Goal: Information Seeking & Learning: Learn about a topic

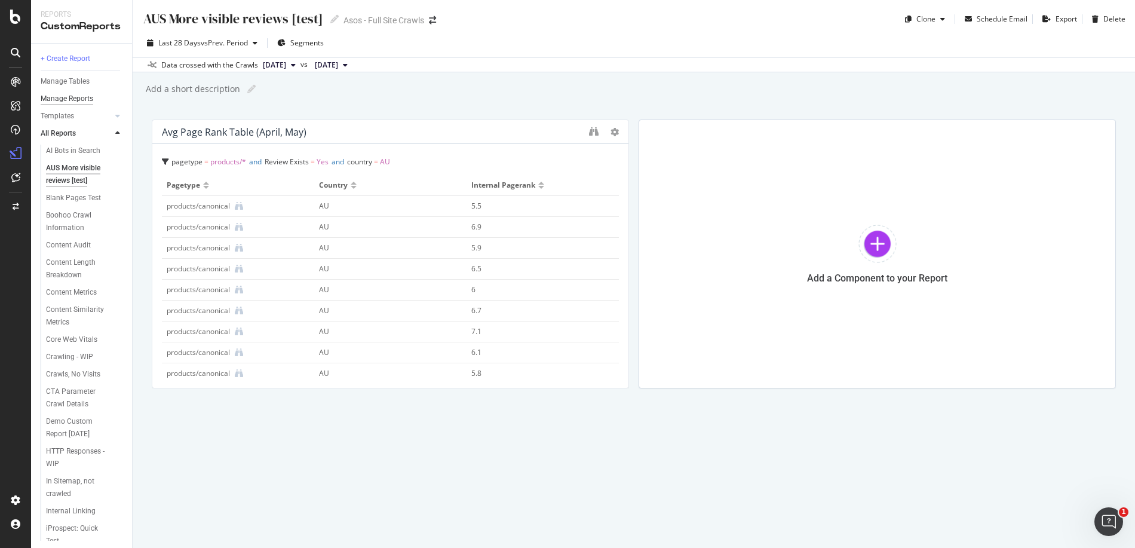
click at [68, 103] on div "Manage Reports" at bounding box center [67, 99] width 53 height 13
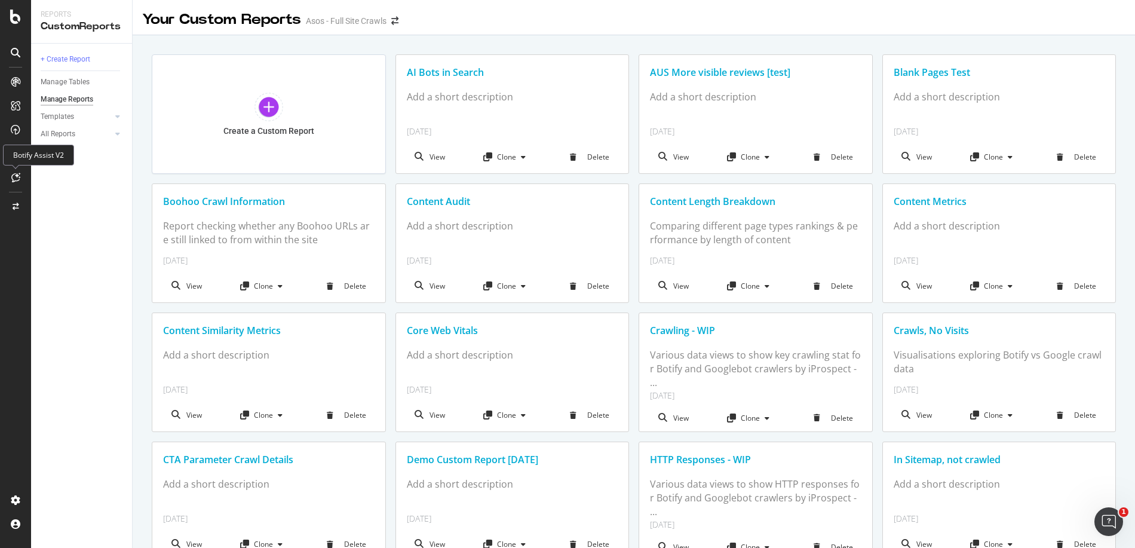
click at [14, 177] on icon at bounding box center [15, 178] width 9 height 10
click at [19, 159] on div "Botify Assist V2" at bounding box center [38, 155] width 71 height 21
click at [97, 238] on div "+ Create Report Manage Tables Manage Reports Templates AI Bots in Search Busine…" at bounding box center [81, 296] width 101 height 504
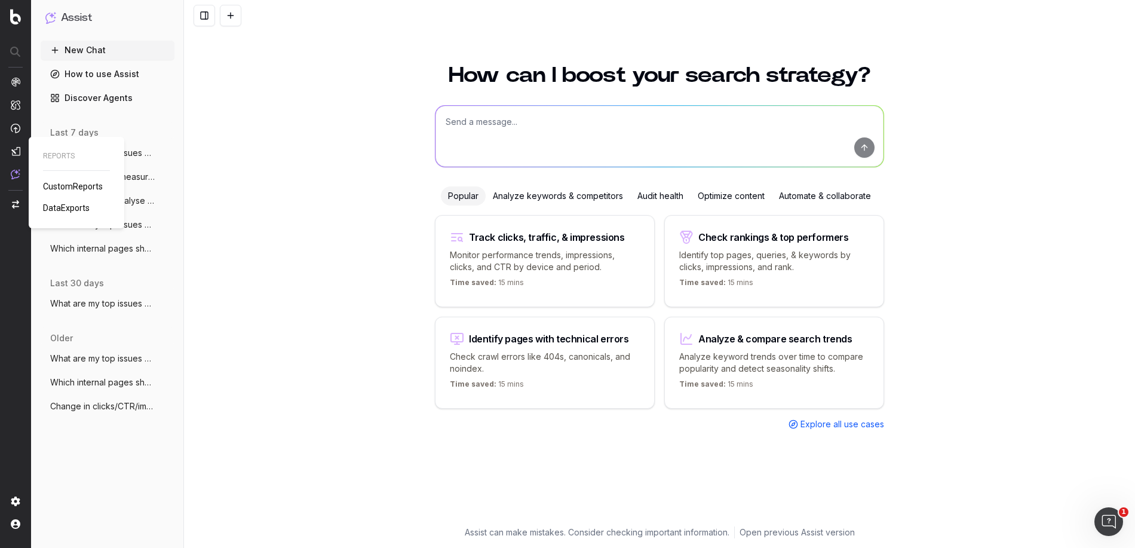
click at [59, 184] on span "CustomReports" at bounding box center [73, 187] width 60 height 10
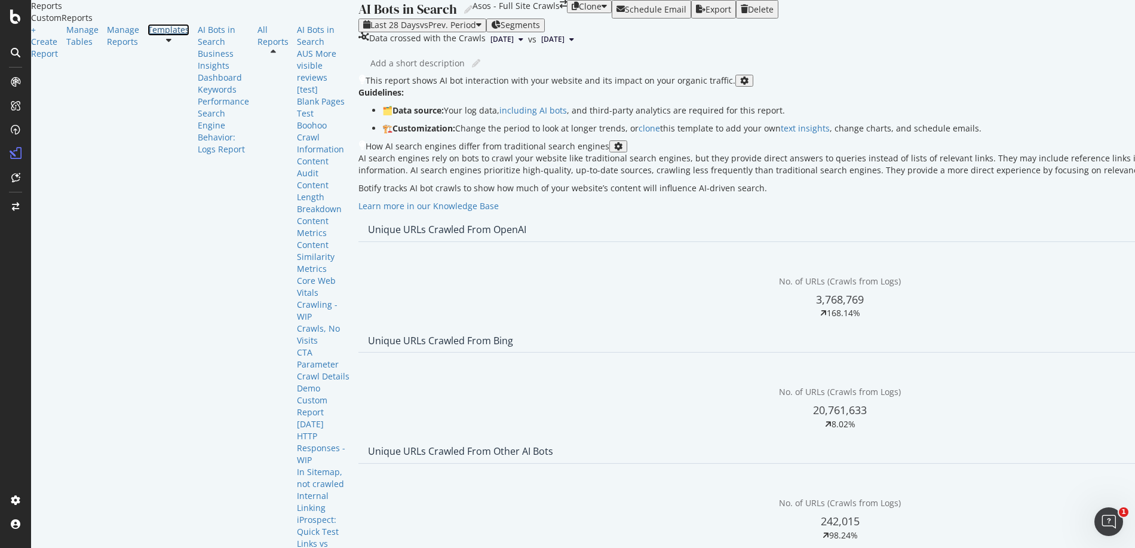
click at [148, 36] on div "Templates" at bounding box center [169, 30] width 42 height 12
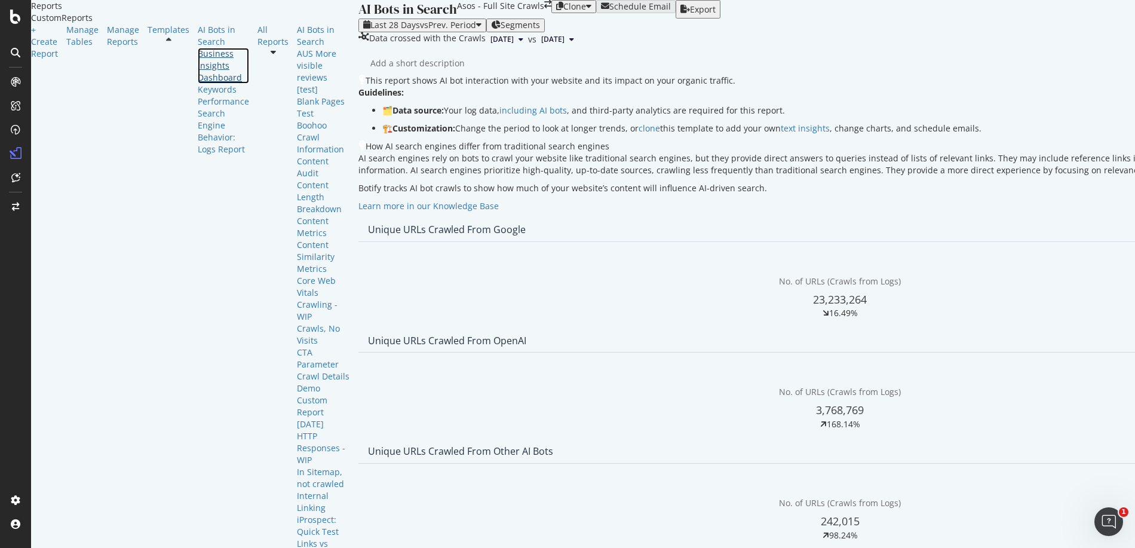
click at [198, 84] on div "Business Insights Dashboard" at bounding box center [223, 66] width 51 height 36
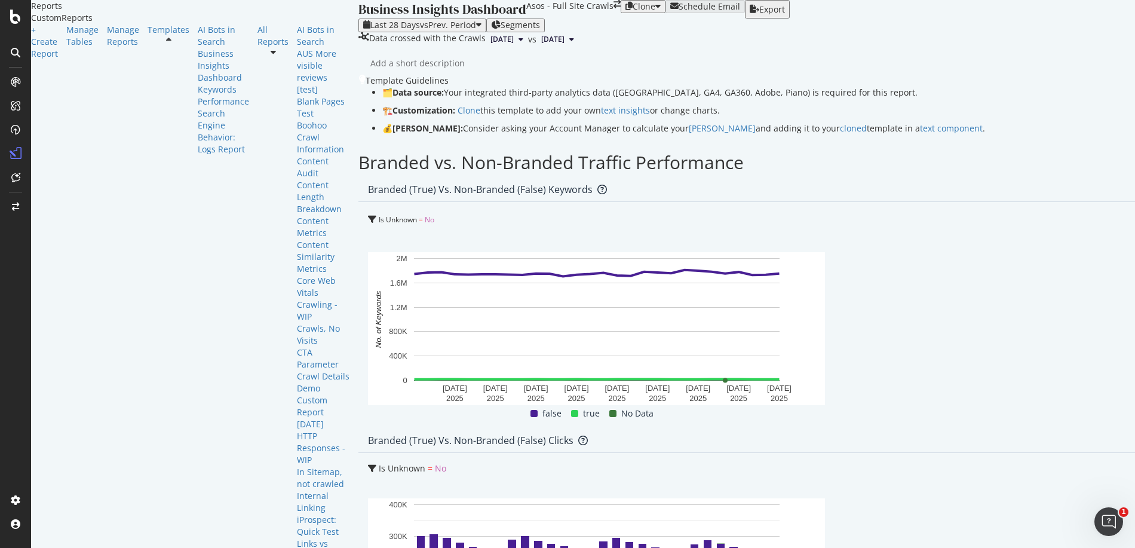
click at [491, 45] on span "[DATE]" at bounding box center [502, 39] width 23 height 11
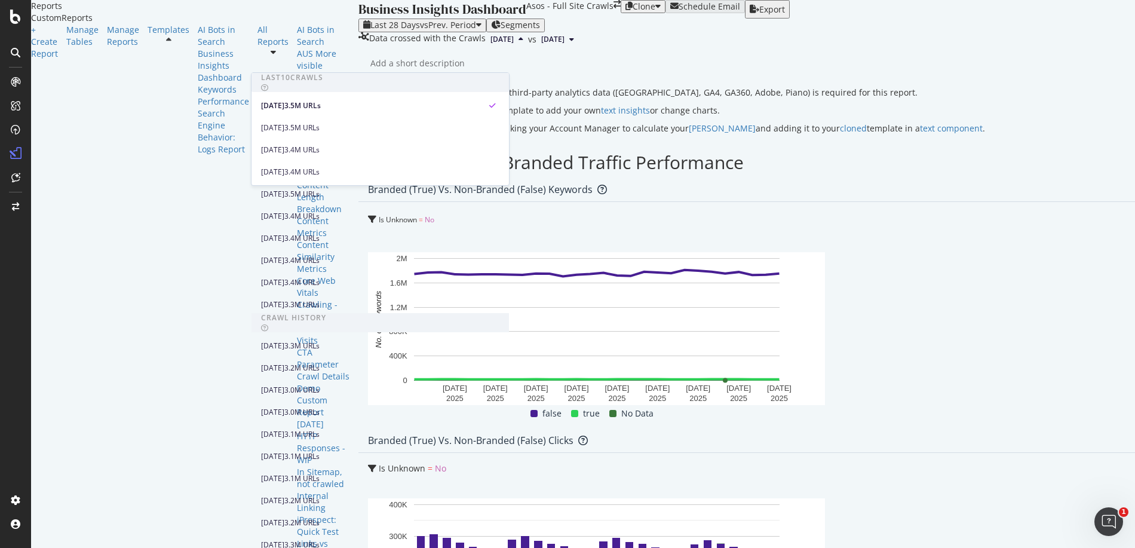
click at [491, 45] on span "[DATE]" at bounding box center [502, 39] width 23 height 11
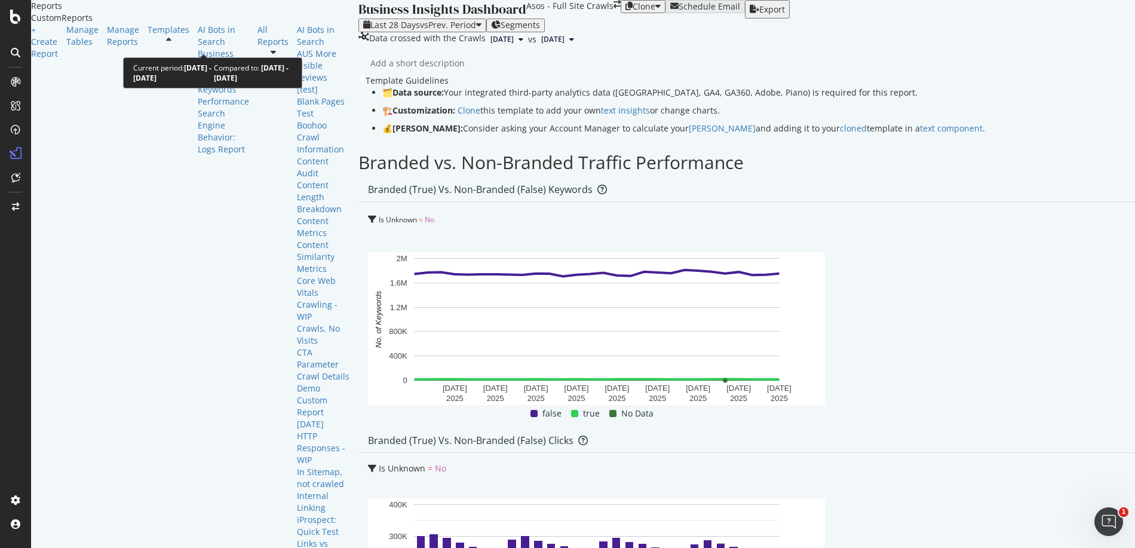
click at [420, 30] on span "vs Prev. Period" at bounding box center [448, 24] width 56 height 11
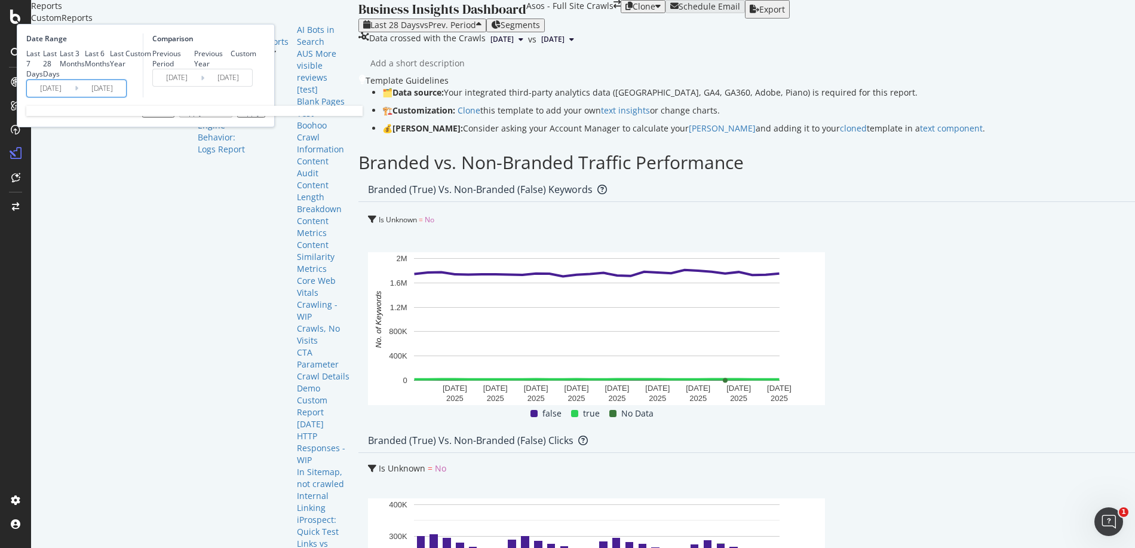
click at [75, 97] on input "[DATE]" at bounding box center [51, 88] width 48 height 17
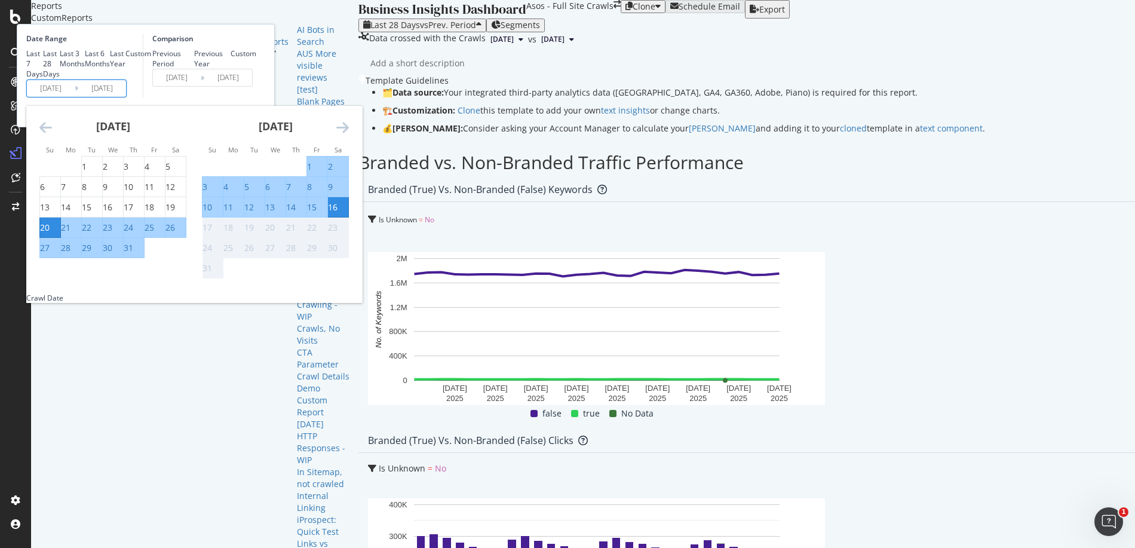
click at [52, 134] on icon "Move backward to switch to the previous month." at bounding box center [45, 127] width 13 height 14
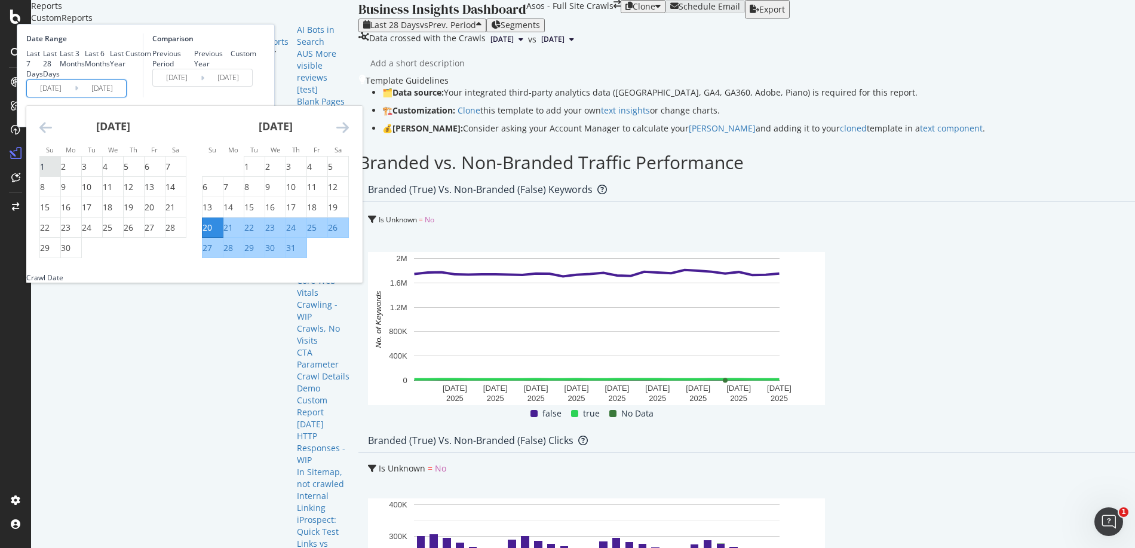
click at [45, 173] on div "1" at bounding box center [42, 167] width 5 height 12
type input "[DATE]"
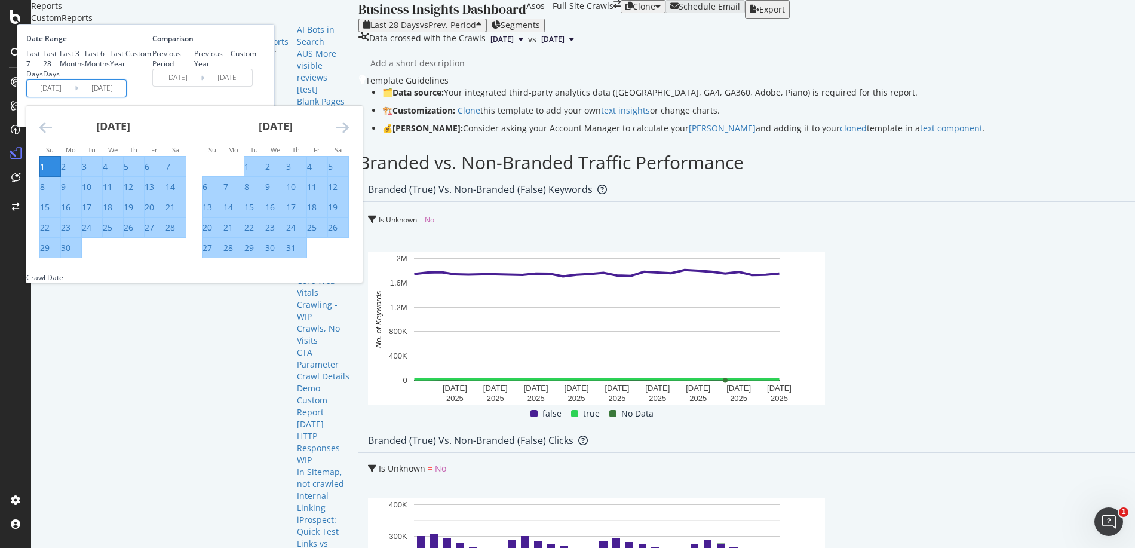
click at [349, 134] on icon "Move forward to switch to the next month." at bounding box center [342, 127] width 13 height 14
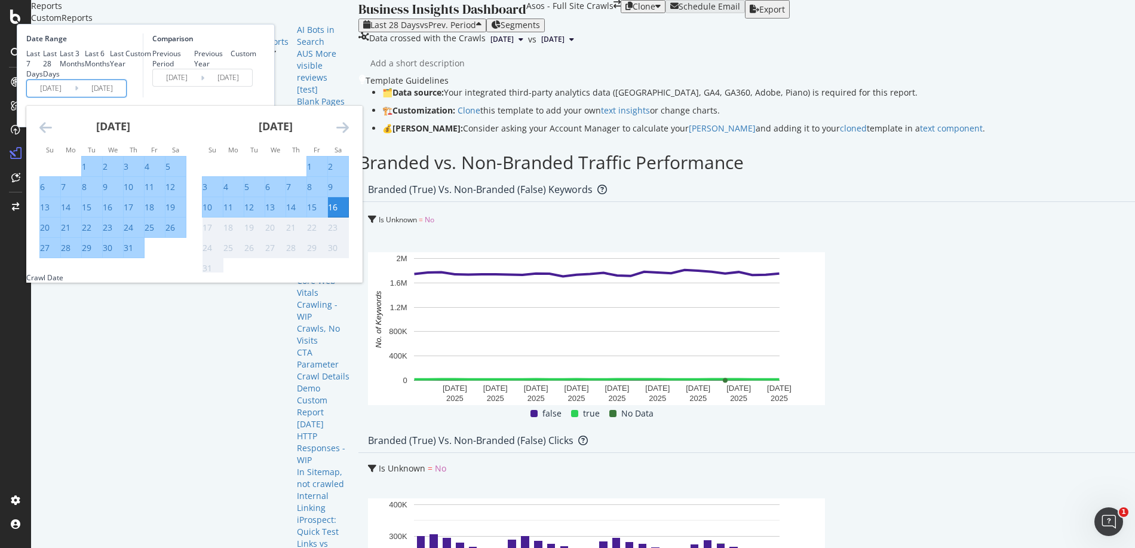
click at [338, 213] on div "16" at bounding box center [333, 207] width 10 height 12
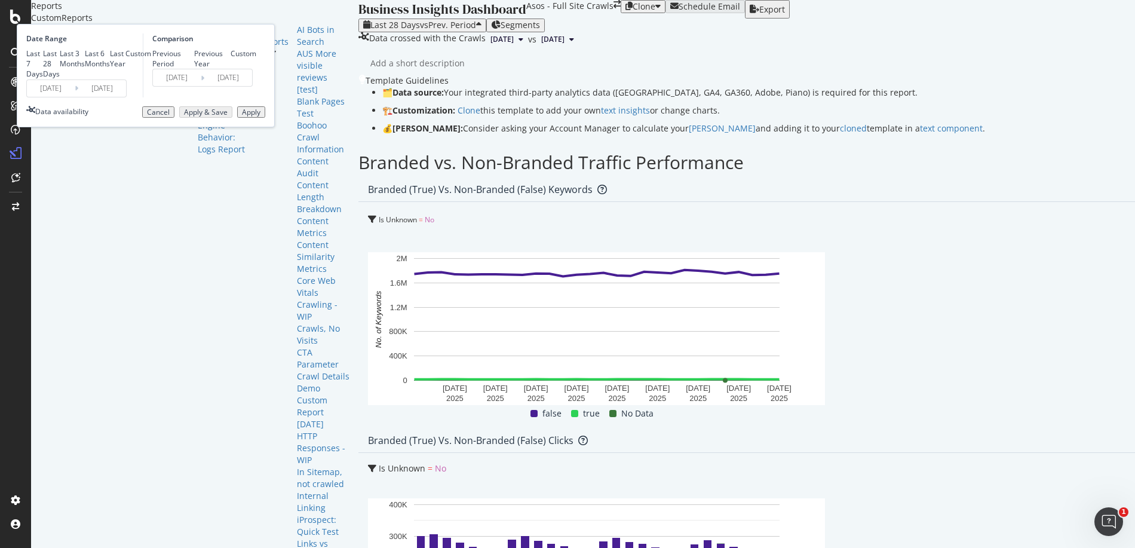
click at [256, 59] on div "Custom" at bounding box center [244, 53] width 26 height 10
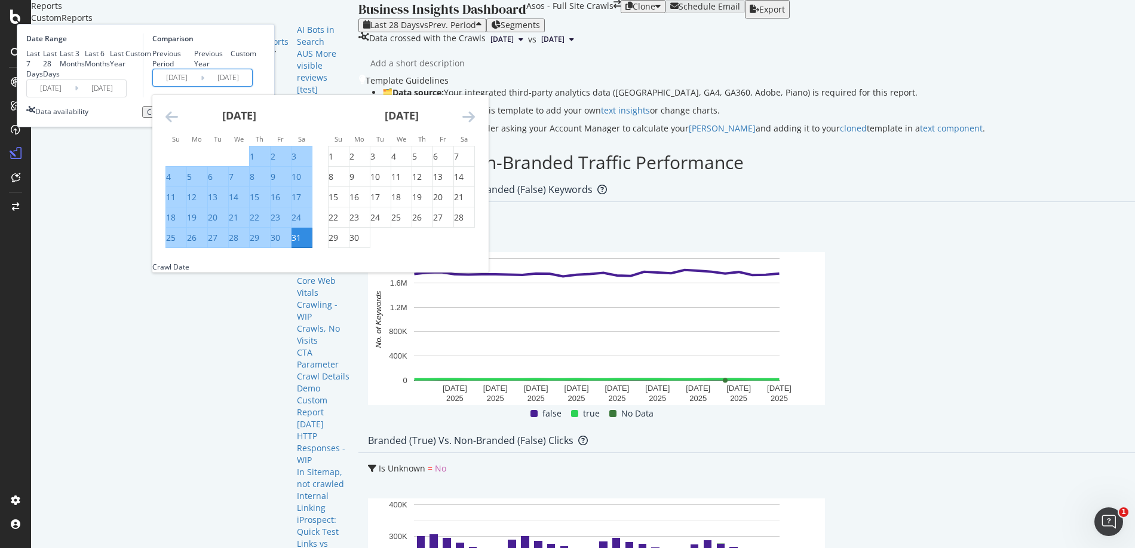
click at [201, 86] on input "[DATE]" at bounding box center [177, 77] width 48 height 17
click at [178, 124] on icon "Move backward to switch to the previous month." at bounding box center [172, 116] width 13 height 14
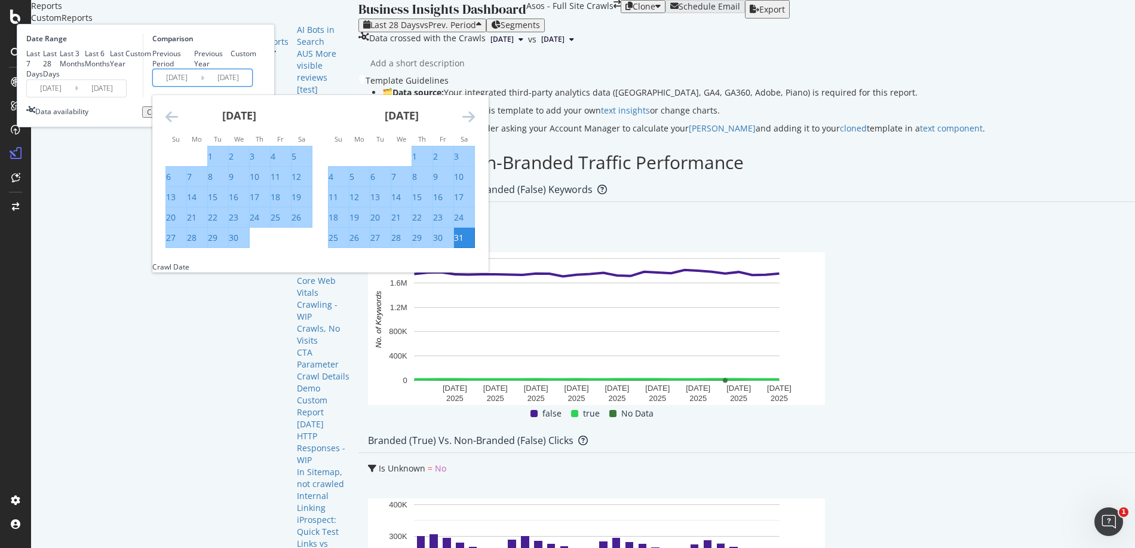
click at [178, 124] on icon "Move backward to switch to the previous month." at bounding box center [172, 116] width 13 height 14
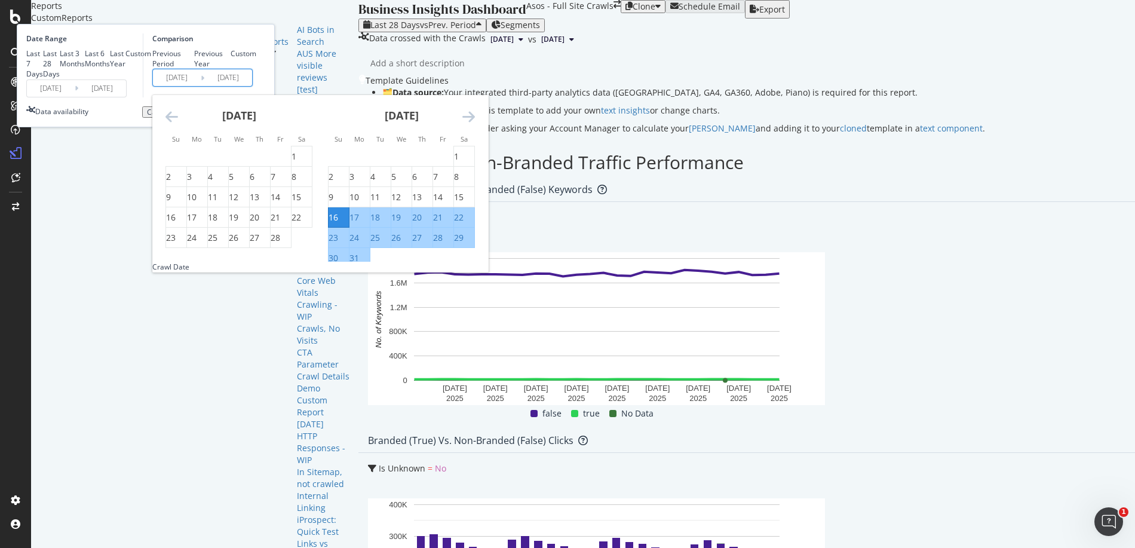
click at [178, 124] on icon "Move backward to switch to the previous month." at bounding box center [172, 116] width 13 height 14
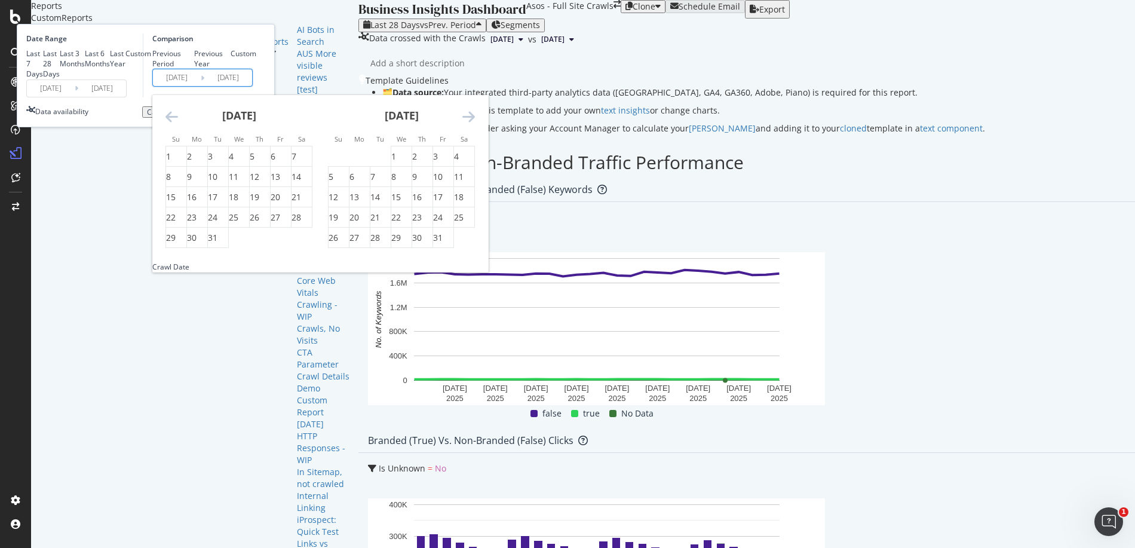
click at [178, 124] on icon "Move backward to switch to the previous month." at bounding box center [172, 116] width 13 height 14
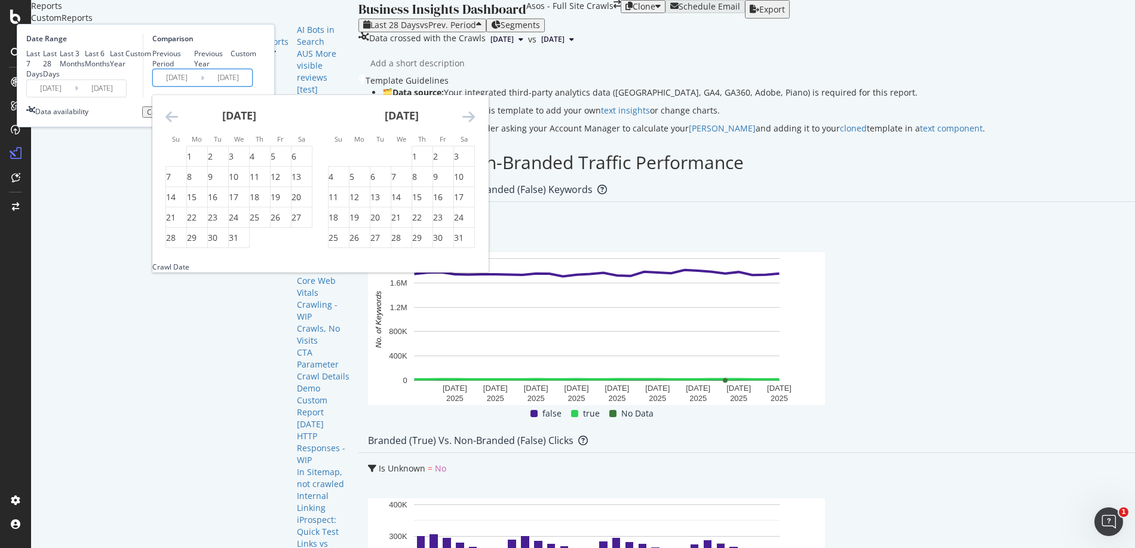
click at [178, 124] on icon "Move backward to switch to the previous month." at bounding box center [172, 116] width 13 height 14
click at [296, 163] on div "1" at bounding box center [294, 157] width 5 height 12
type input "[DATE]"
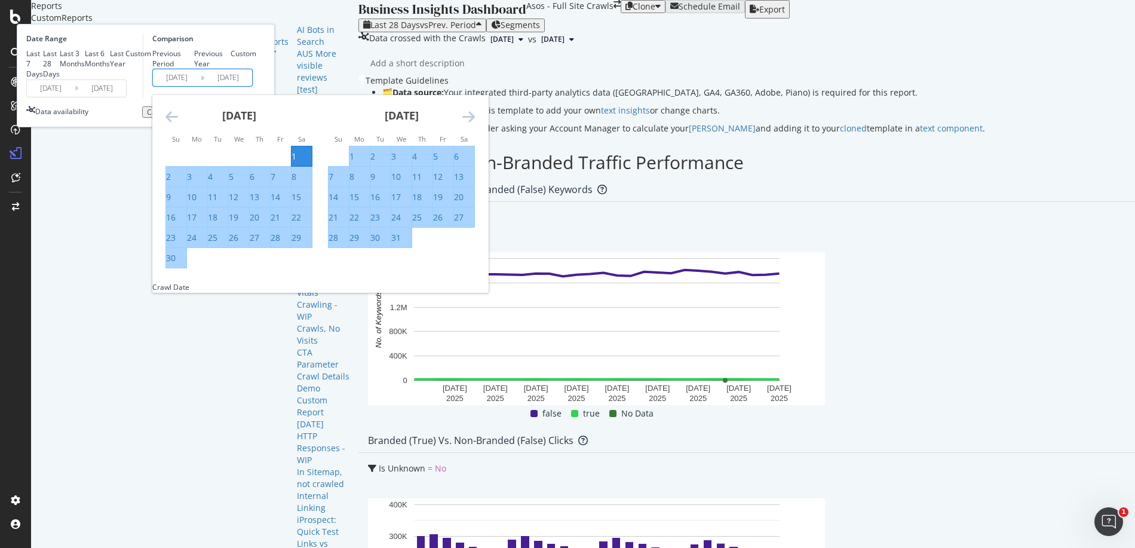
click at [475, 124] on icon "Move forward to switch to the next month." at bounding box center [469, 116] width 13 height 14
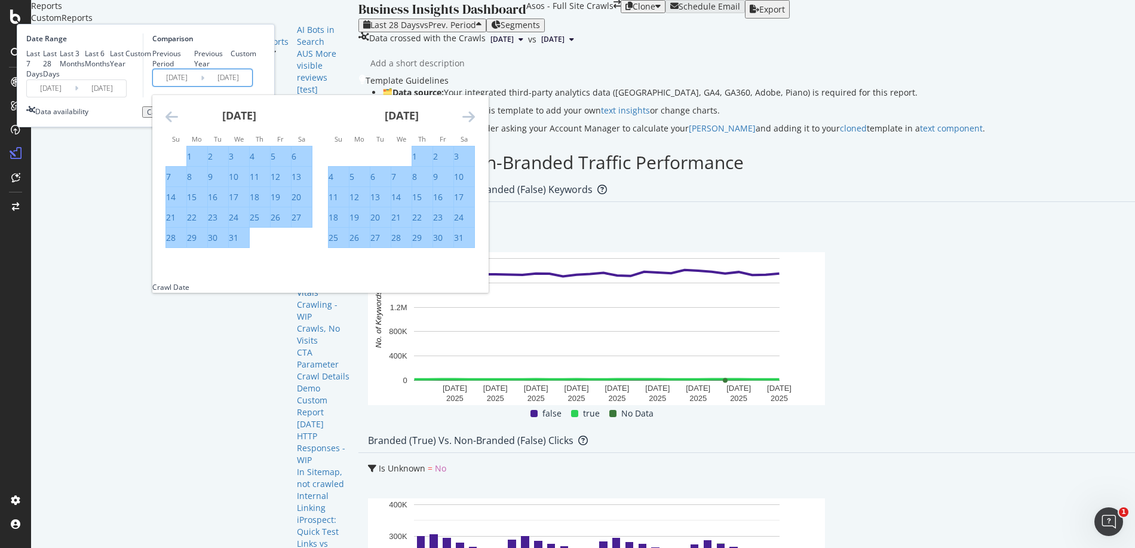
click at [475, 124] on icon "Move forward to switch to the next month." at bounding box center [469, 116] width 13 height 14
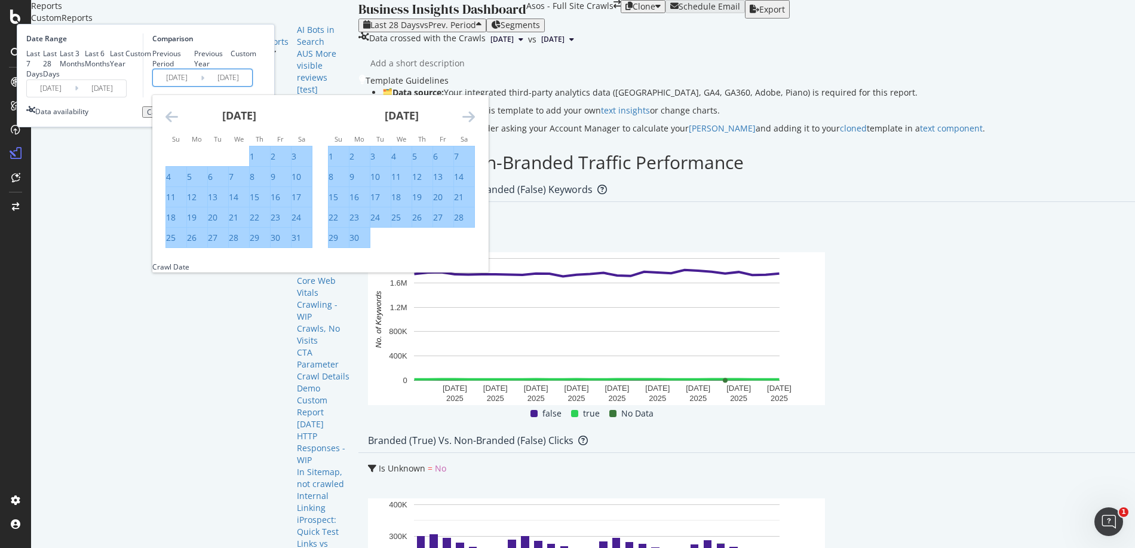
click at [178, 124] on icon "Move backward to switch to the previous month." at bounding box center [172, 116] width 13 height 14
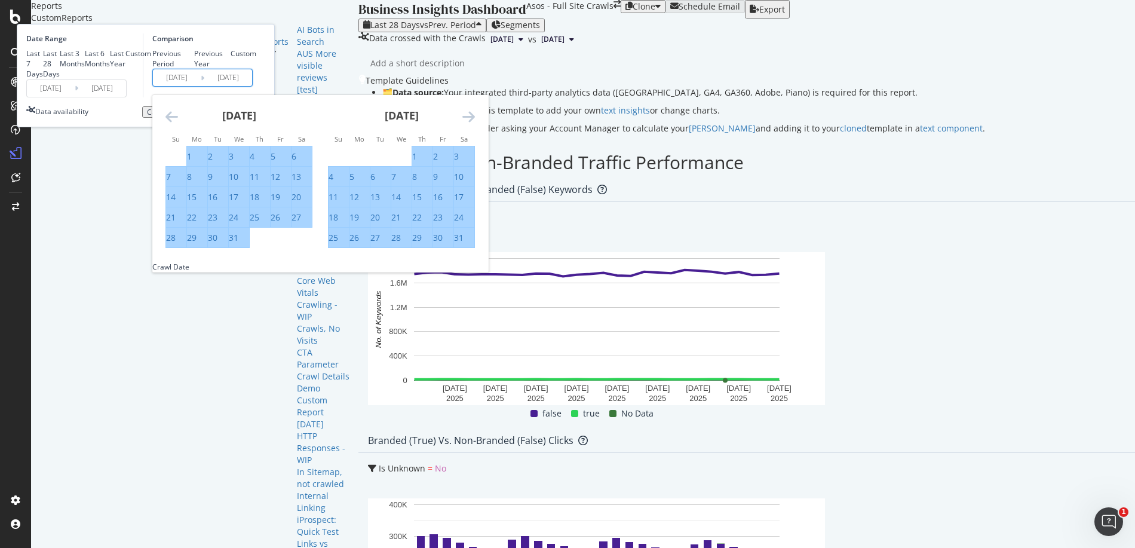
click at [443, 203] on div "16" at bounding box center [438, 197] width 10 height 12
type input "[DATE]"
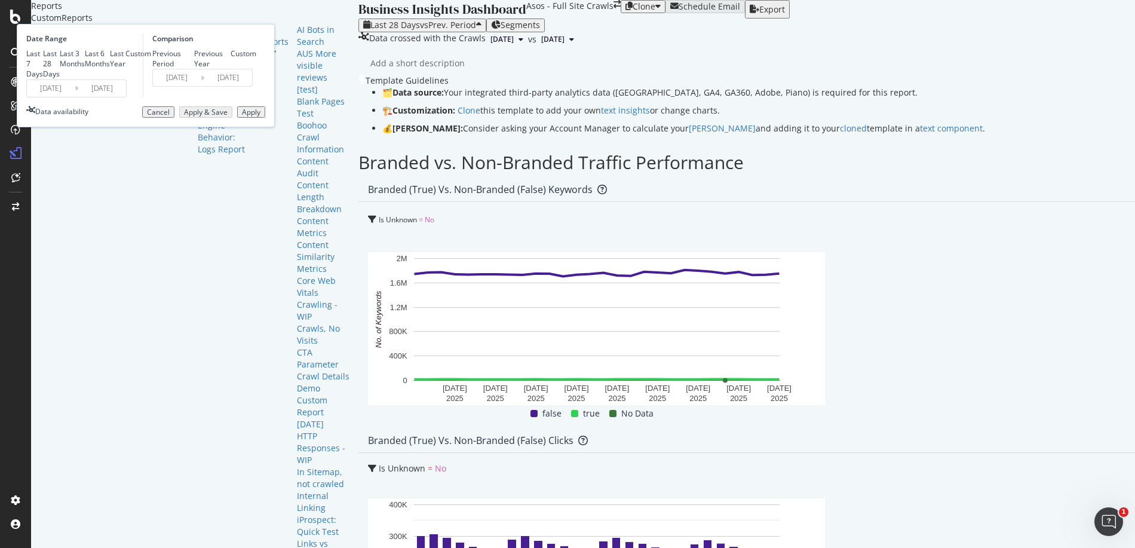
click at [261, 117] on div "Apply" at bounding box center [251, 112] width 19 height 8
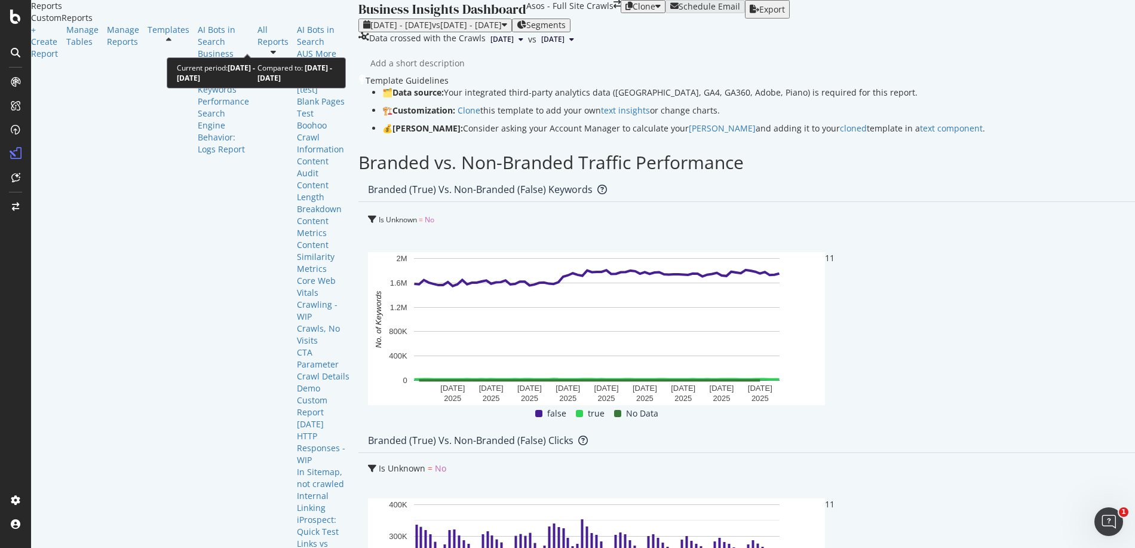
click at [432, 30] on span "vs [DATE] - [DATE]" at bounding box center [467, 24] width 70 height 11
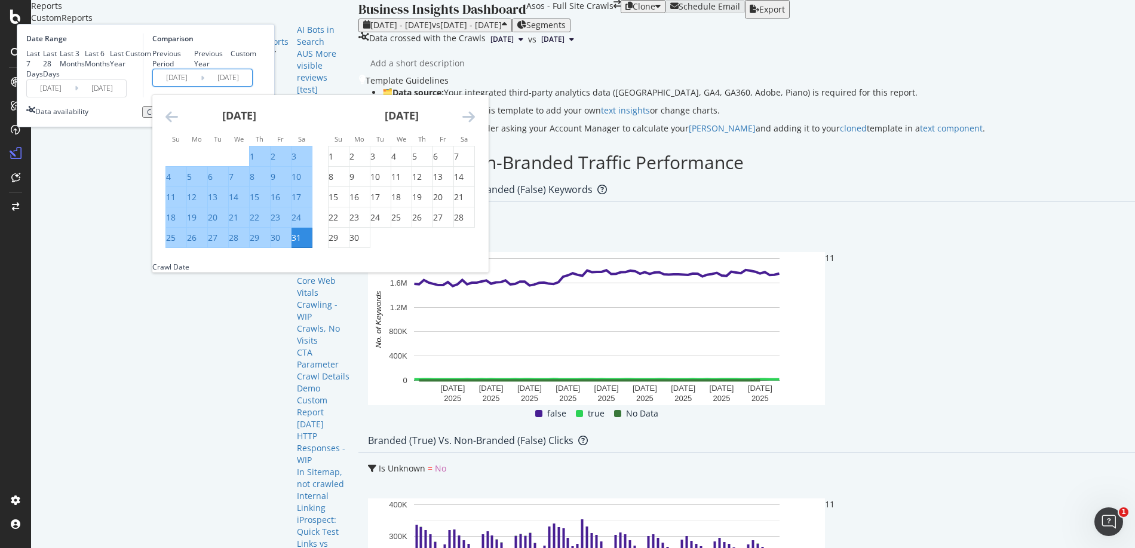
click at [201, 86] on input "[DATE]" at bounding box center [177, 77] width 48 height 17
click at [178, 124] on icon "Move backward to switch to the previous month." at bounding box center [172, 116] width 13 height 14
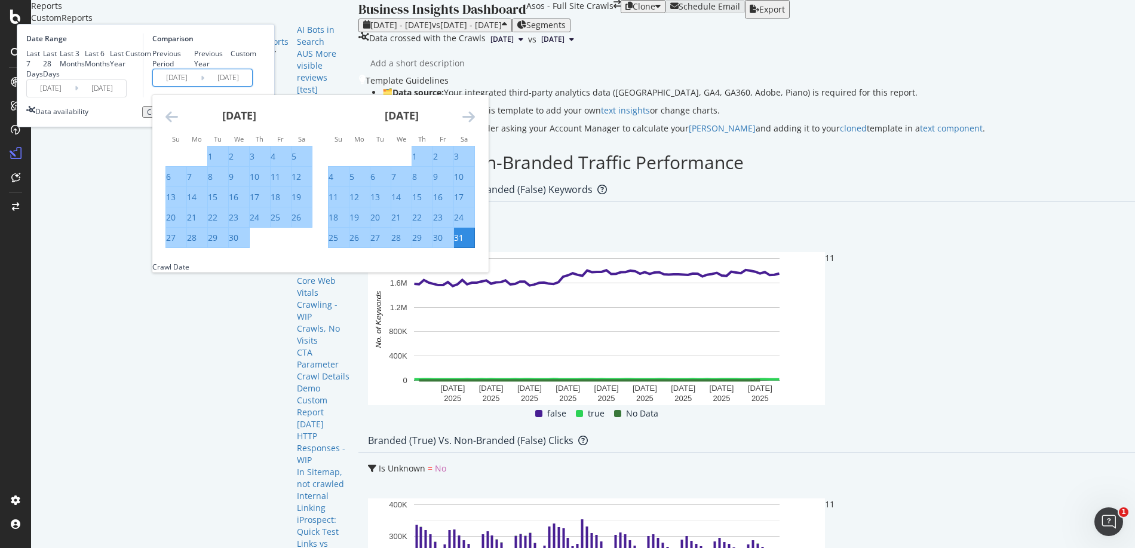
click at [178, 124] on icon "Move backward to switch to the previous month." at bounding box center [172, 116] width 13 height 14
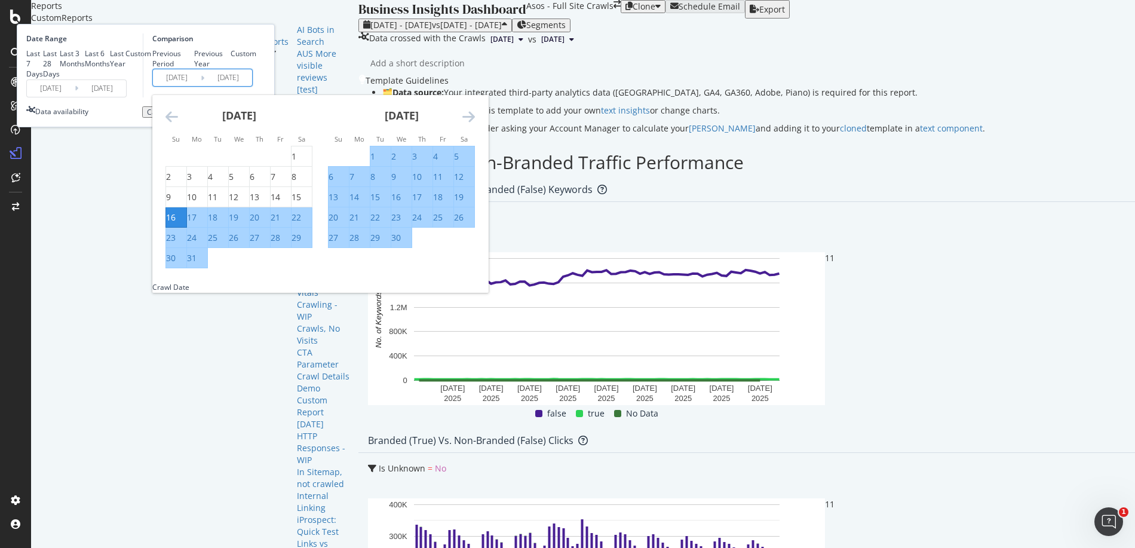
click at [178, 124] on icon "Move backward to switch to the previous month." at bounding box center [172, 116] width 13 height 14
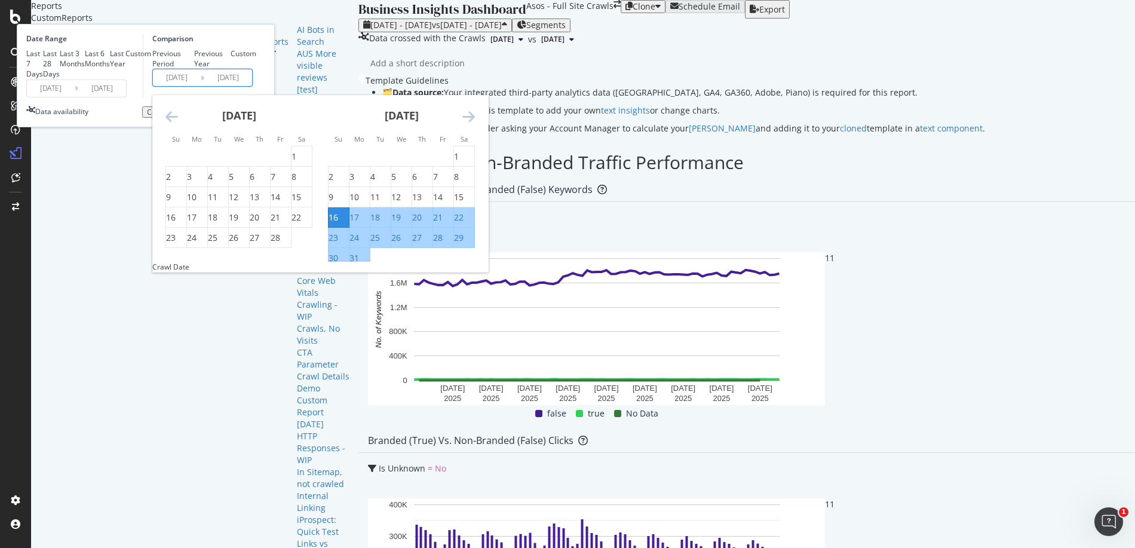
click at [178, 124] on icon "Move backward to switch to the previous month." at bounding box center [172, 116] width 13 height 14
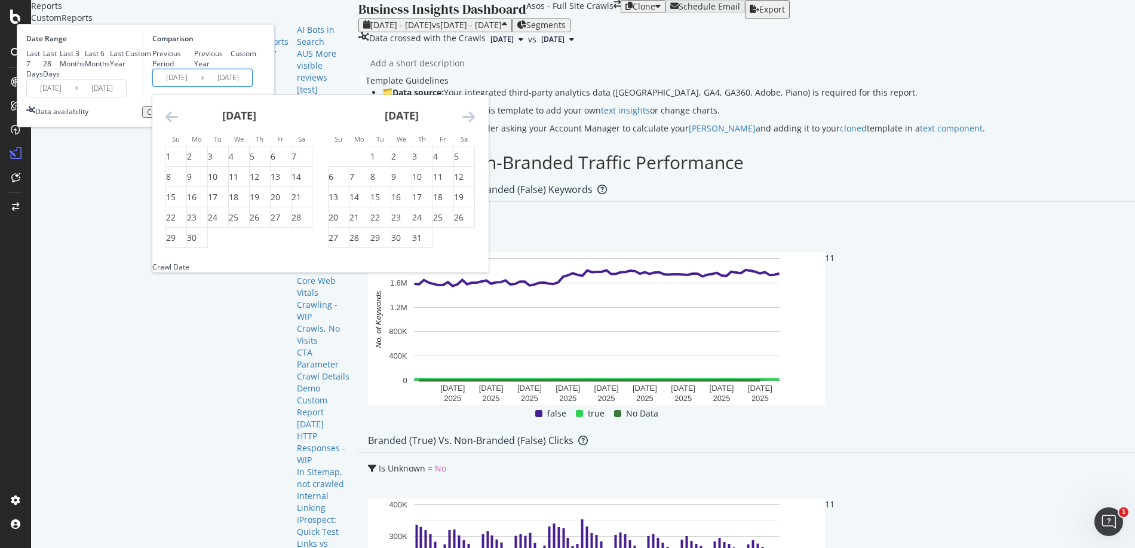
click at [178, 124] on icon "Move backward to switch to the previous month." at bounding box center [172, 116] width 13 height 14
click at [296, 163] on div "1" at bounding box center [294, 157] width 5 height 12
type input "[DATE]"
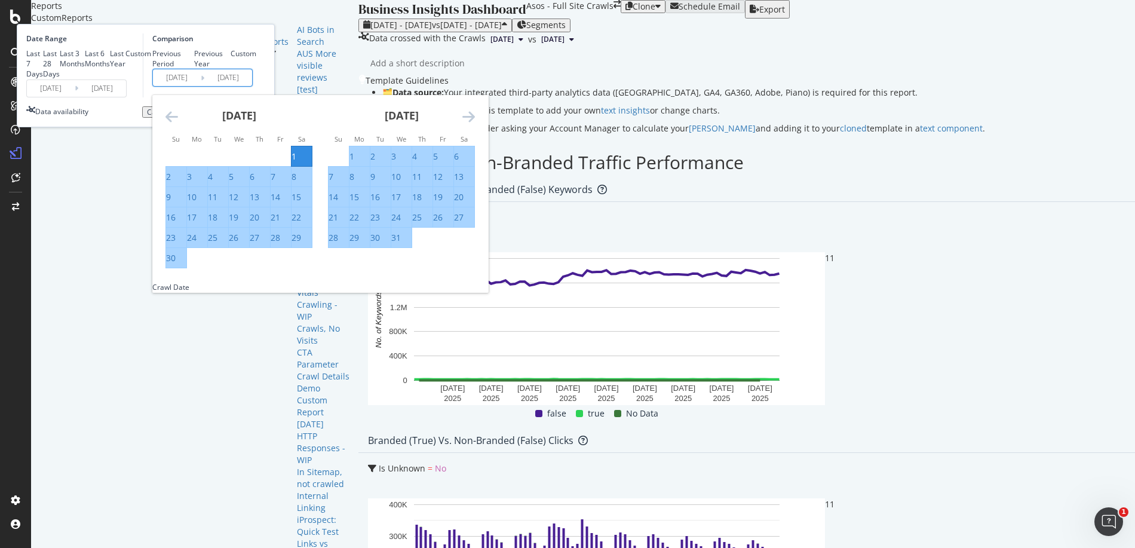
click at [475, 124] on icon "Move forward to switch to the next month." at bounding box center [469, 116] width 13 height 14
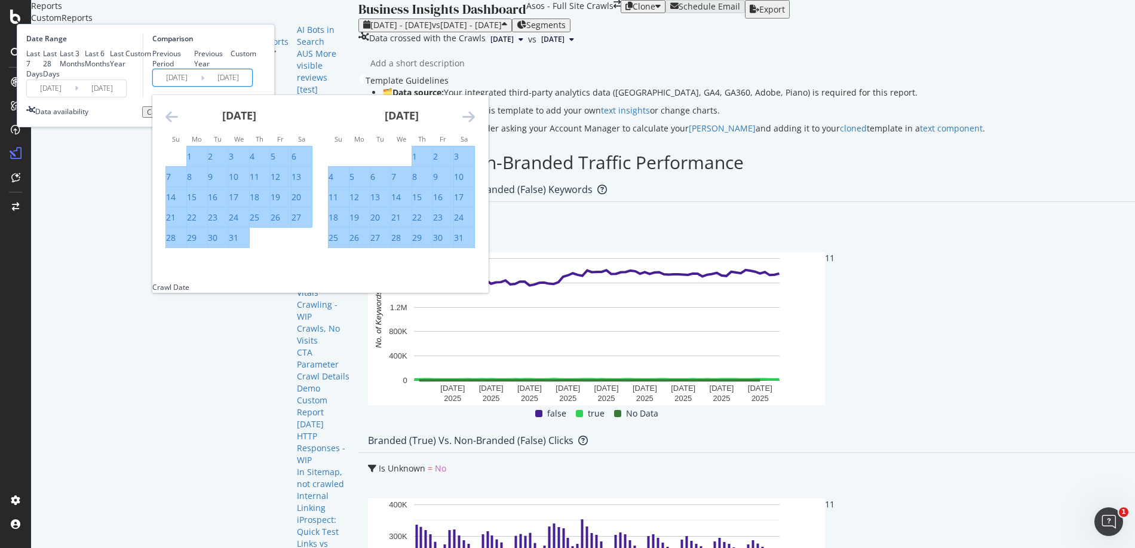
click at [443, 203] on div "16" at bounding box center [438, 197] width 10 height 12
type input "[DATE]"
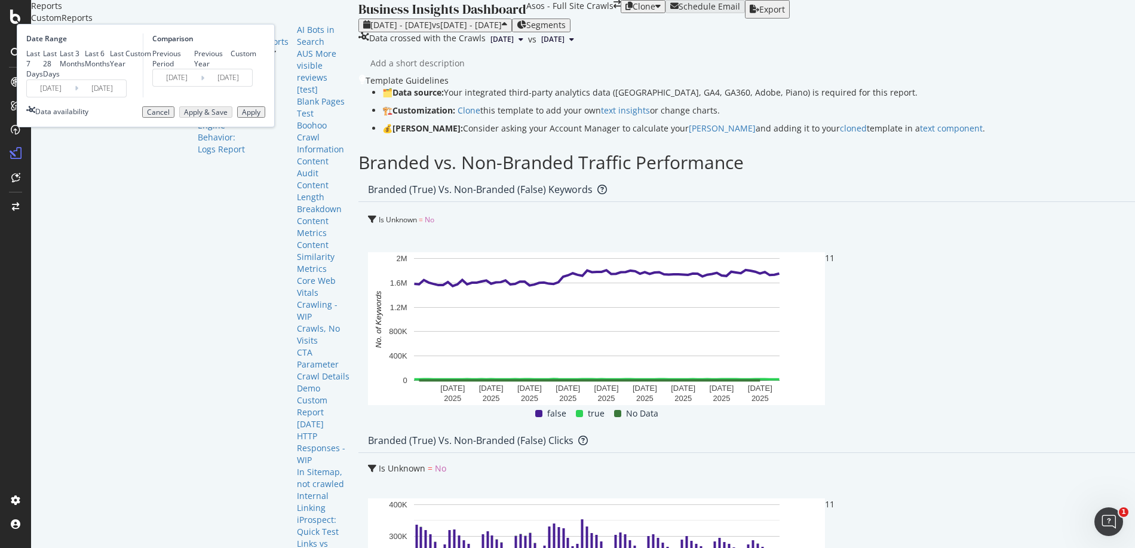
click at [261, 117] on div "Apply" at bounding box center [251, 112] width 19 height 8
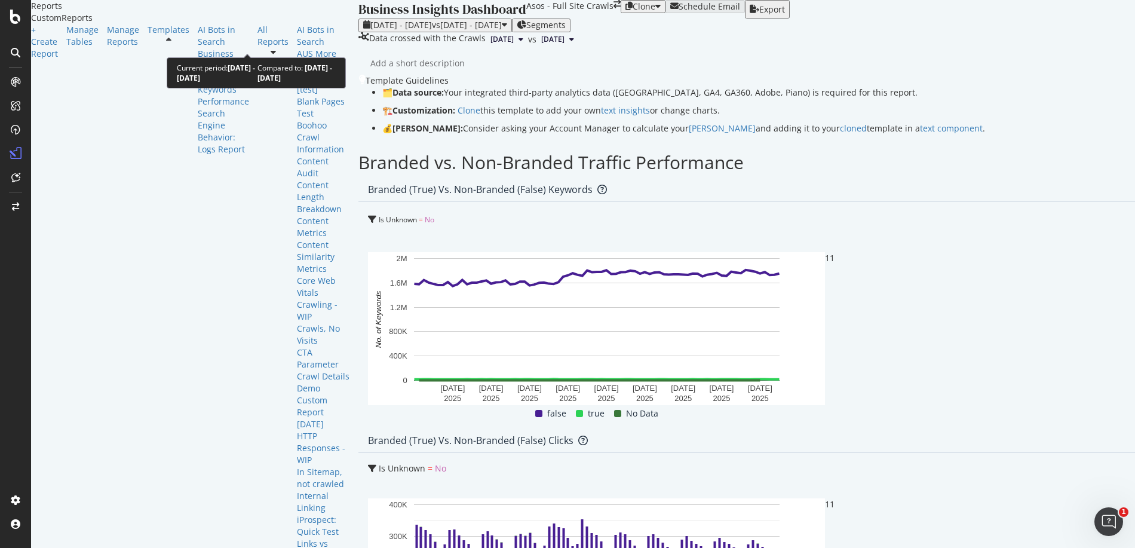
click at [370, 30] on span "[DATE] - [DATE]" at bounding box center [401, 24] width 62 height 11
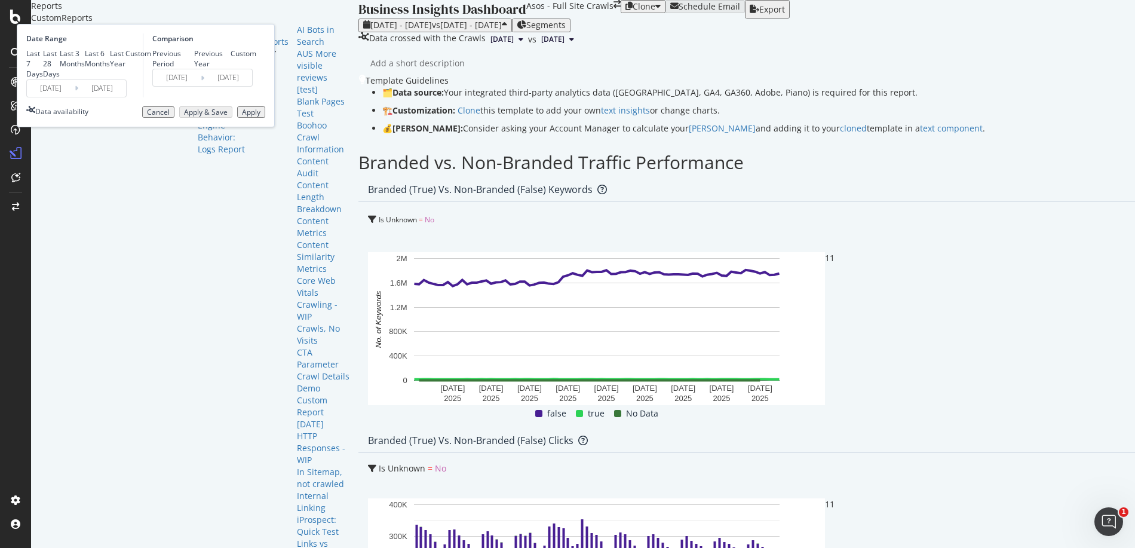
scroll to position [1, 0]
click at [78, 94] on icon at bounding box center [77, 87] width 4 height 11
click at [110, 69] on div "Last 6 Months" at bounding box center [97, 58] width 25 height 20
type input "[DATE]"
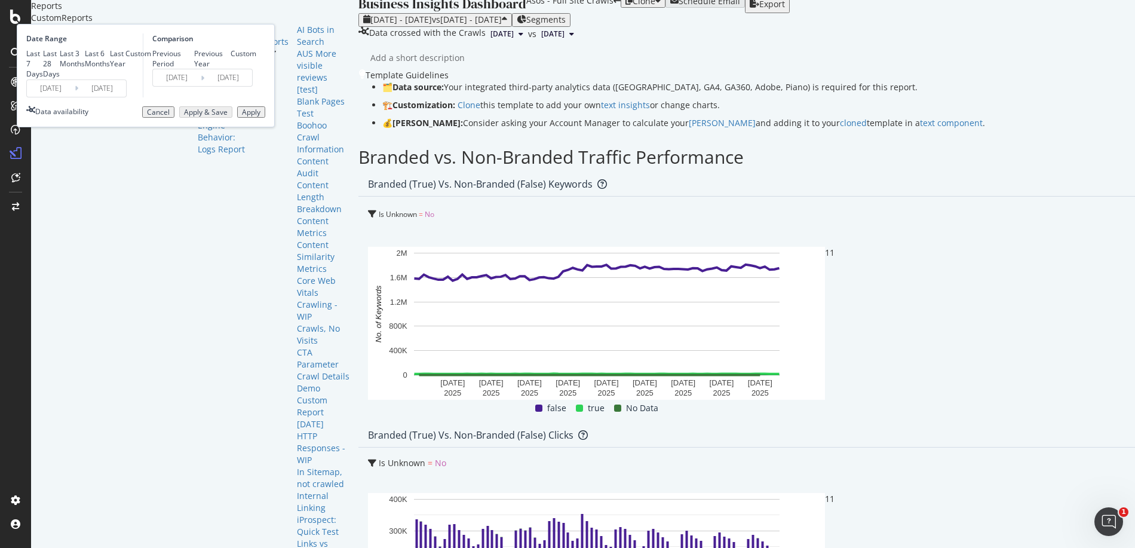
click at [256, 69] on div "Previous Period Previous Year Custom" at bounding box center [204, 58] width 104 height 20
click at [194, 69] on div "Previous Period" at bounding box center [173, 58] width 42 height 20
type input "[DATE]"
click at [261, 117] on div "Apply" at bounding box center [251, 112] width 19 height 8
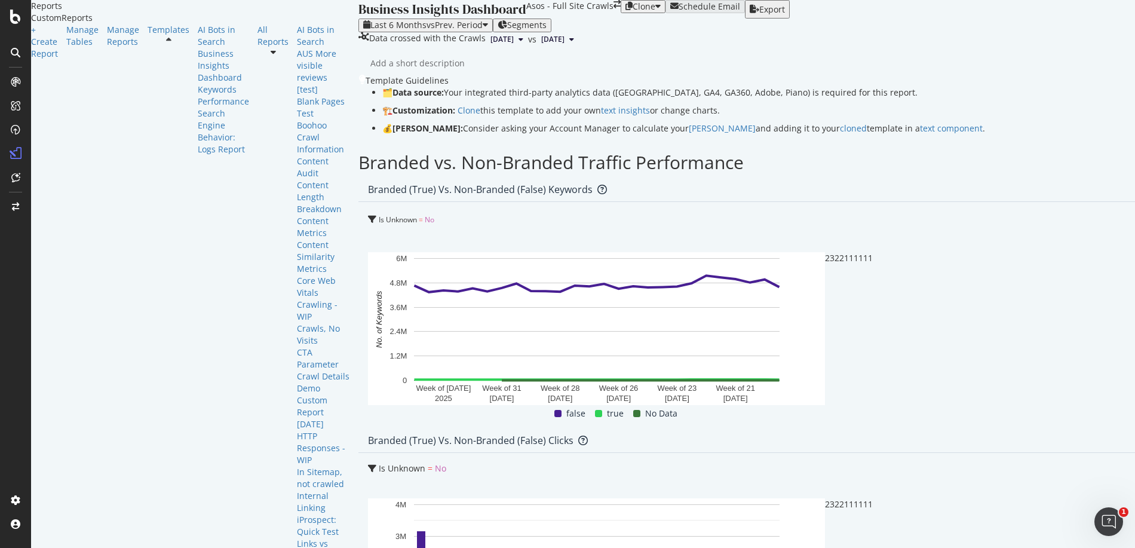
click at [541, 45] on span "[DATE]" at bounding box center [552, 39] width 23 height 11
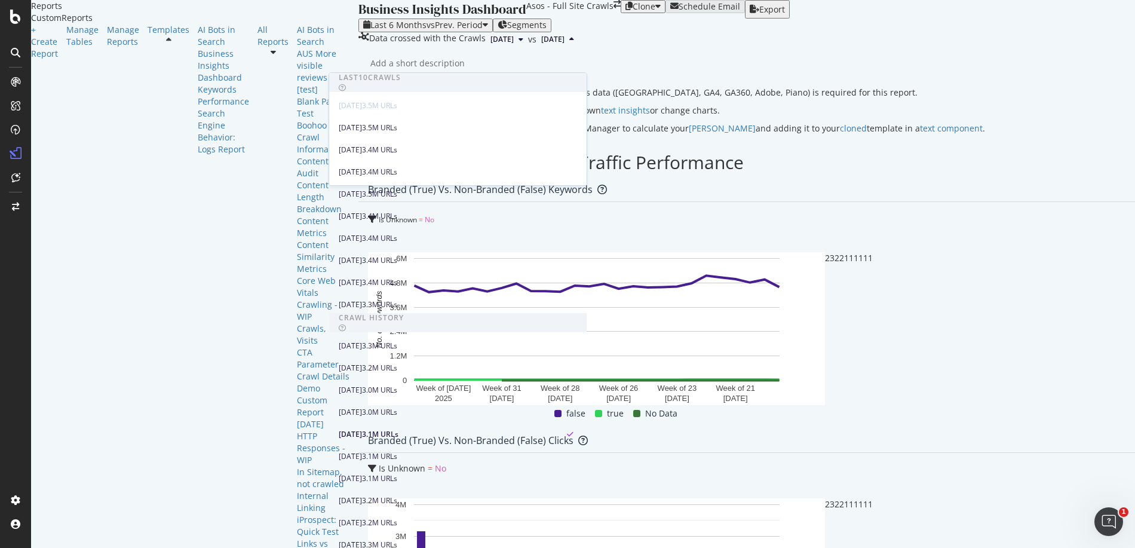
click at [541, 45] on span "[DATE]" at bounding box center [552, 39] width 23 height 11
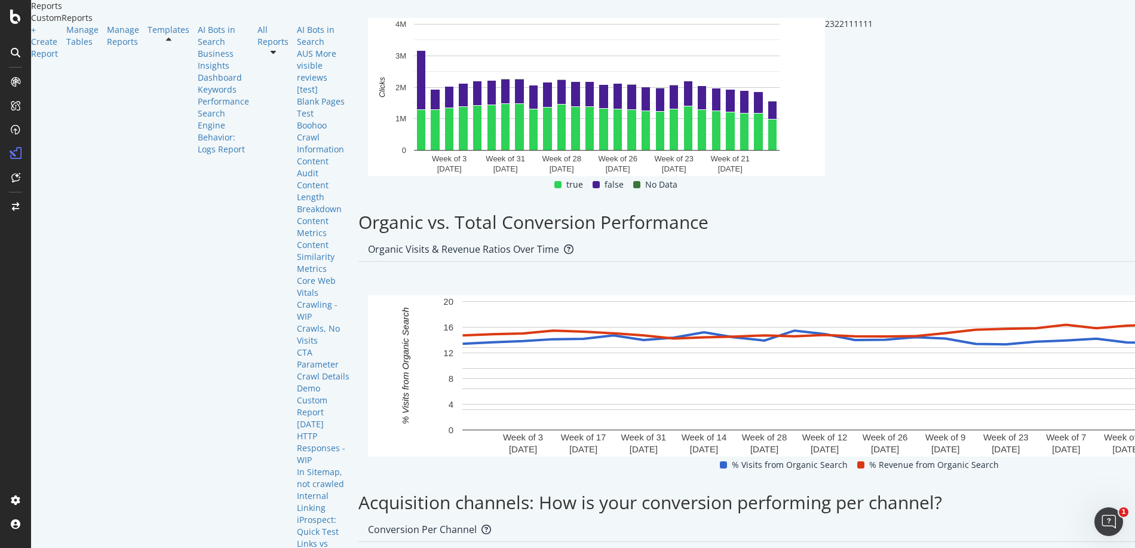
scroll to position [481, 0]
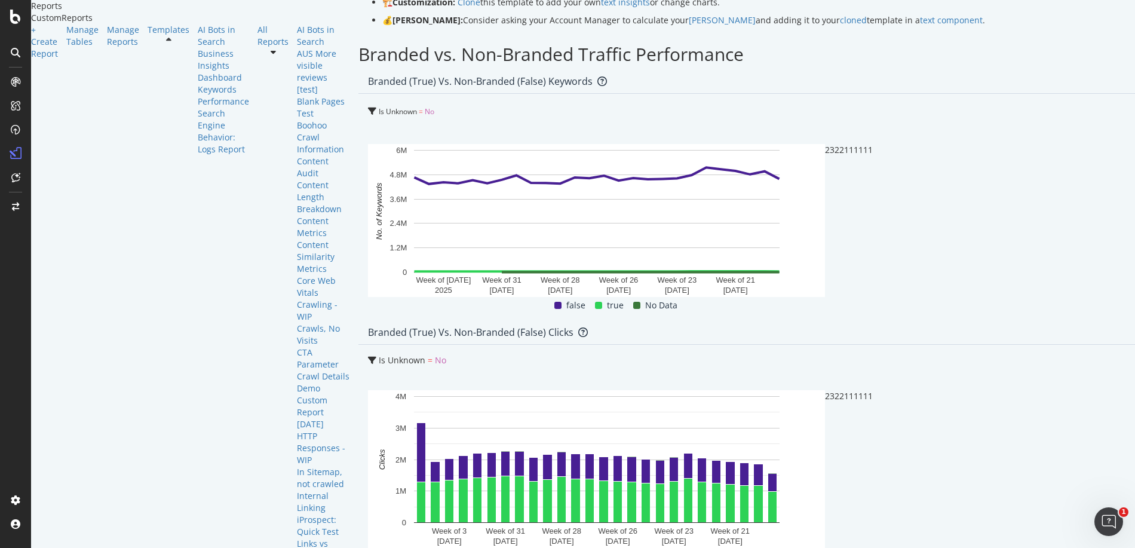
scroll to position [0, 0]
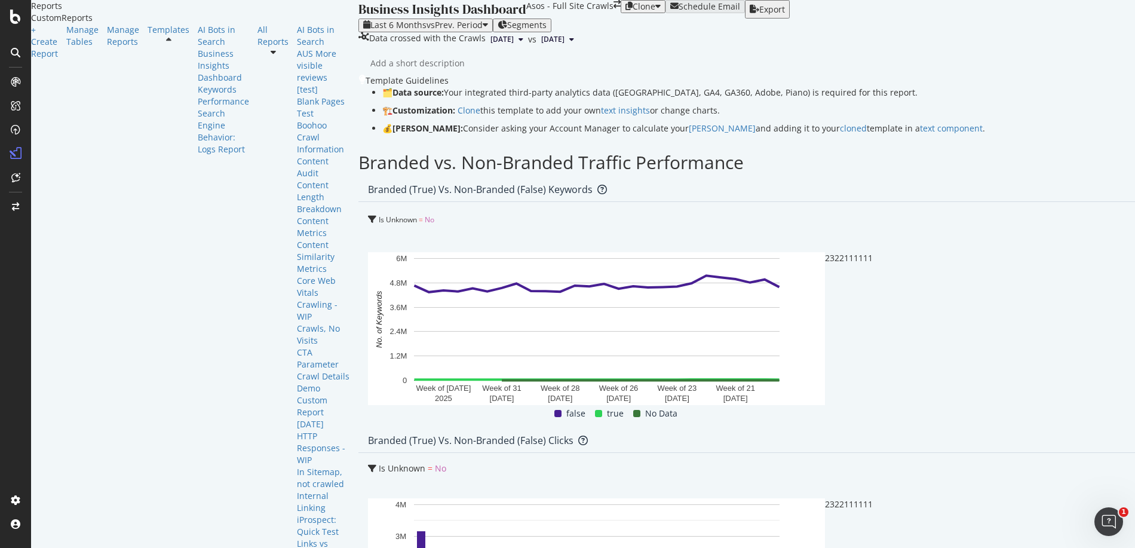
click at [785, 14] on div "Export" at bounding box center [773, 10] width 26 height 10
drag, startPoint x: 298, startPoint y: 165, endPoint x: 448, endPoint y: 161, distance: 149.5
click at [444, 99] on p "🗂️ Data source: Your integrated third-party analytics data ([GEOGRAPHIC_DATA], …" at bounding box center [875, 93] width 987 height 12
click at [463, 99] on p "🗂️ Data source: Your integrated third-party analytics data ([GEOGRAPHIC_DATA], …" at bounding box center [875, 93] width 987 height 12
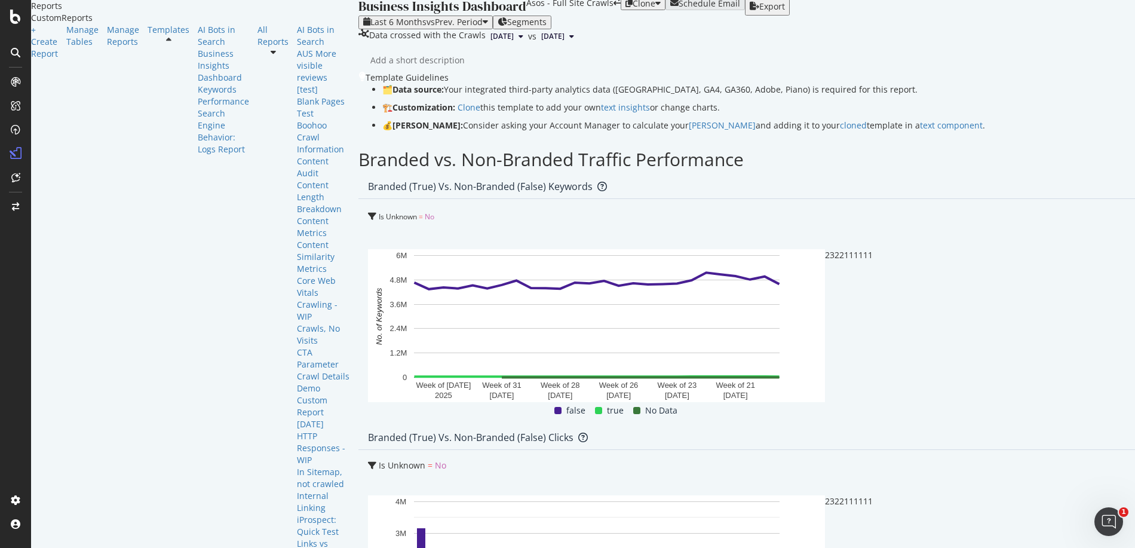
click at [541, 42] on span "[DATE]" at bounding box center [552, 36] width 23 height 11
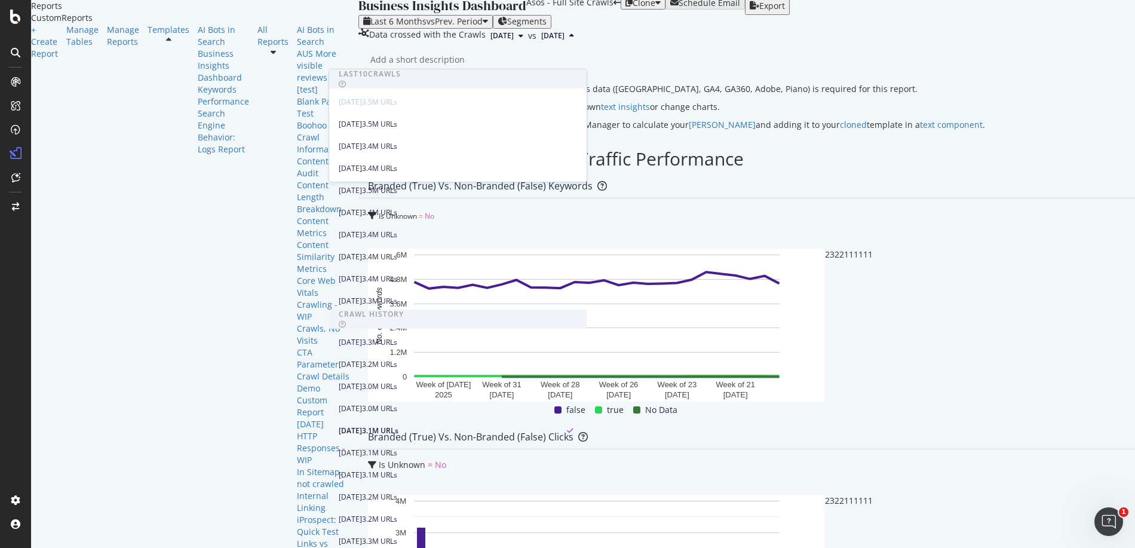
click at [541, 41] on span "[DATE]" at bounding box center [552, 35] width 23 height 11
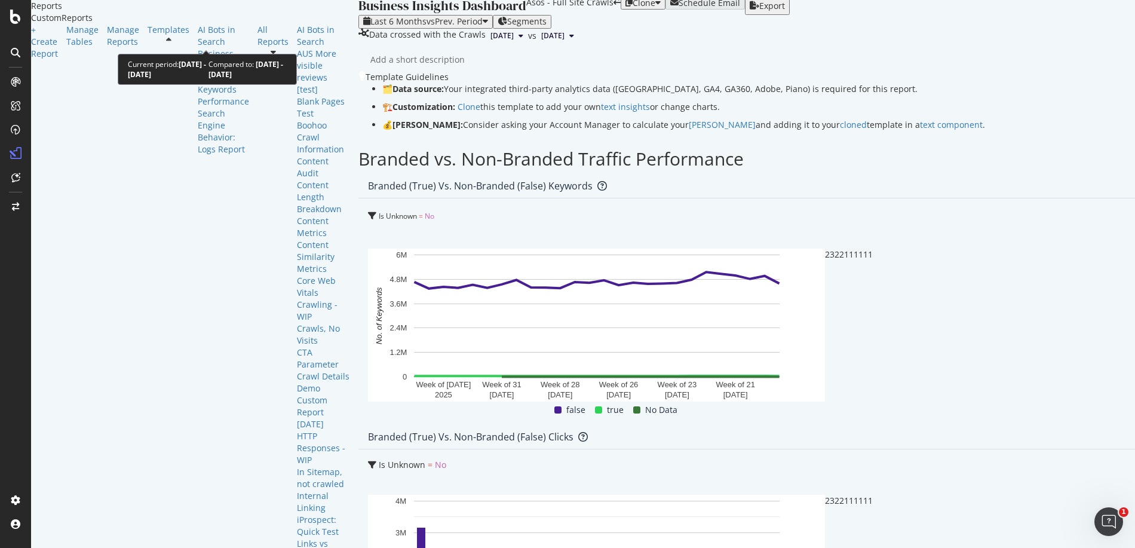
click at [370, 27] on span "Last 6 Months" at bounding box center [398, 21] width 56 height 11
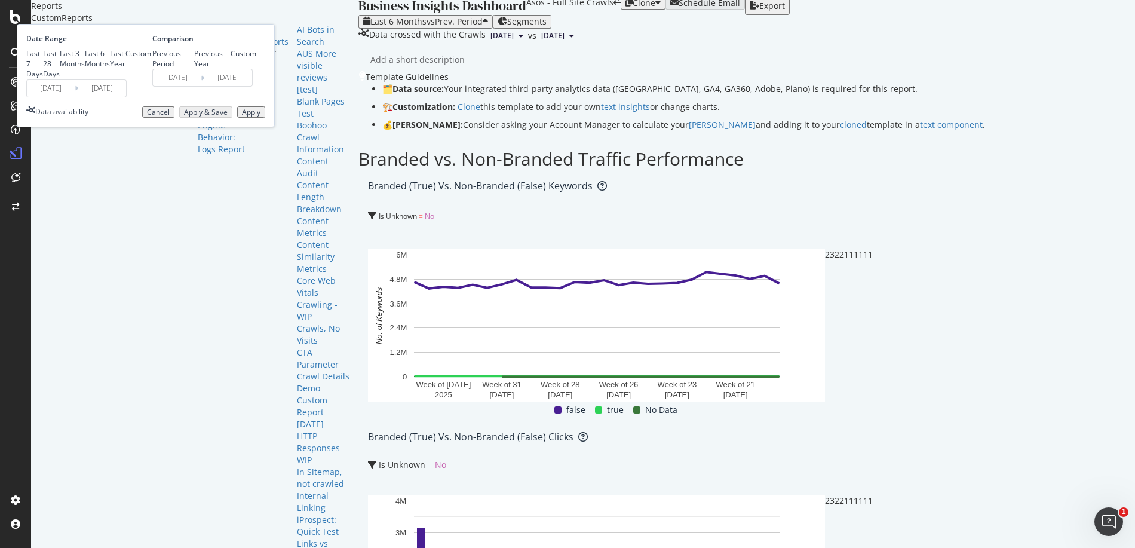
click at [125, 69] on div "Last Year" at bounding box center [118, 58] width 16 height 20
type input "[DATE]"
click at [231, 69] on div "Previous Year" at bounding box center [212, 58] width 37 height 20
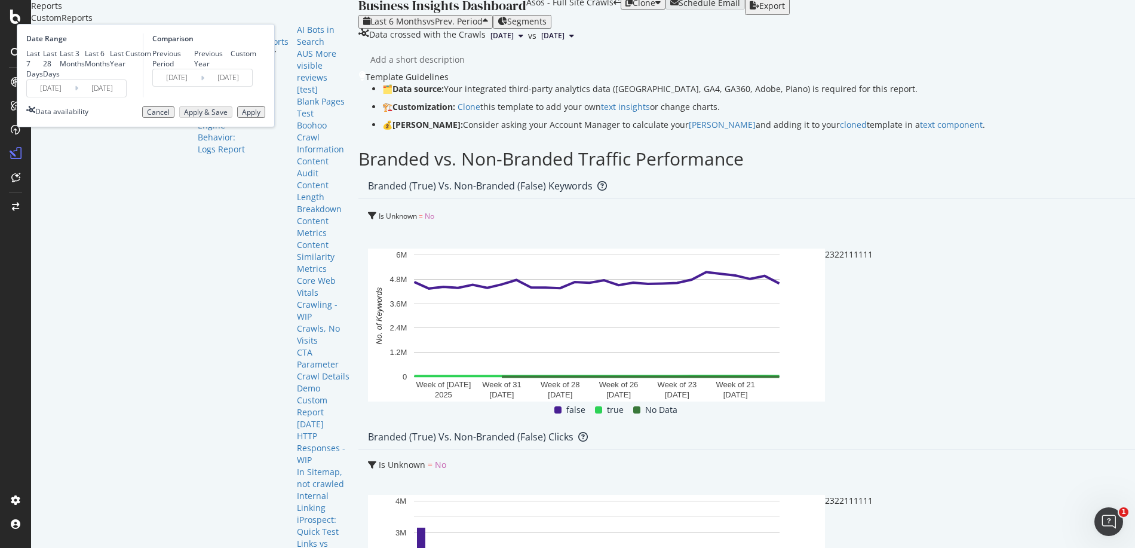
type input "[DATE]"
click at [261, 117] on div "Apply" at bounding box center [251, 112] width 19 height 8
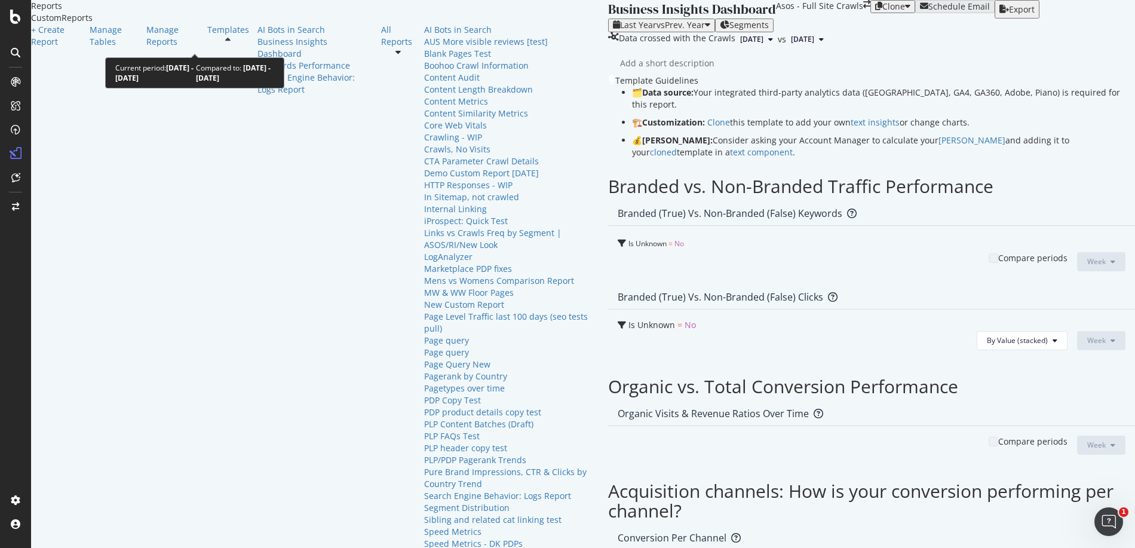
click at [657, 30] on span "vs Prev. Year" at bounding box center [681, 24] width 48 height 11
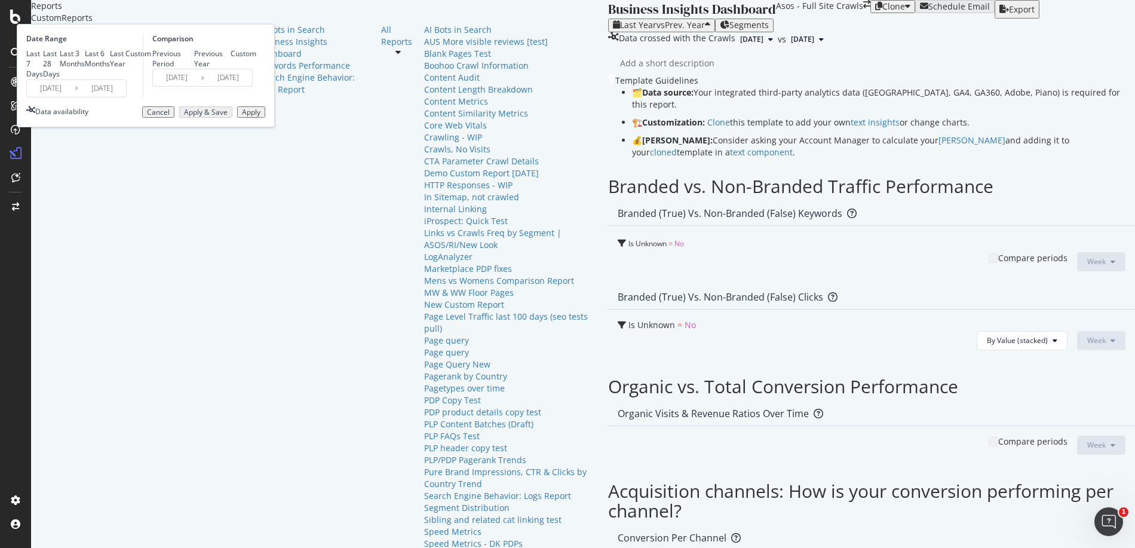
click at [657, 30] on span "vs Prev. Year" at bounding box center [681, 24] width 48 height 11
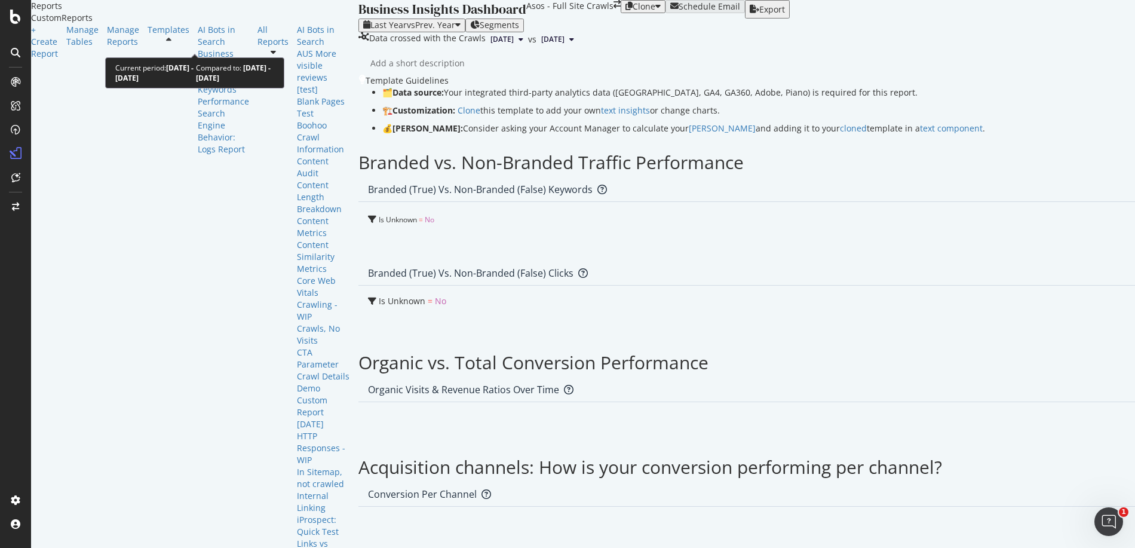
click at [407, 30] on span "vs Prev. Year" at bounding box center [431, 24] width 48 height 11
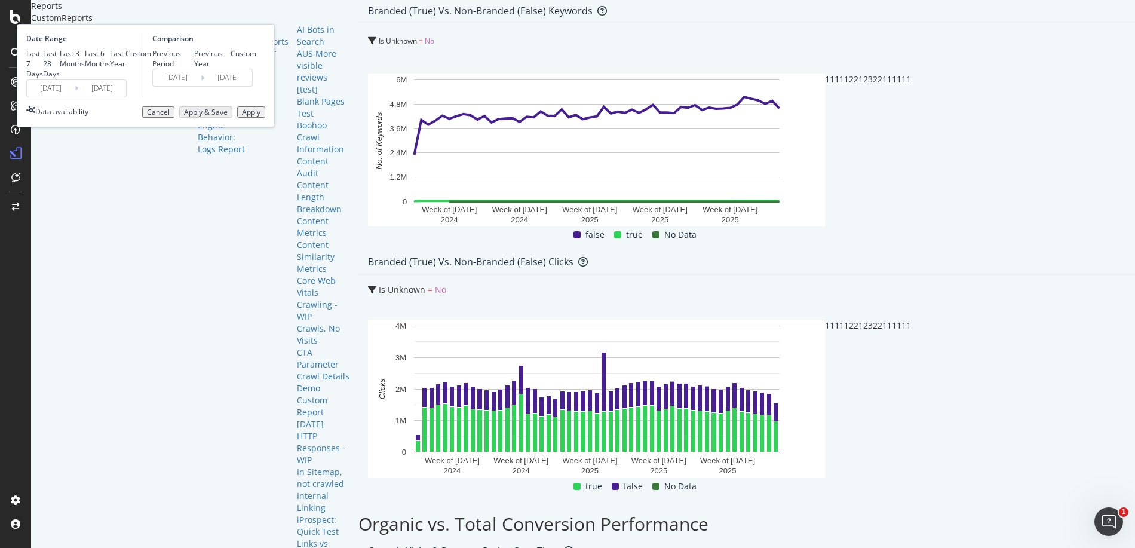
scroll to position [179, 0]
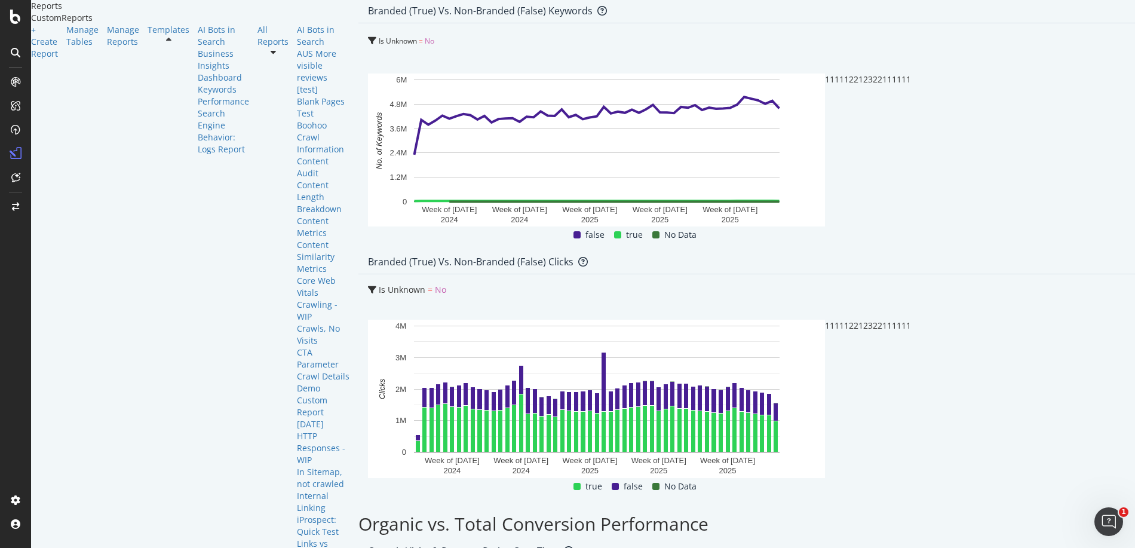
click at [925, 250] on div "Branded (true) vs. Non-Branded (false) Clicks" at bounding box center [887, 262] width 1057 height 24
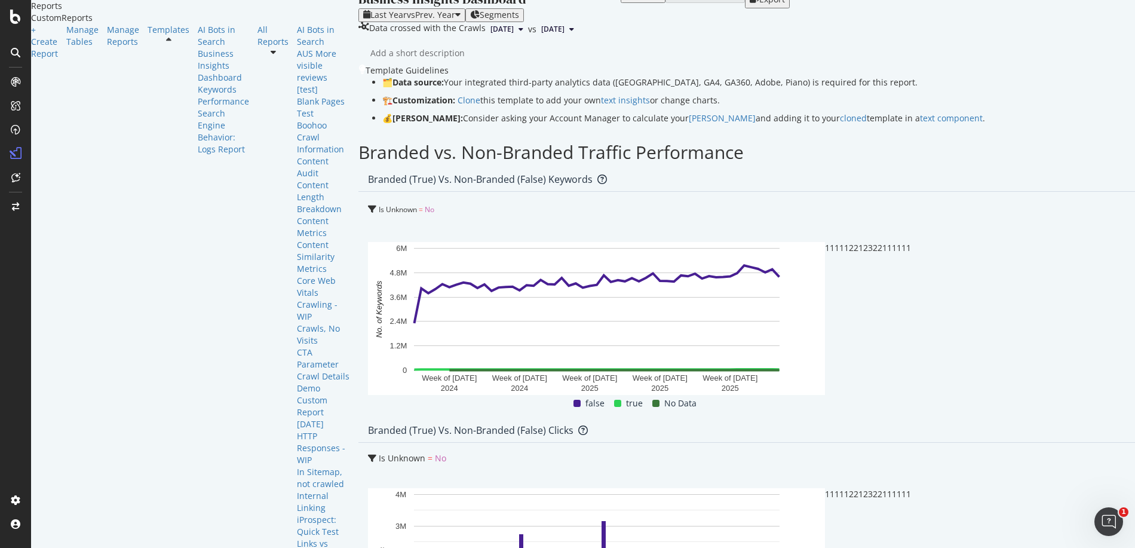
scroll to position [0, 0]
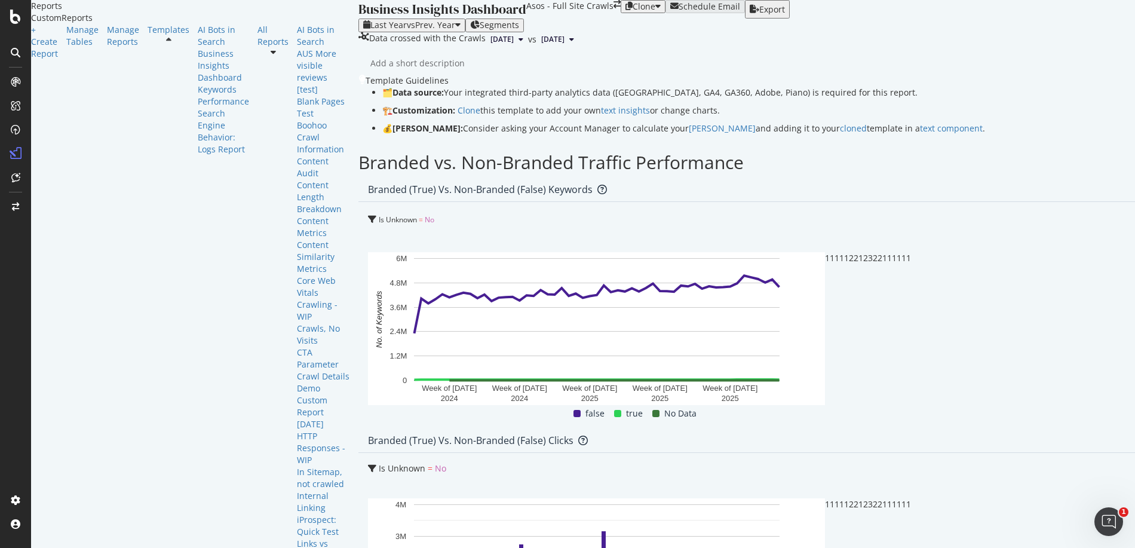
click at [785, 14] on div "Export" at bounding box center [773, 10] width 26 height 10
click at [1122, 547] on div "Your PDF export was successfully started, it will be downloaded automatically o…" at bounding box center [567, 554] width 1135 height 12
click at [7, 547] on icon "close toast" at bounding box center [3, 554] width 7 height 12
click at [1111, 516] on icon "Open Intercom Messenger" at bounding box center [1108, 520] width 20 height 20
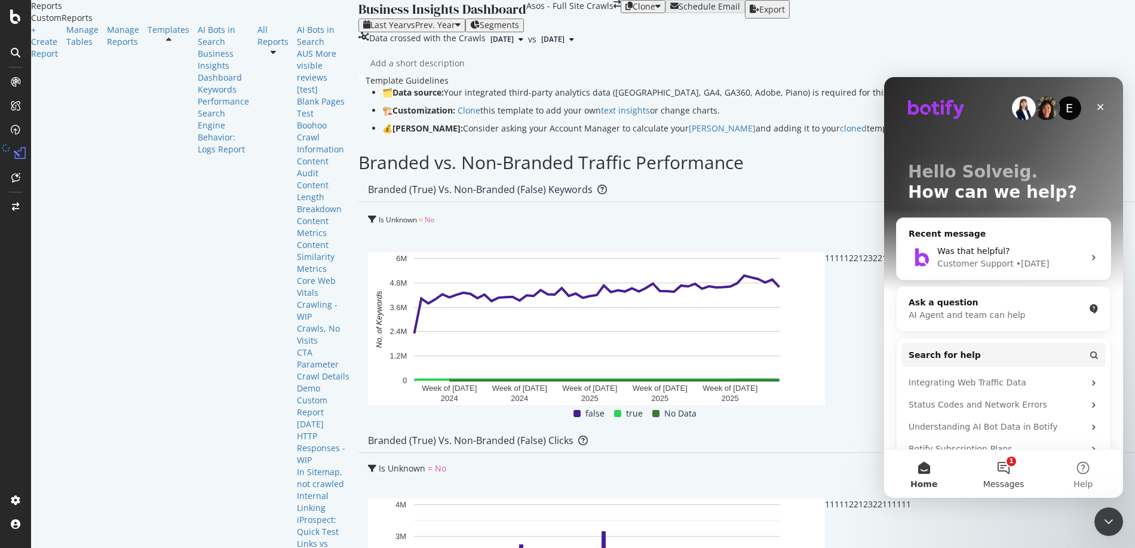
click at [1005, 474] on button "1 Messages" at bounding box center [1003, 474] width 79 height 48
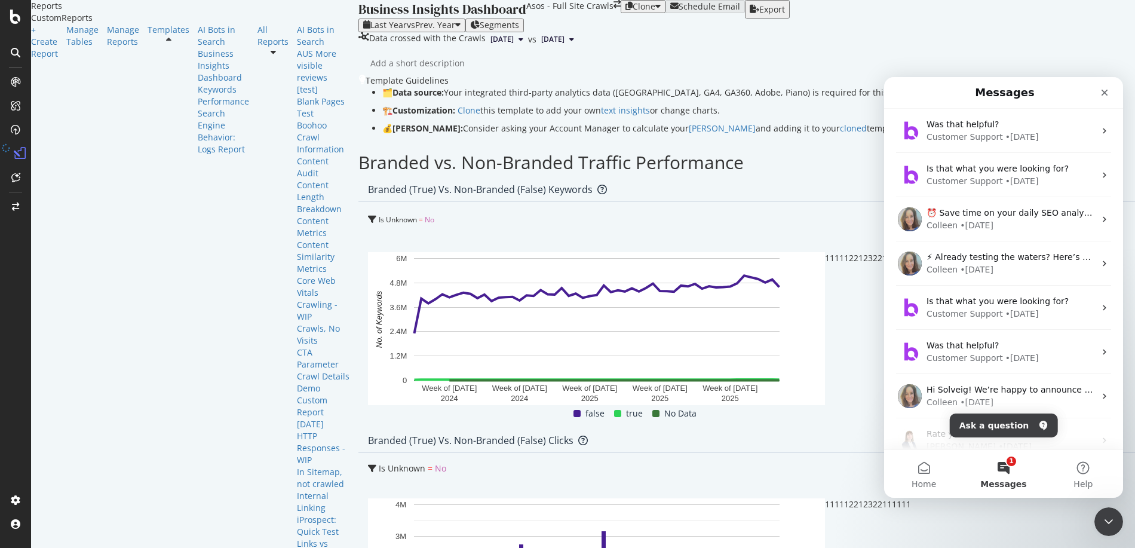
click at [836, 134] on ul "🗂️ Data source: Your integrated third-party analytics data ([GEOGRAPHIC_DATA], …" at bounding box center [887, 111] width 1057 height 48
click at [763, 125] on div "Template Guidelines 🗂️ Data source: Your integrated third-party analytics data …" at bounding box center [887, 108] width 1057 height 66
click at [993, 427] on button "Ask a question" at bounding box center [1004, 426] width 108 height 24
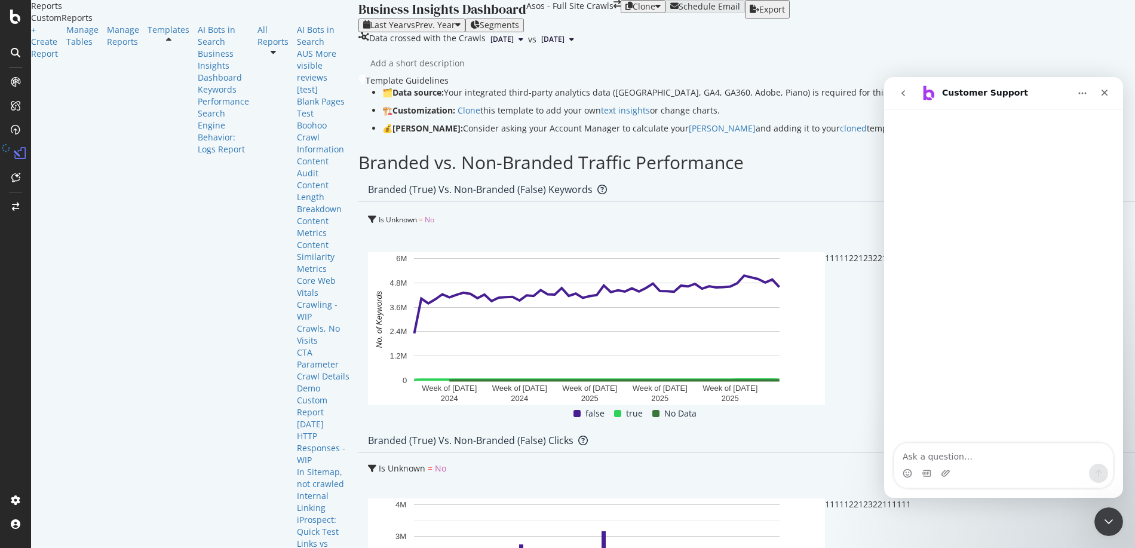
click at [945, 449] on textarea "Ask a question…" at bounding box center [1004, 453] width 219 height 20
type textarea "where do i find my exports?"
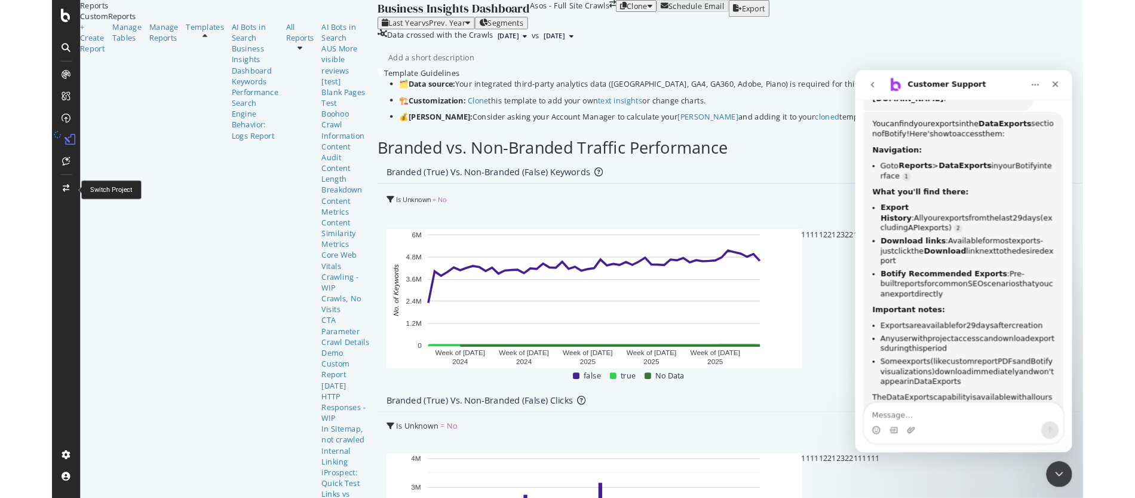
scroll to position [152, 0]
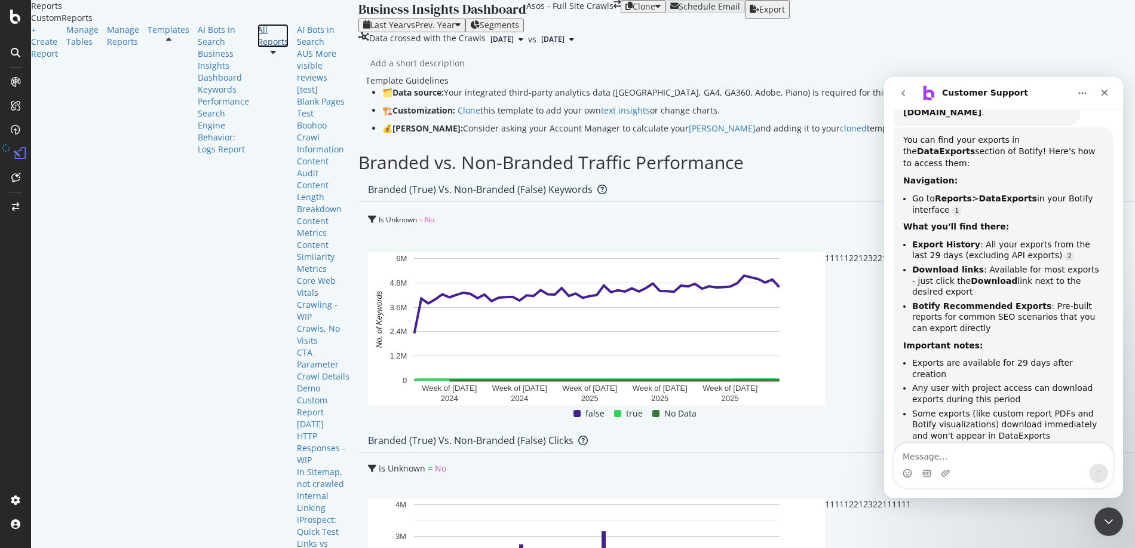
click at [258, 48] on div "All Reports" at bounding box center [273, 36] width 31 height 24
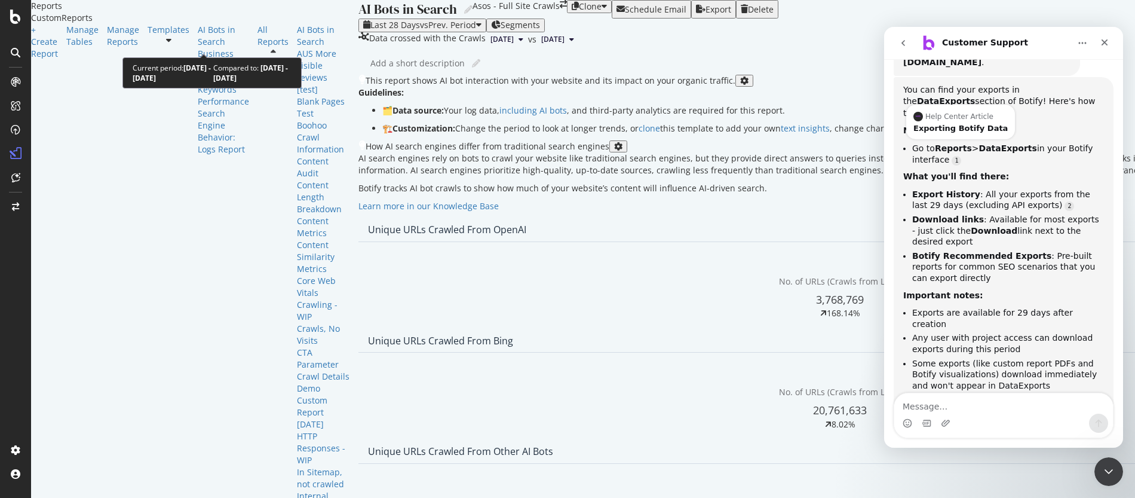
click at [420, 30] on span "vs Prev. Period" at bounding box center [448, 24] width 56 height 11
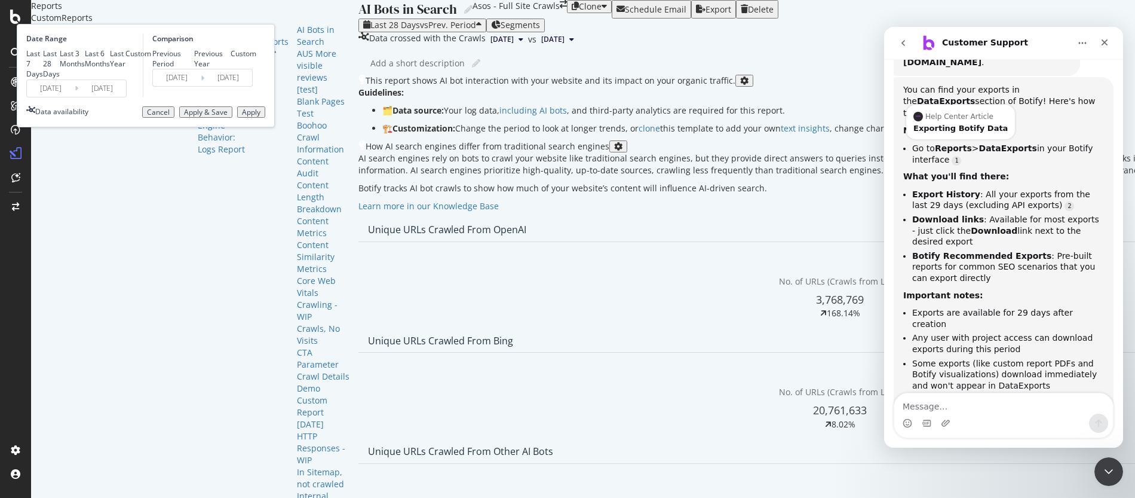
click at [85, 69] on div "Last 3 Months" at bounding box center [72, 58] width 25 height 20
type input "[DATE]"
click at [231, 69] on div "Previous Year" at bounding box center [212, 58] width 37 height 20
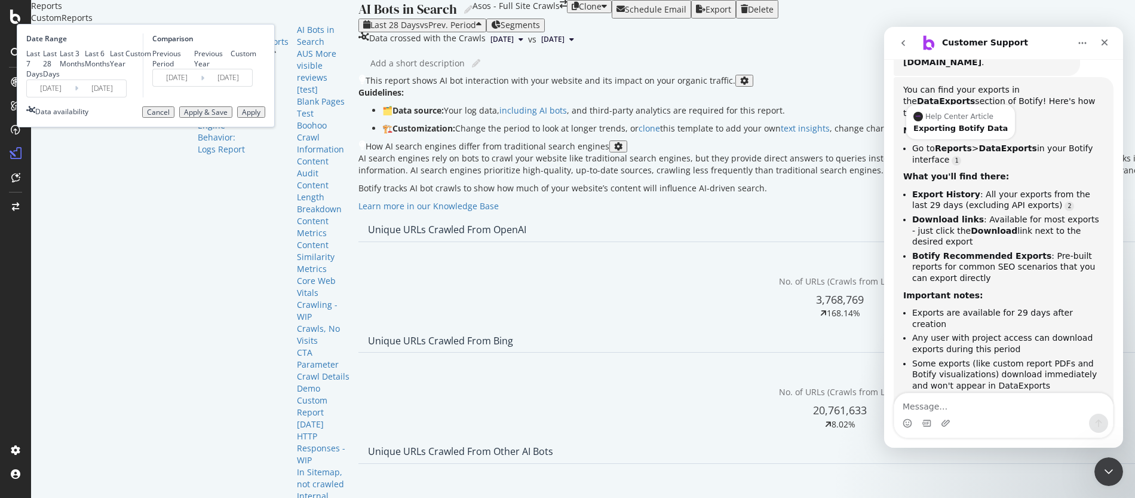
type input "[DATE]"
click at [261, 117] on div "Apply" at bounding box center [251, 112] width 19 height 8
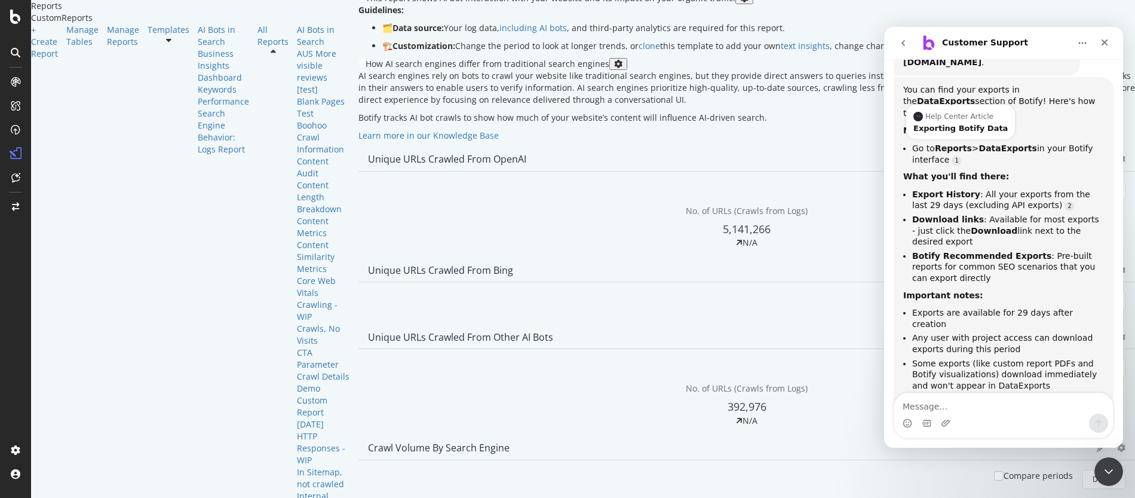
scroll to position [84, 0]
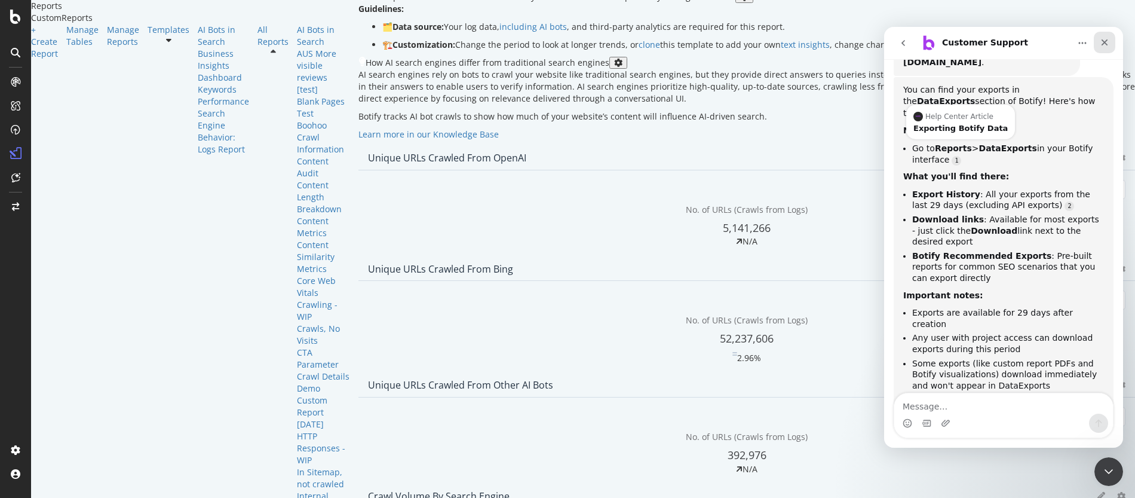
click at [1110, 45] on div "Close" at bounding box center [1105, 43] width 22 height 22
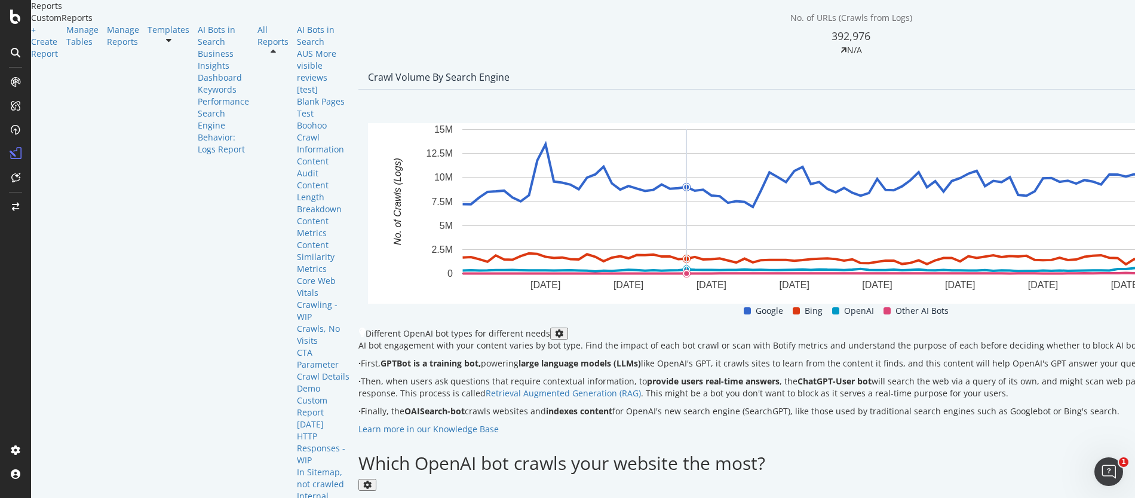
scroll to position [493, 0]
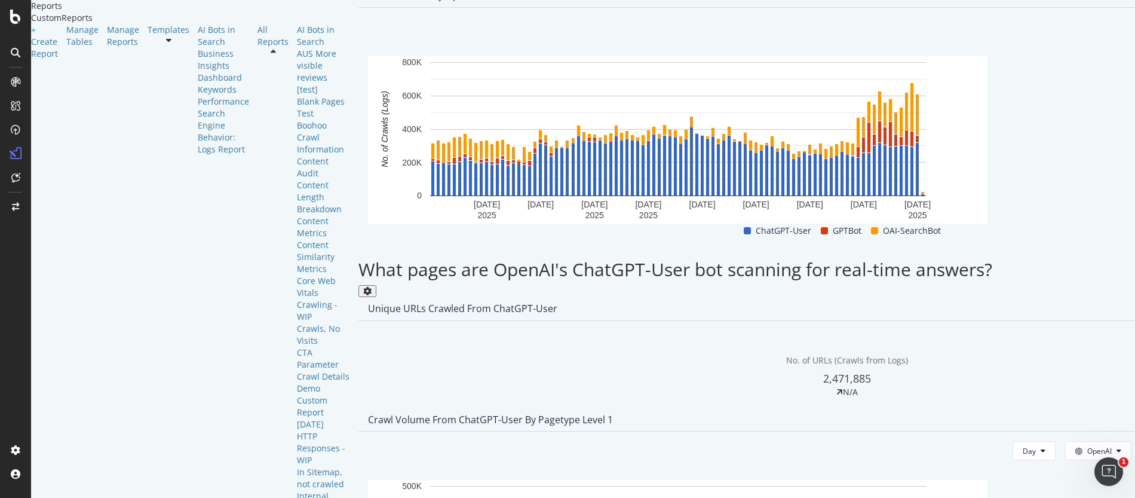
scroll to position [1361, 0]
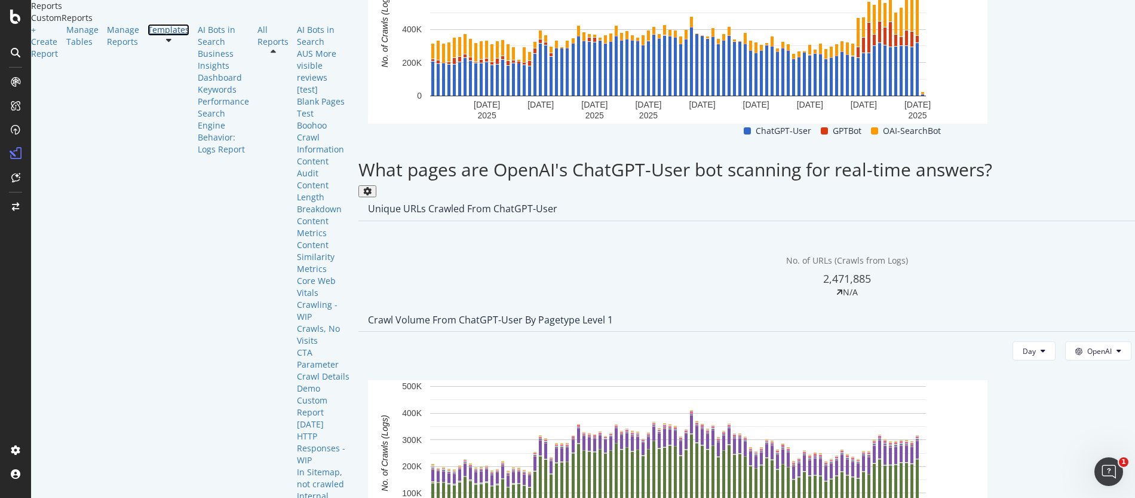
click at [148, 36] on div "Templates" at bounding box center [169, 30] width 42 height 12
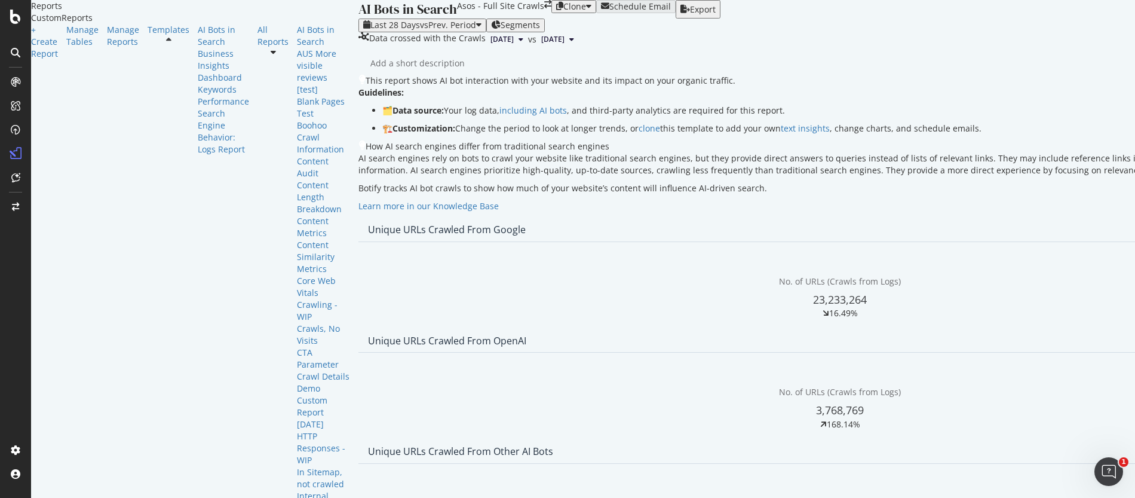
click at [491, 45] on span "[DATE]" at bounding box center [502, 39] width 23 height 11
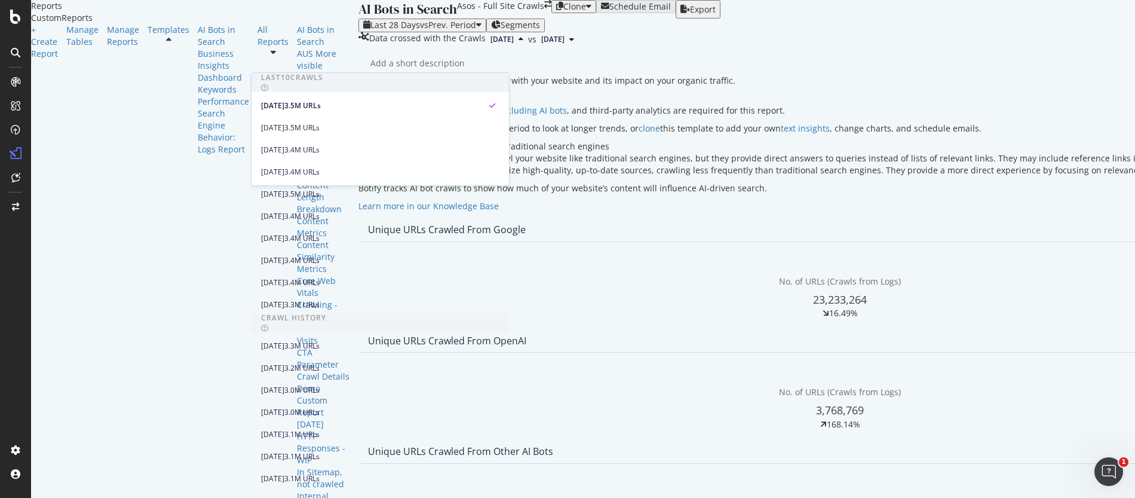
click at [491, 45] on span "[DATE]" at bounding box center [502, 39] width 23 height 11
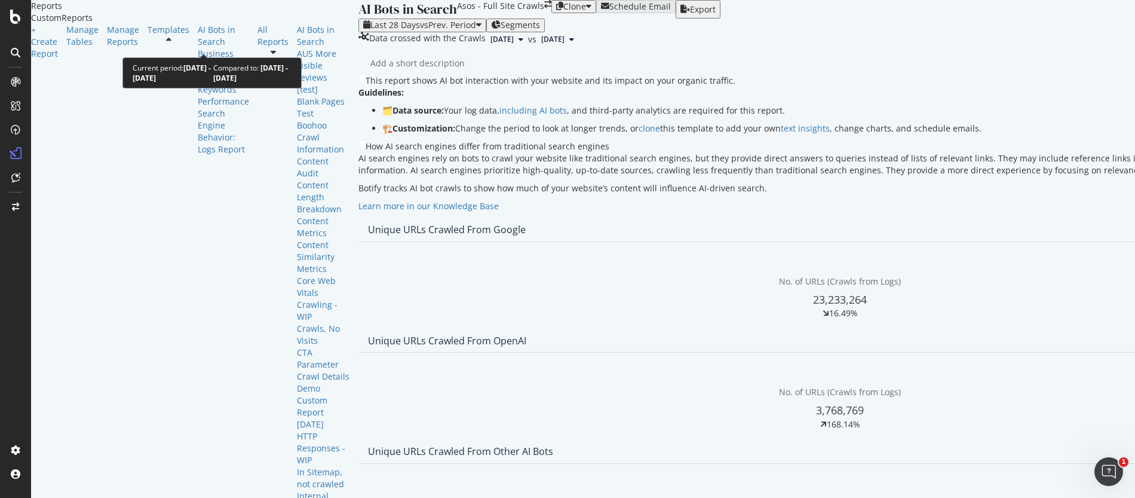
click at [363, 30] on div "Last 28 Days vs Prev. Period" at bounding box center [422, 25] width 118 height 10
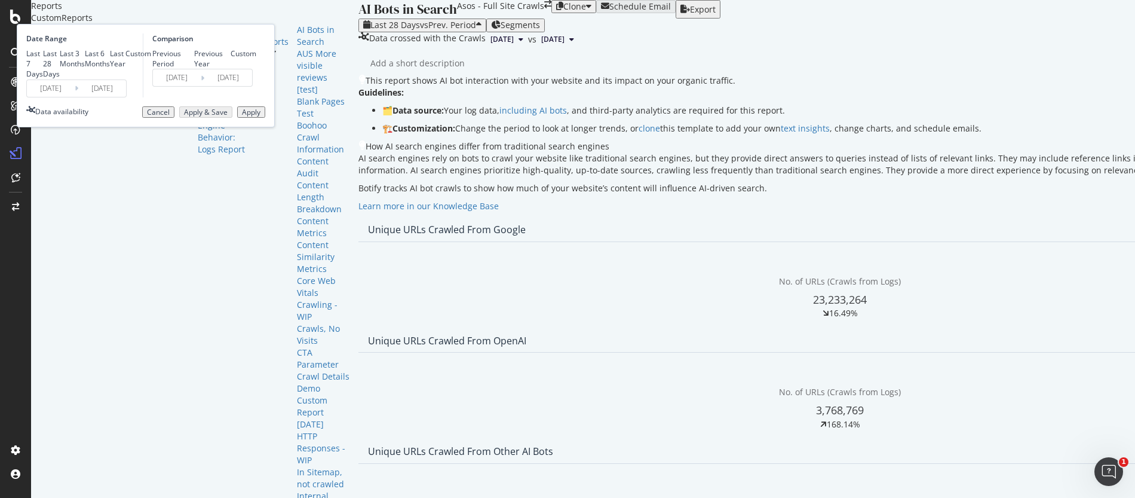
click at [85, 69] on div "Last 3 Months" at bounding box center [72, 58] width 25 height 20
type input "[DATE]"
click at [231, 69] on div "Previous Year" at bounding box center [212, 58] width 37 height 20
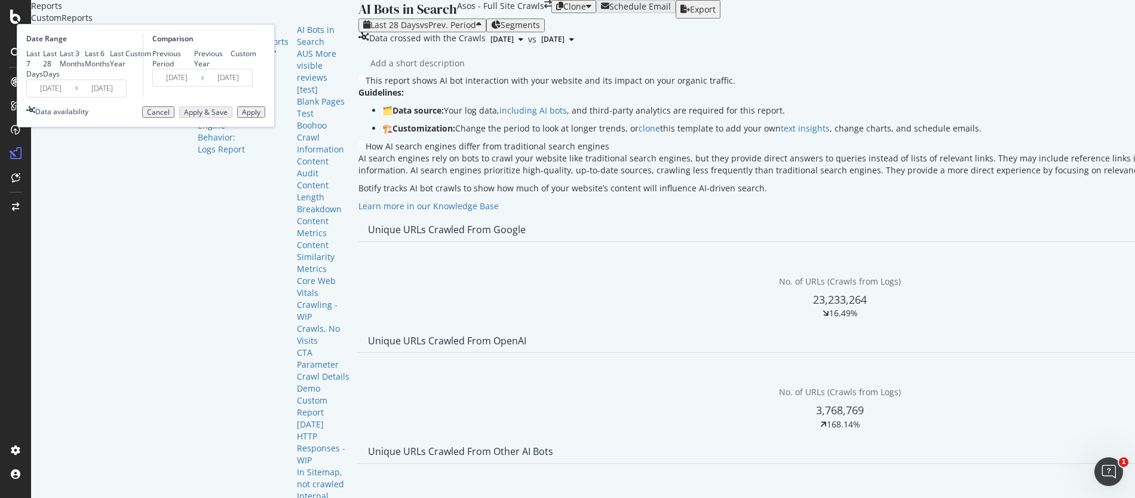
type input "[DATE]"
click at [261, 117] on div "Apply" at bounding box center [251, 112] width 19 height 8
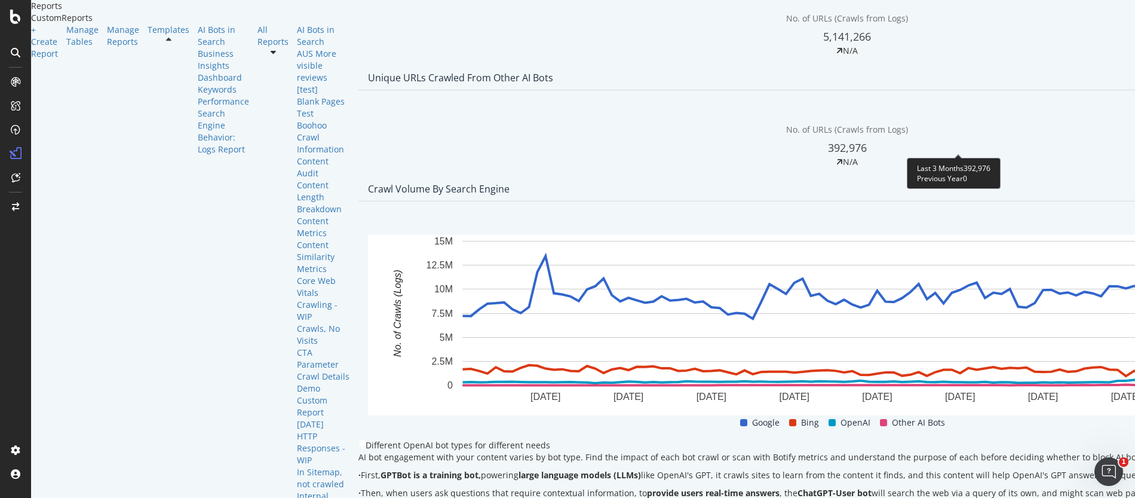
scroll to position [488, 0]
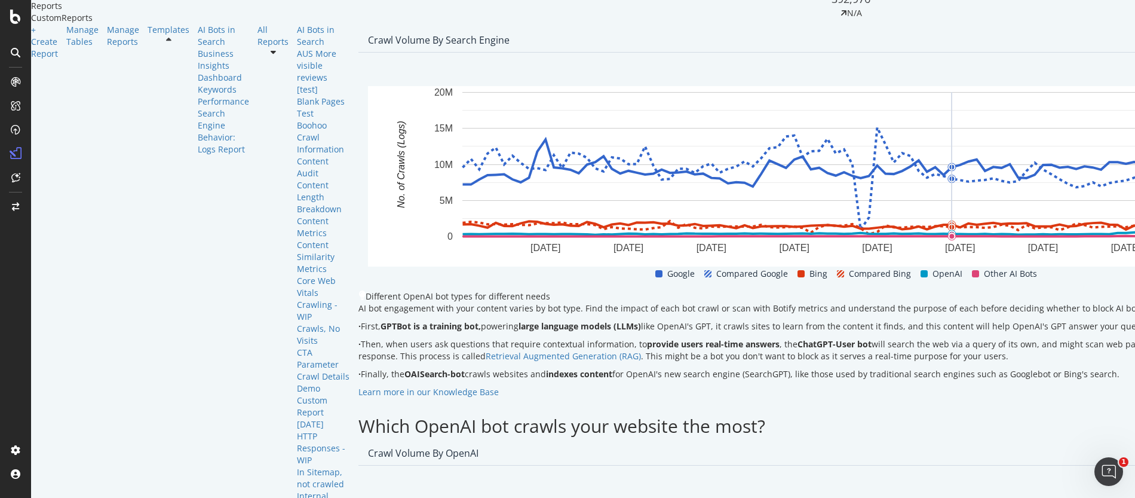
scroll to position [524, 0]
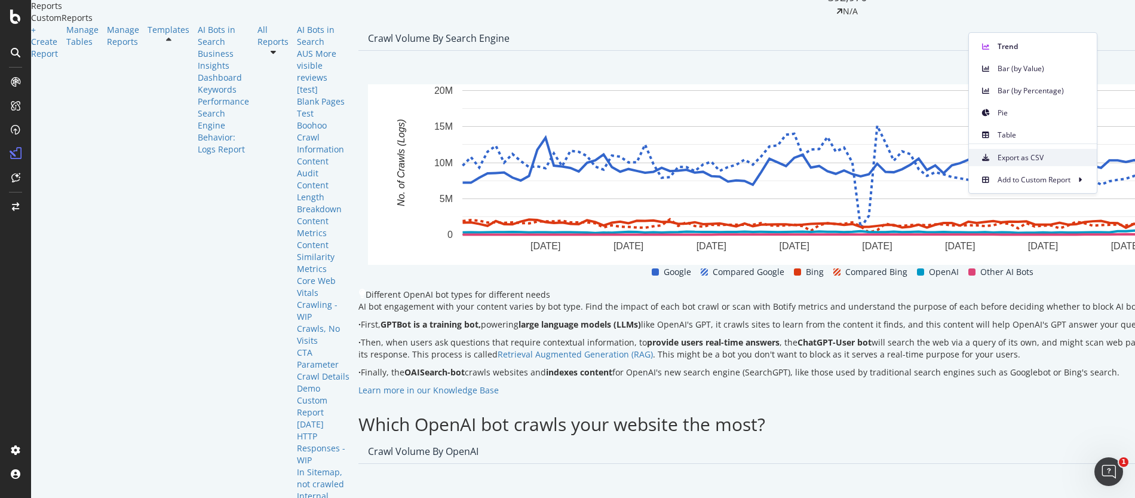
click at [1009, 157] on span "Export as CSV" at bounding box center [1043, 157] width 90 height 11
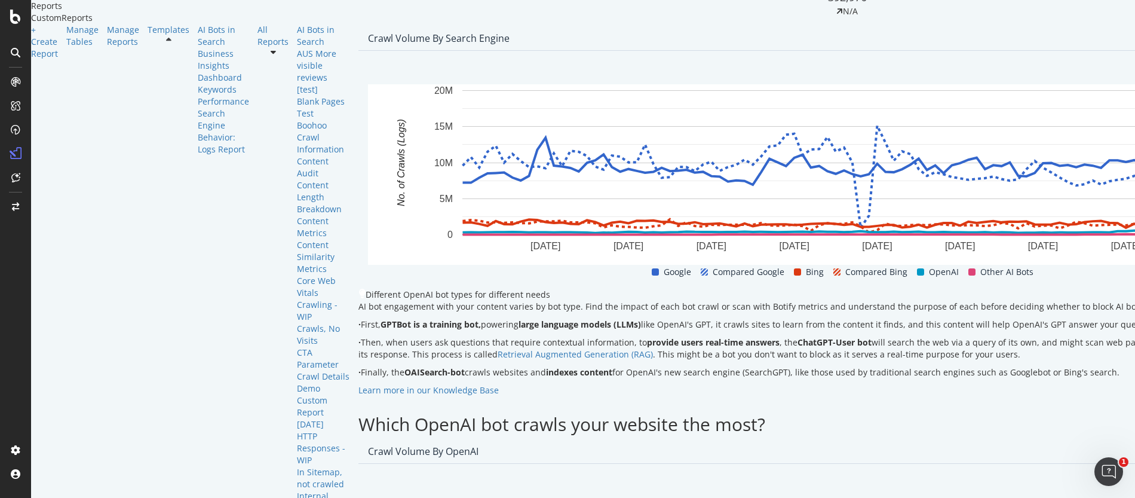
scroll to position [577, 0]
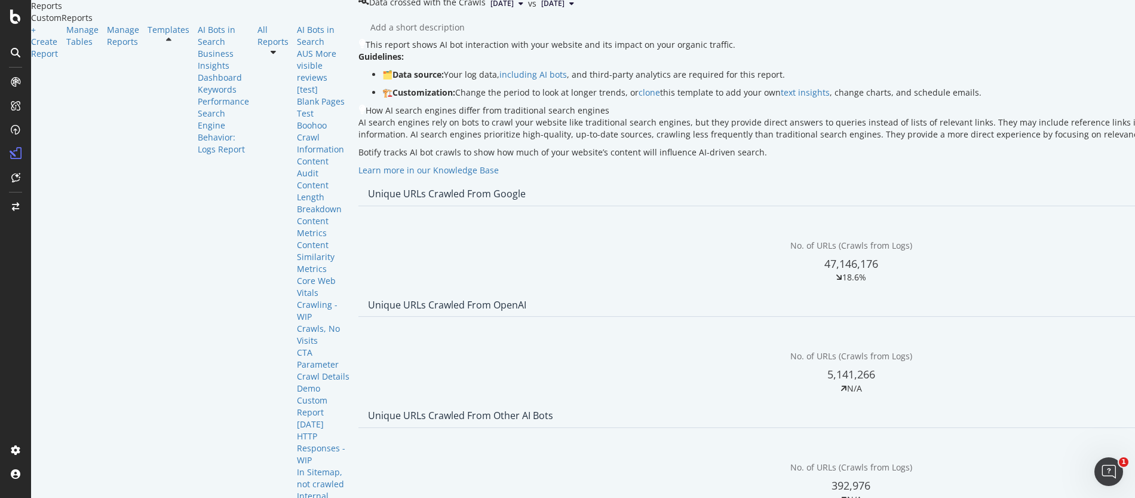
scroll to position [0, 0]
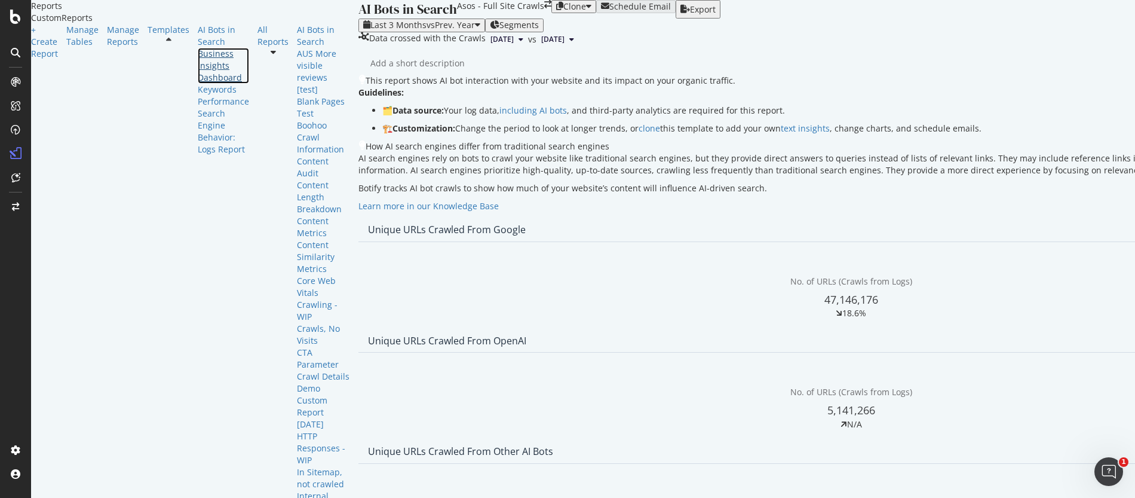
click at [198, 84] on div "Business Insights Dashboard" at bounding box center [223, 66] width 51 height 36
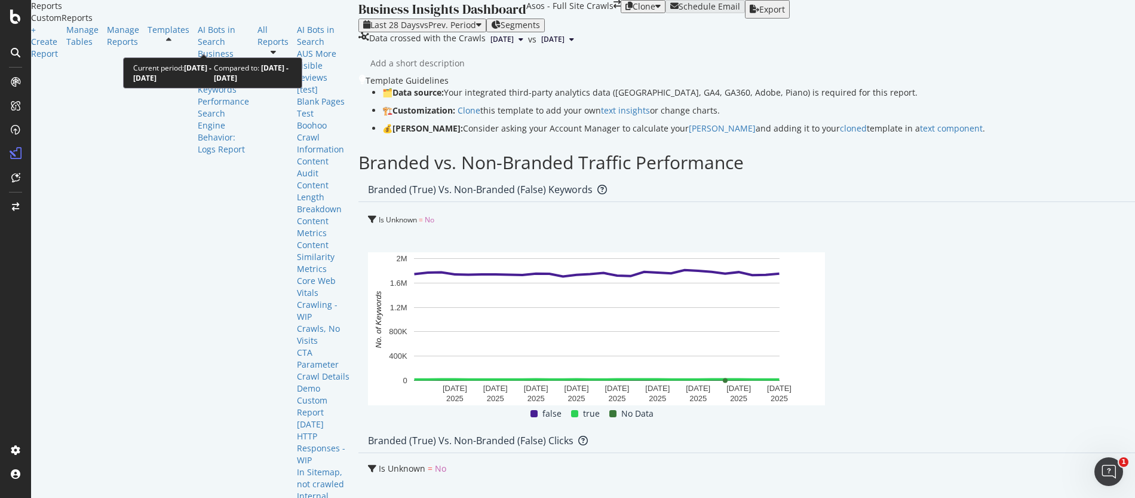
click at [420, 30] on span "vs Prev. Period" at bounding box center [448, 24] width 56 height 11
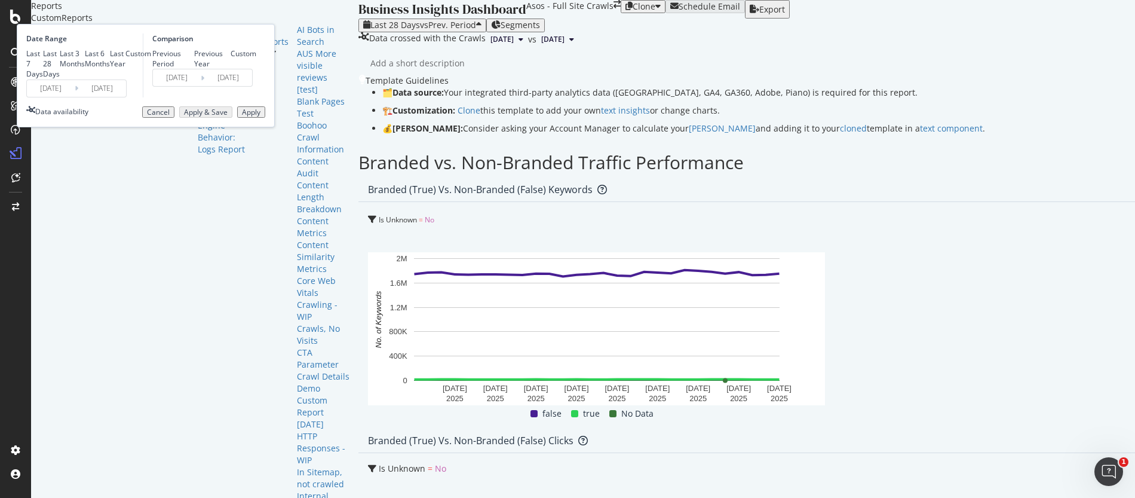
click at [85, 69] on div "Last 3 Months" at bounding box center [72, 58] width 25 height 20
type input "[DATE]"
click at [231, 69] on div "Previous Year" at bounding box center [212, 58] width 37 height 20
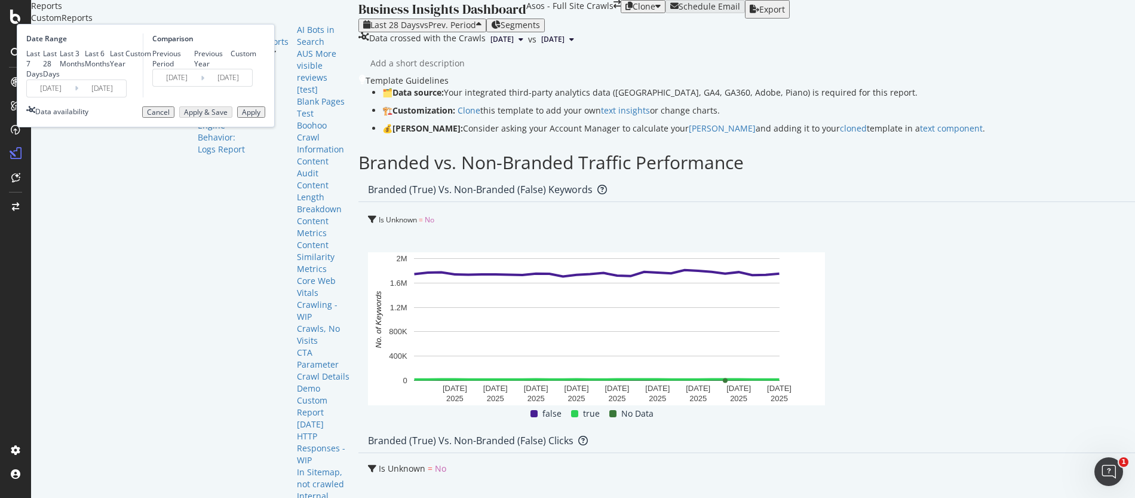
type input "[DATE]"
click at [265, 118] on button "Apply" at bounding box center [251, 112] width 28 height 12
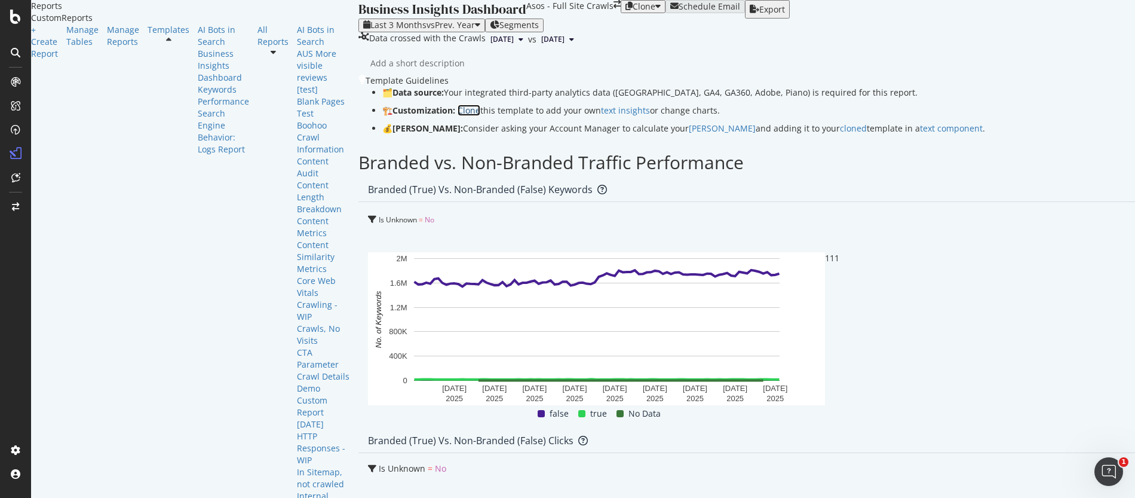
click at [458, 116] on link "Clone" at bounding box center [469, 110] width 23 height 11
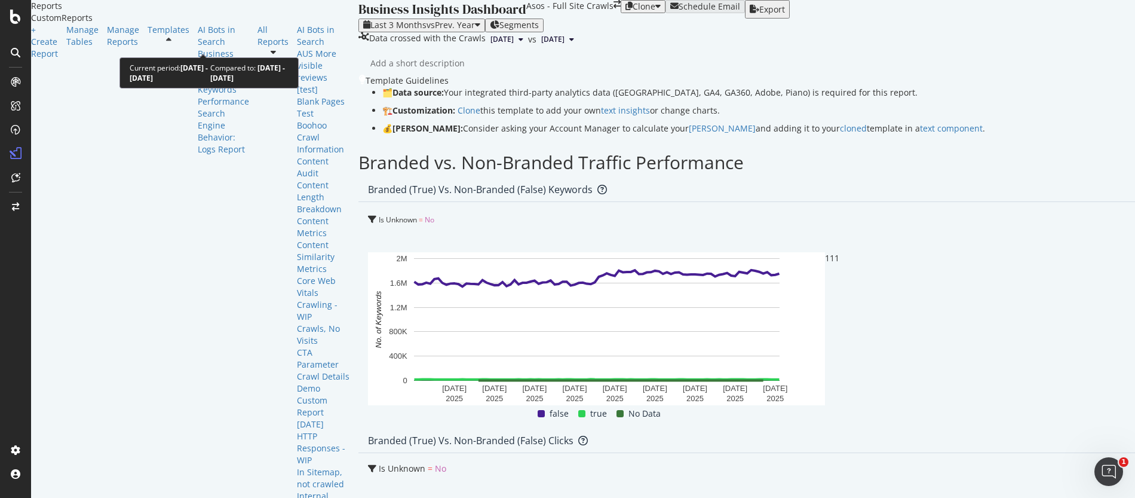
click at [427, 30] on span "vs Prev. Year" at bounding box center [451, 24] width 48 height 11
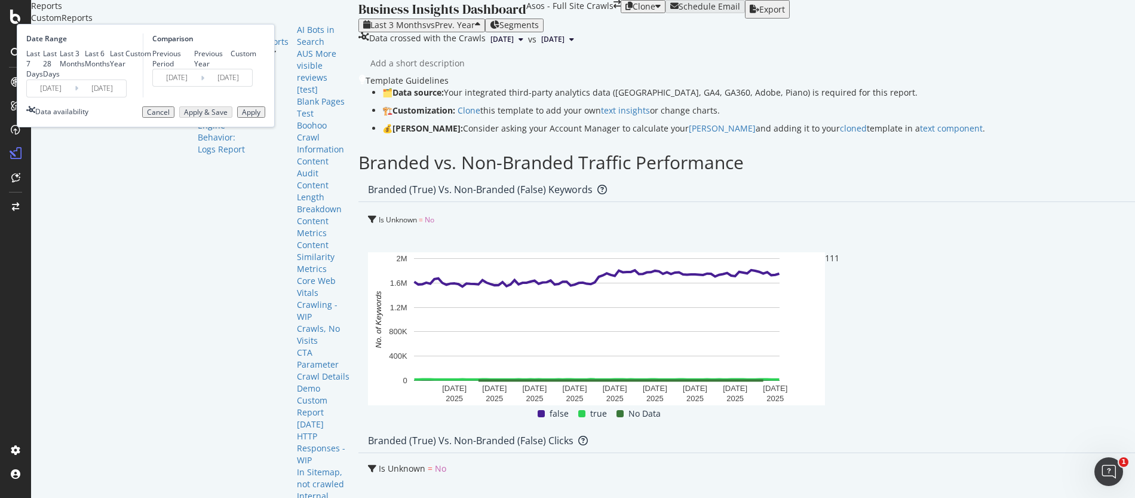
click at [427, 30] on span "vs Prev. Year" at bounding box center [451, 24] width 48 height 11
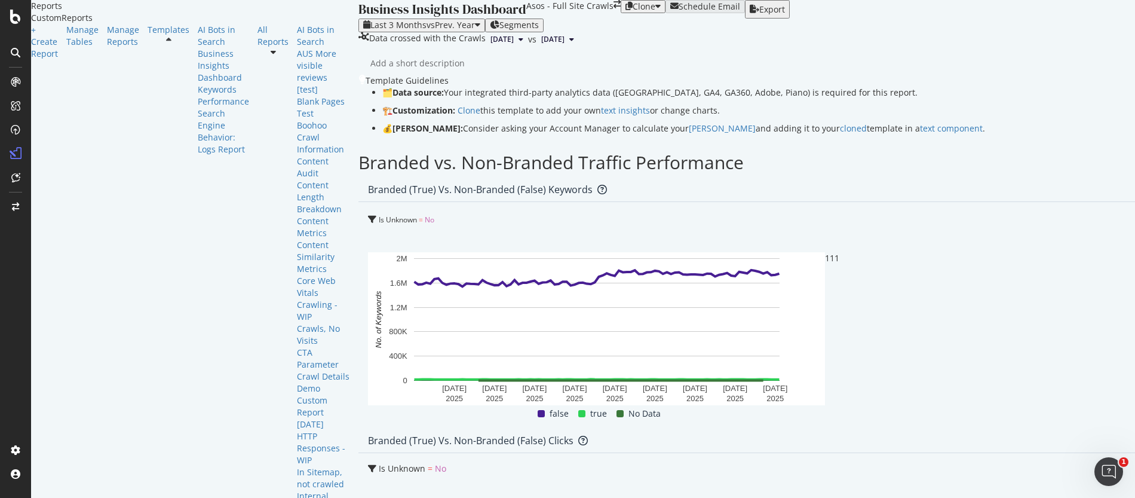
click at [656, 11] on div "Clone" at bounding box center [644, 7] width 23 height 10
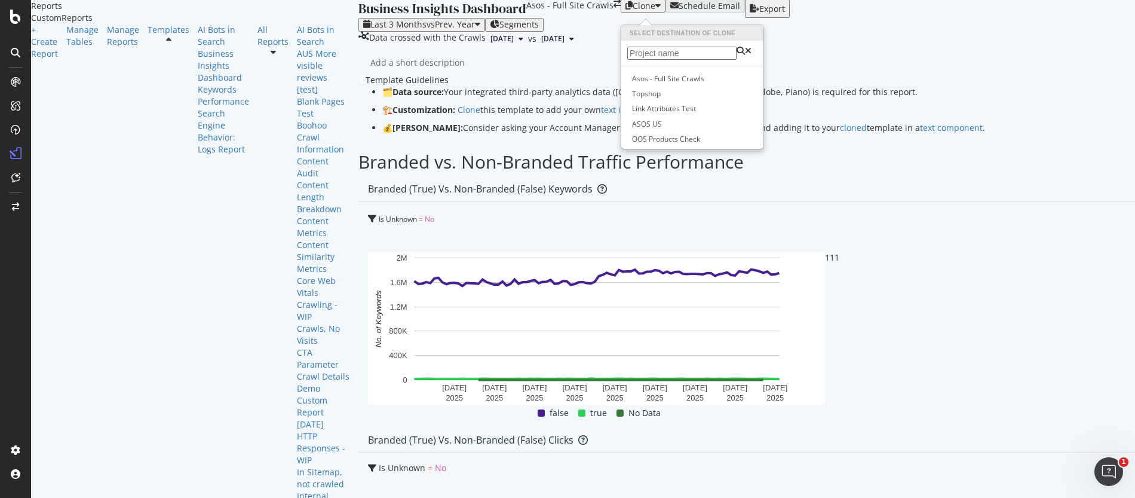
scroll to position [3, 0]
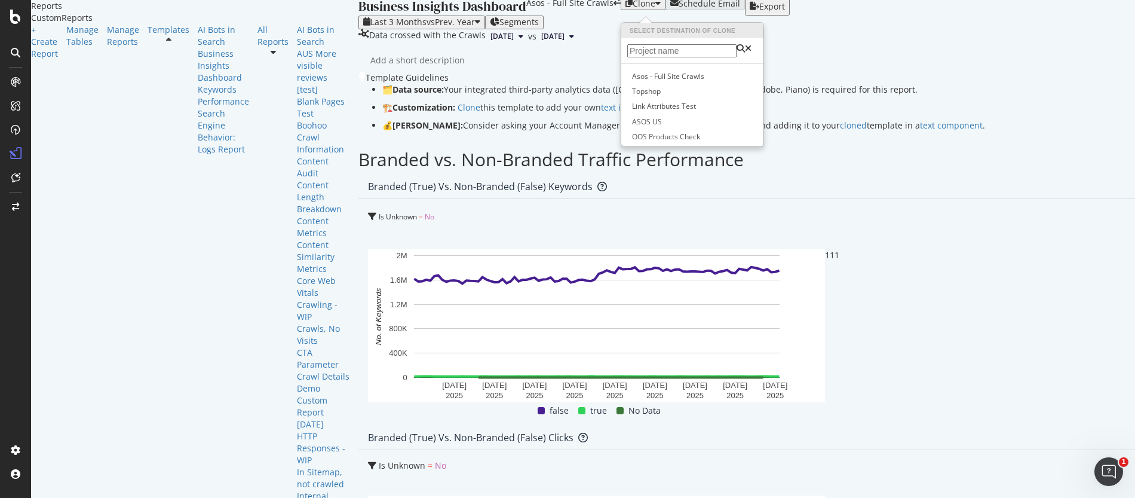
click at [779, 44] on div "Data crossed with the Crawls [DATE] vs [DATE]" at bounding box center [848, 36] width 978 height 14
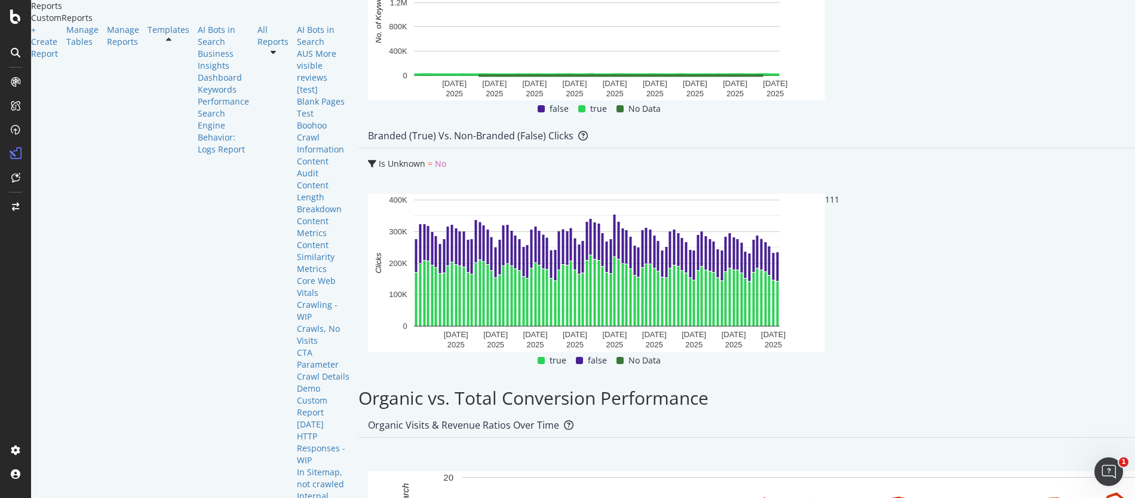
scroll to position [423, 0]
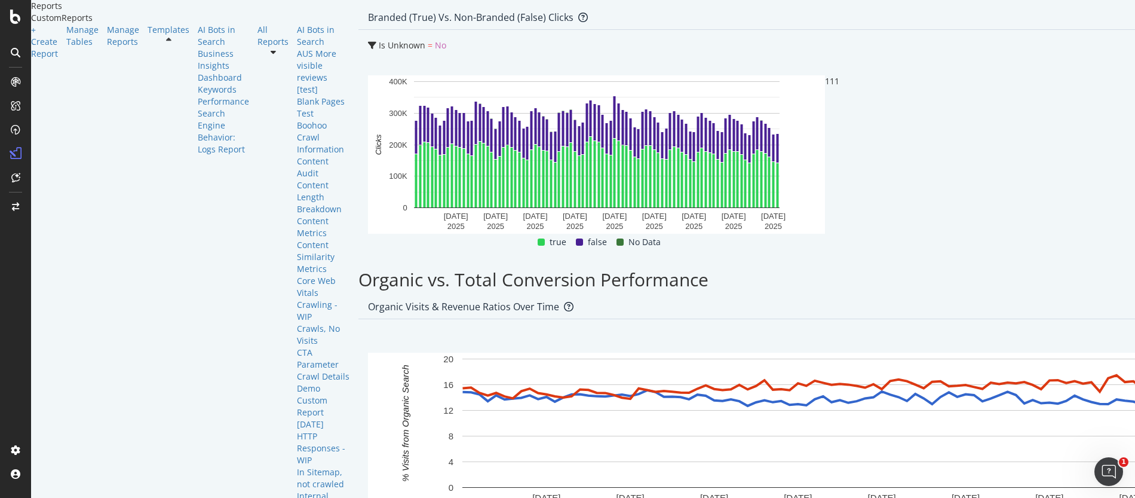
click at [166, 44] on icon at bounding box center [168, 40] width 5 height 8
click at [258, 48] on div "All Reports" at bounding box center [273, 36] width 31 height 24
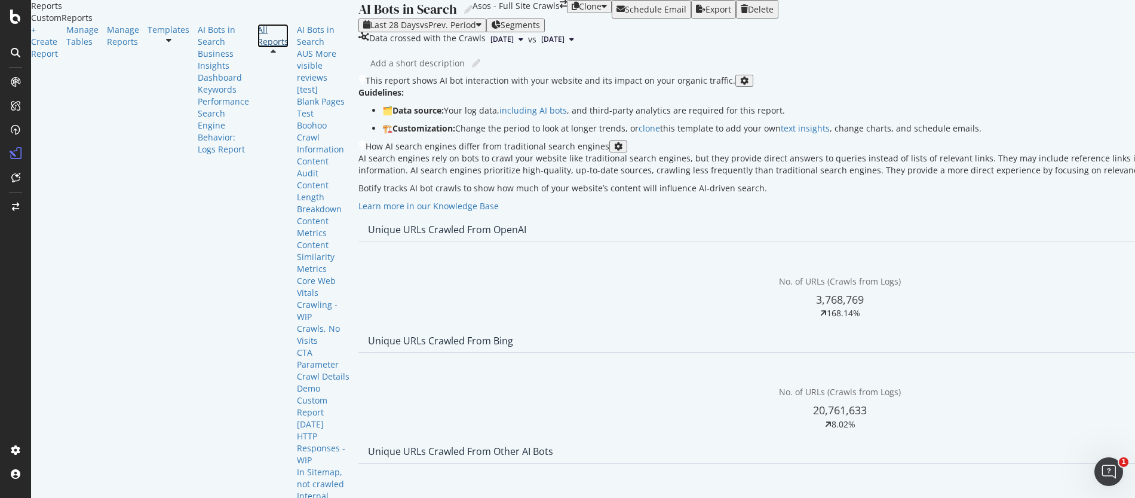
click at [258, 48] on div "All Reports" at bounding box center [273, 36] width 31 height 24
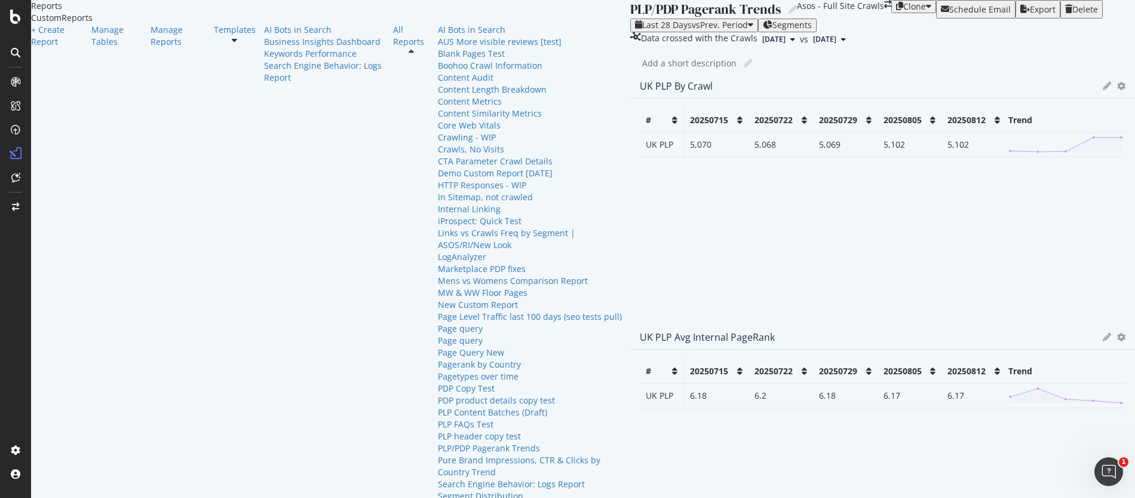
scroll to position [555, 0]
click at [438, 382] on div "PDP Copy Test" at bounding box center [530, 388] width 184 height 12
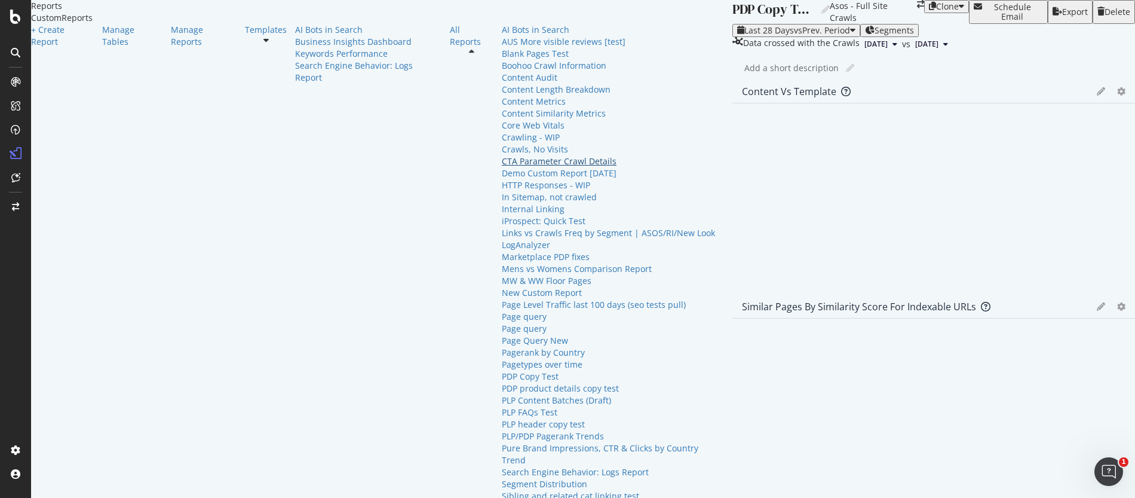
scroll to position [219, 0]
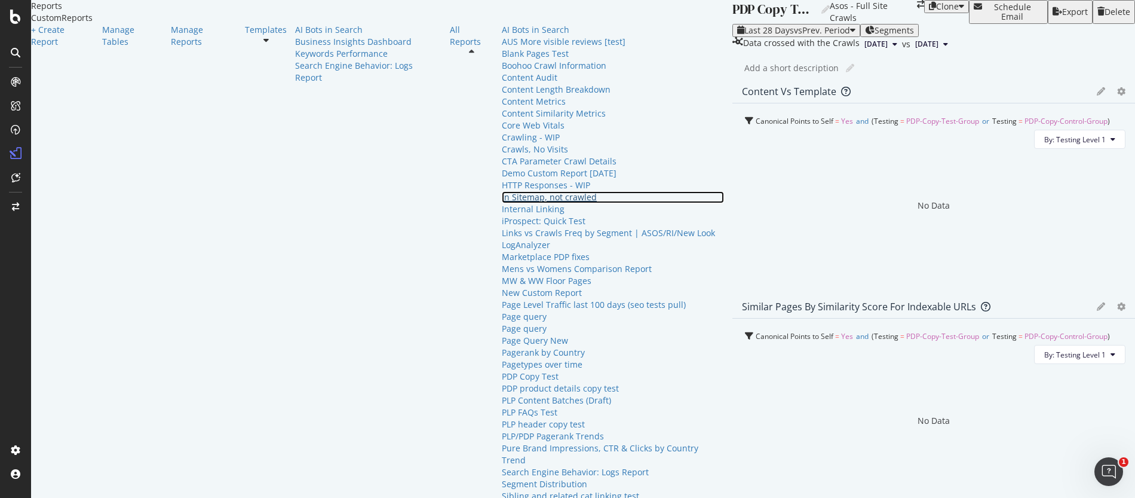
click at [502, 203] on div "In Sitemap, not crawled" at bounding box center [613, 197] width 222 height 12
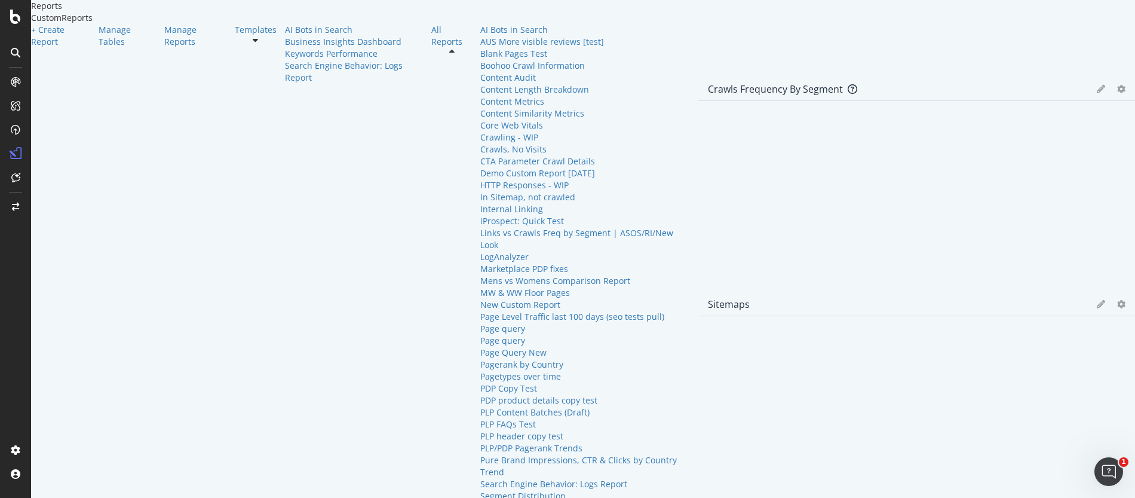
scroll to position [230, 0]
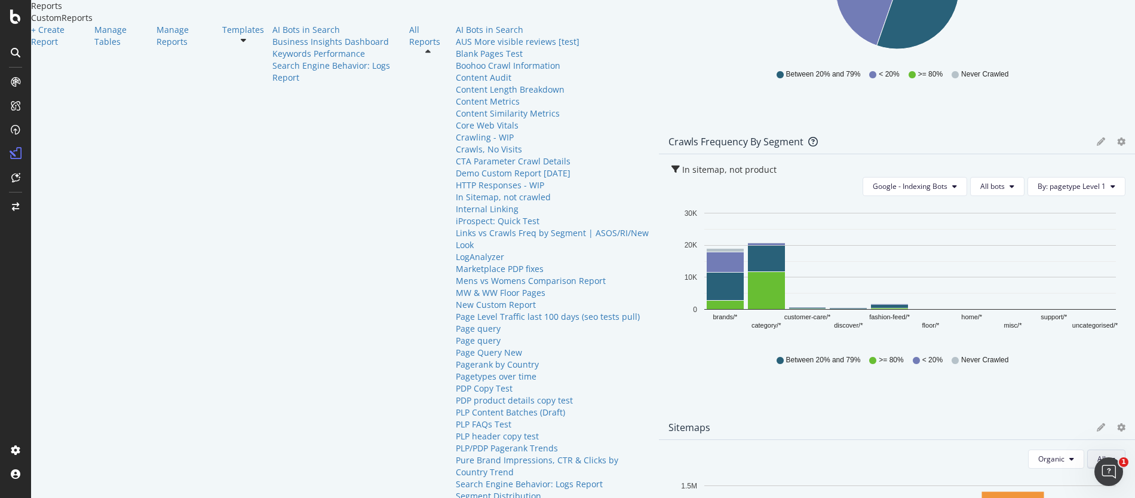
click at [1088, 449] on button "All" at bounding box center [1107, 458] width 38 height 19
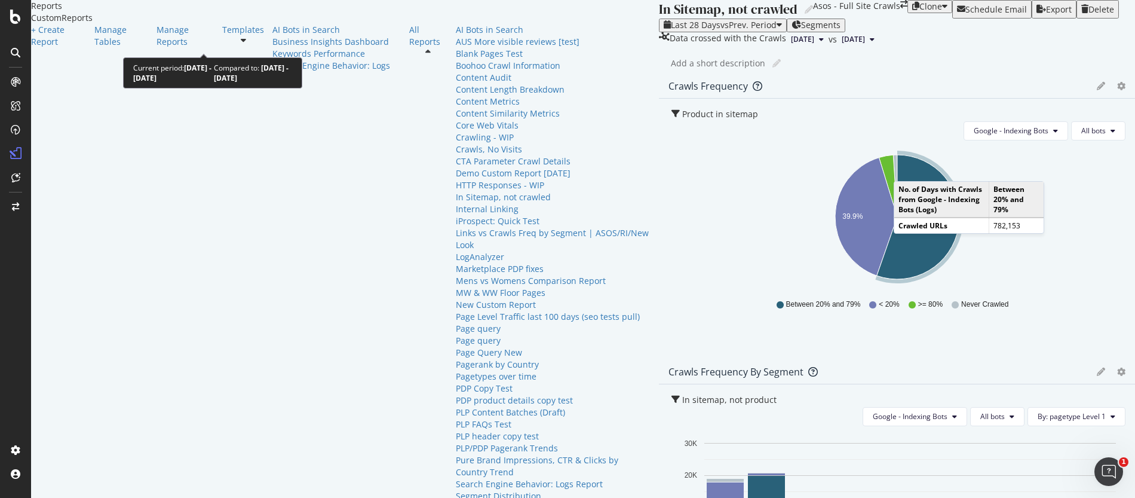
click at [721, 30] on span "vs Prev. Period" at bounding box center [749, 24] width 56 height 11
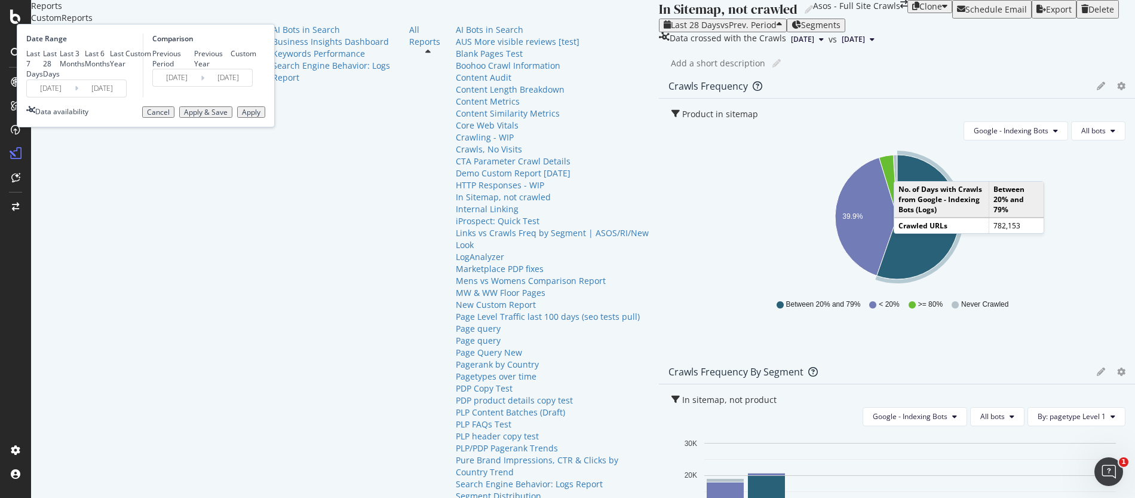
click at [261, 117] on div "Apply" at bounding box center [251, 112] width 19 height 8
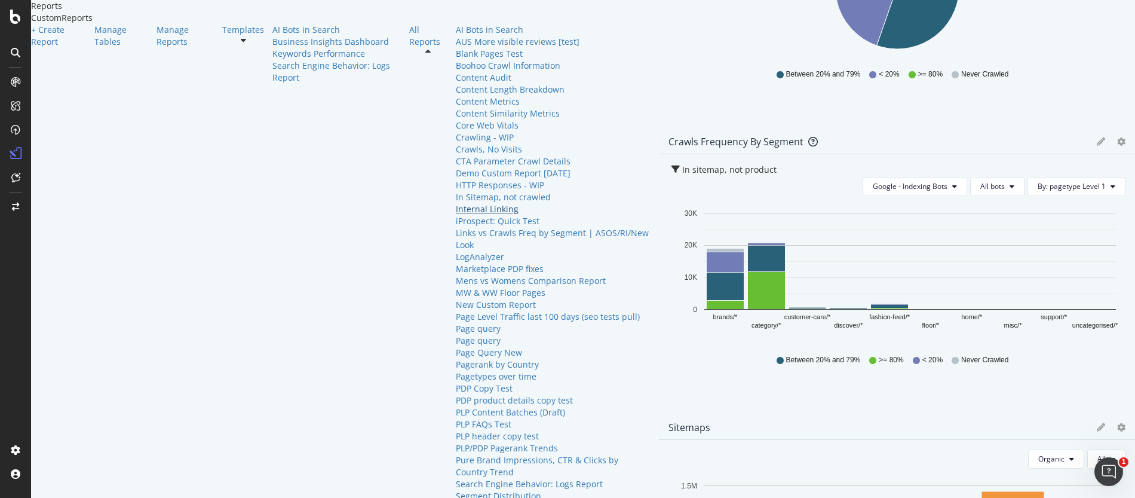
scroll to position [209, 0]
click at [456, 215] on div "Internal Linking" at bounding box center [553, 209] width 195 height 12
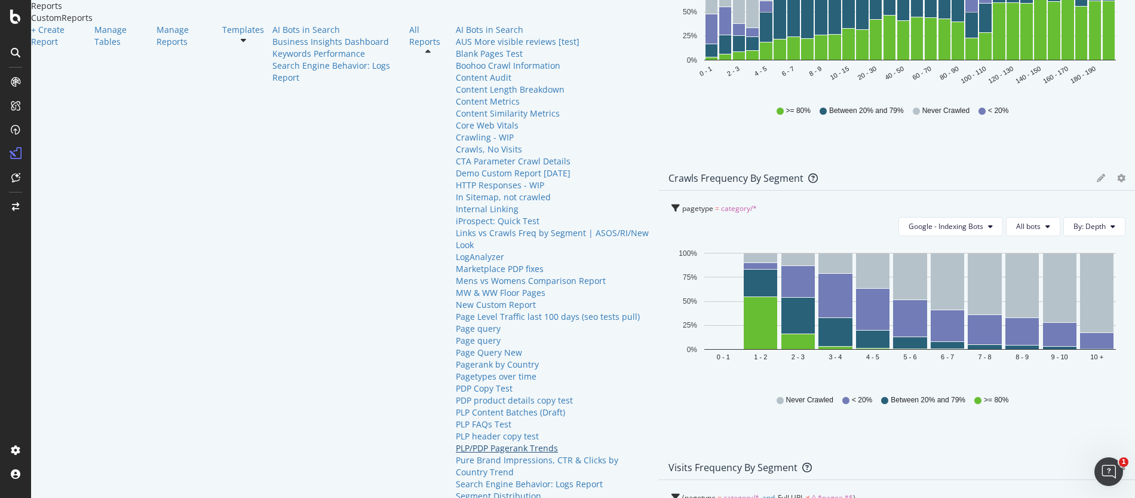
scroll to position [852, 0]
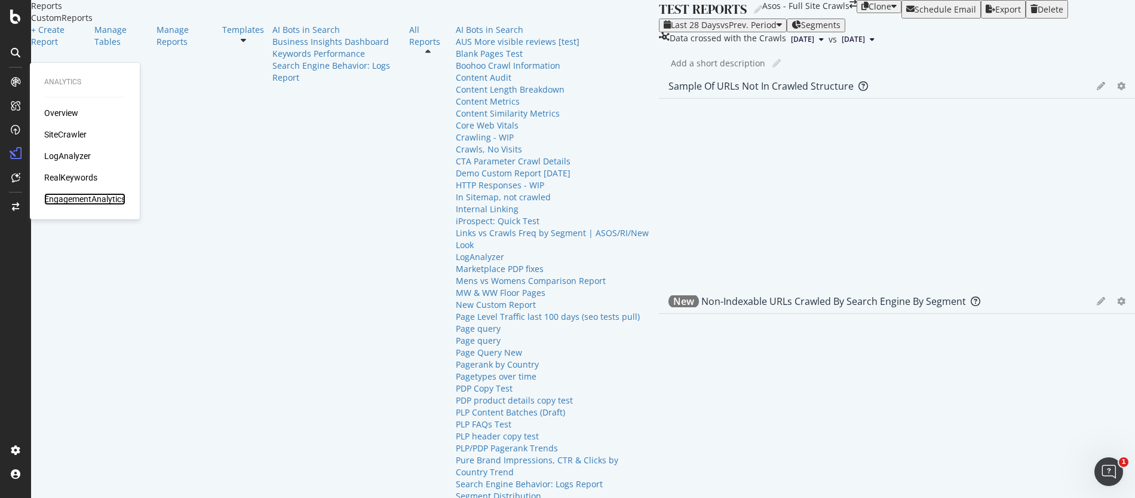
click at [84, 196] on div "EngagementAnalytics" at bounding box center [84, 199] width 81 height 12
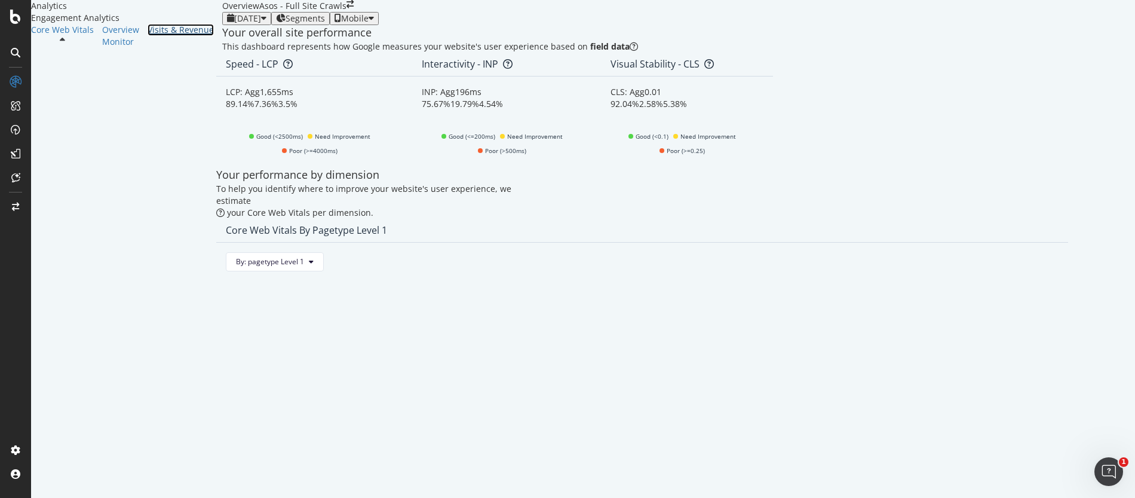
click at [148, 36] on div "Visits & Revenue" at bounding box center [181, 30] width 66 height 12
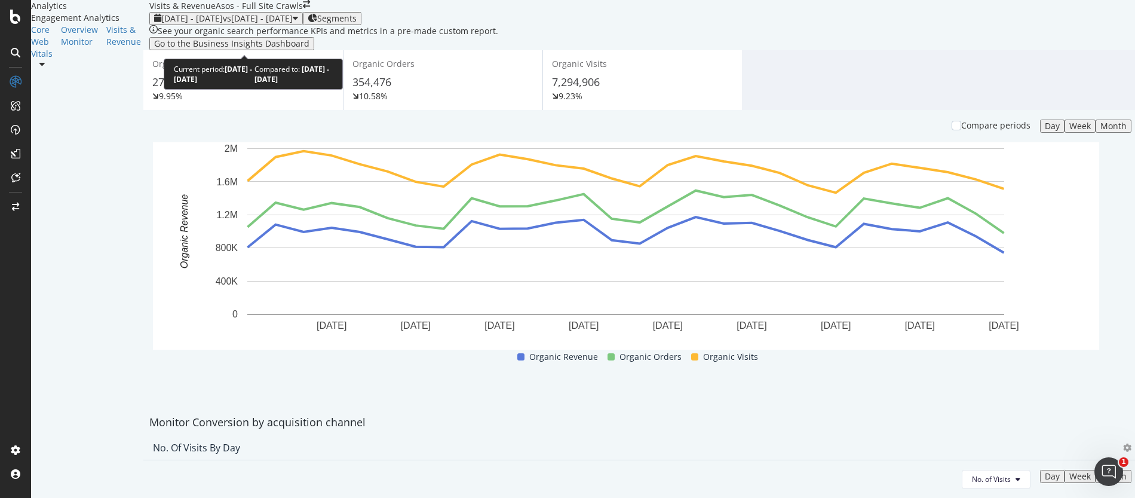
click at [173, 24] on span "[DATE] - [DATE]" at bounding box center [192, 18] width 62 height 11
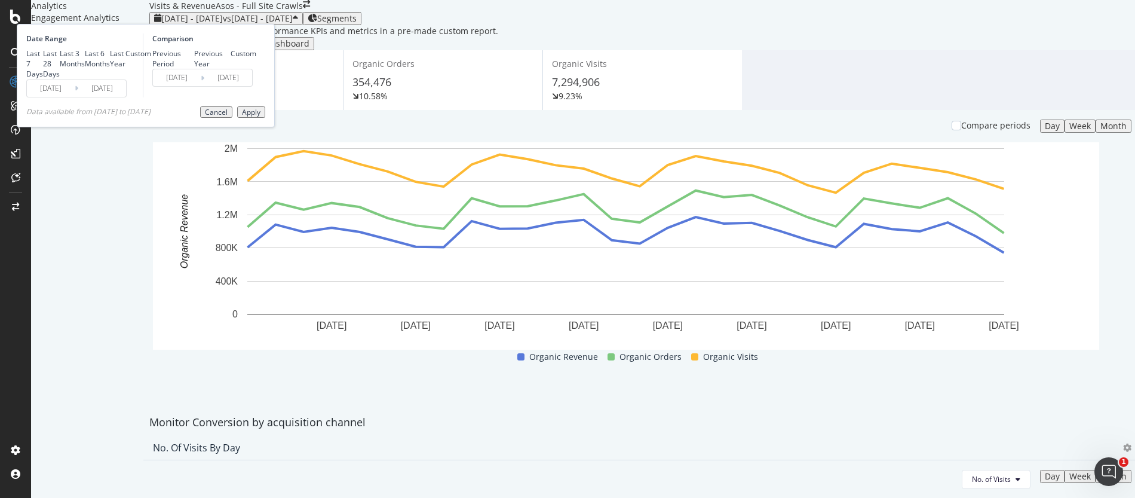
click at [85, 69] on div "Last 3 Months" at bounding box center [72, 58] width 25 height 20
type input "[DATE]"
click at [231, 69] on div "Previous Year" at bounding box center [212, 58] width 37 height 20
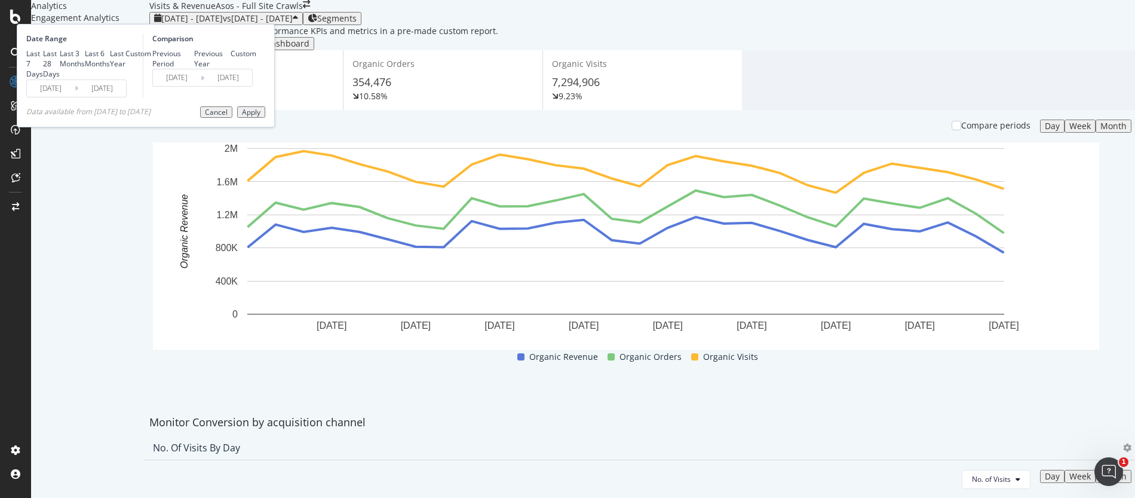
type input "[DATE]"
click at [265, 118] on button "Apply" at bounding box center [251, 112] width 28 height 12
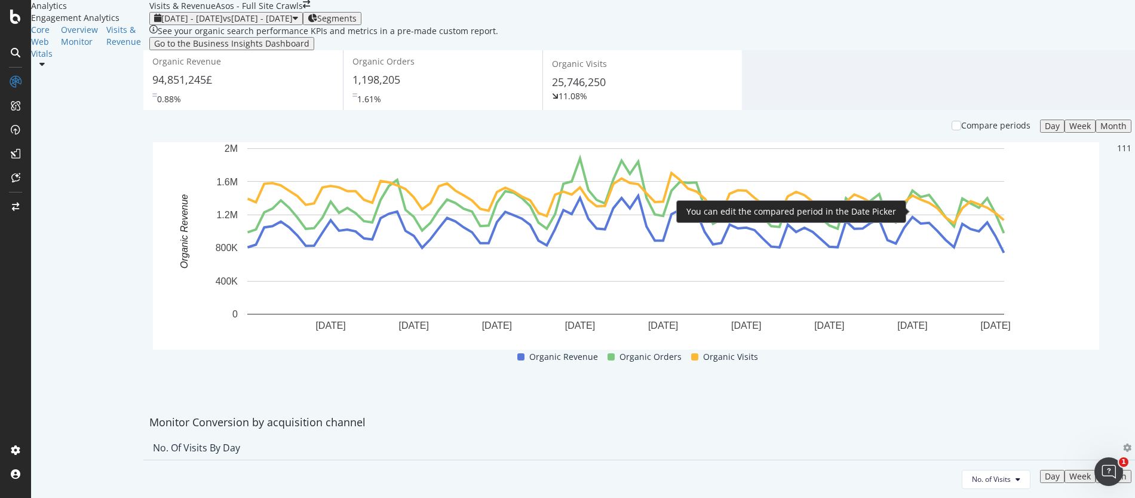
click at [952, 131] on div "Compare periods" at bounding box center [991, 126] width 79 height 12
click at [952, 130] on div at bounding box center [957, 126] width 10 height 10
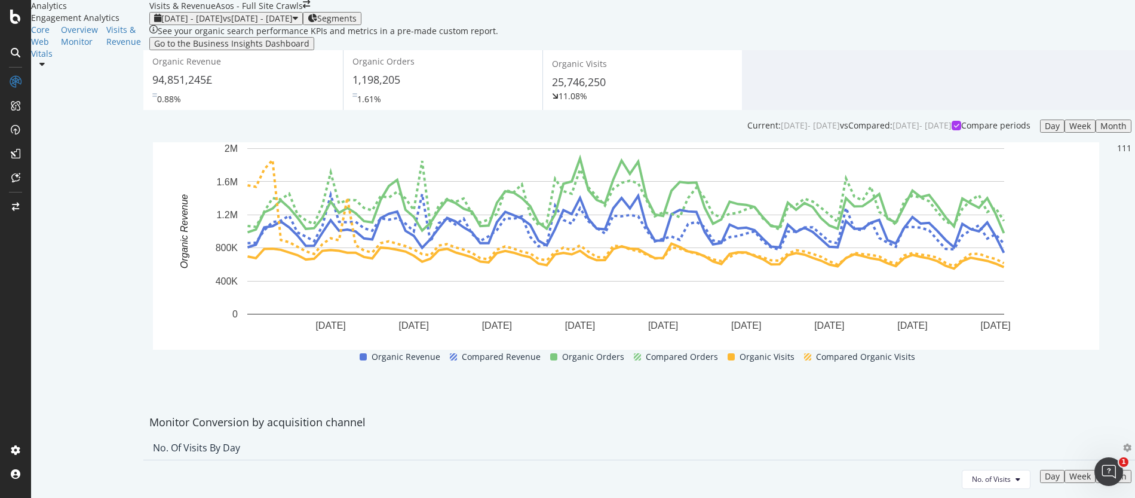
click at [409, 88] on div "1,198,205" at bounding box center [443, 80] width 181 height 16
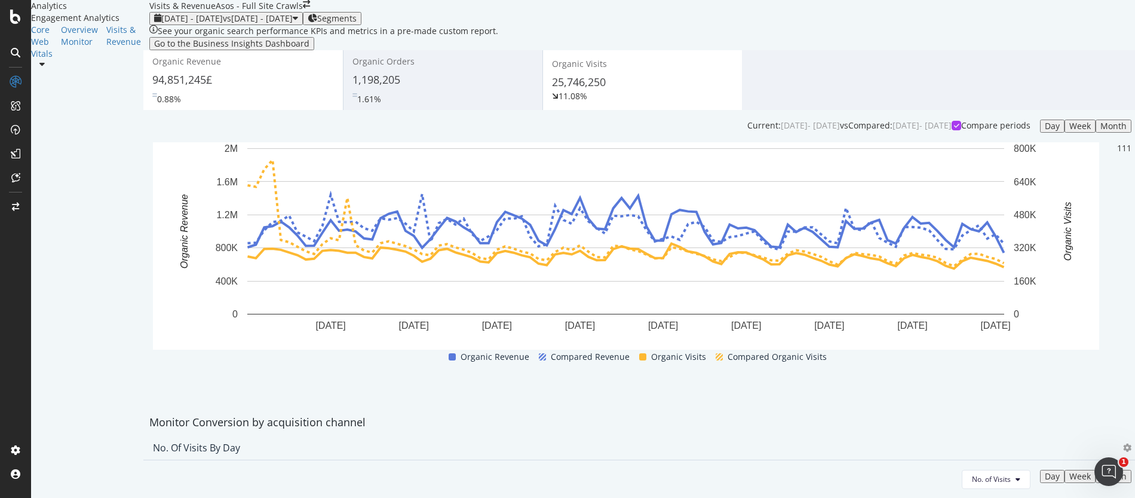
click at [1070, 131] on div "Week" at bounding box center [1081, 126] width 22 height 10
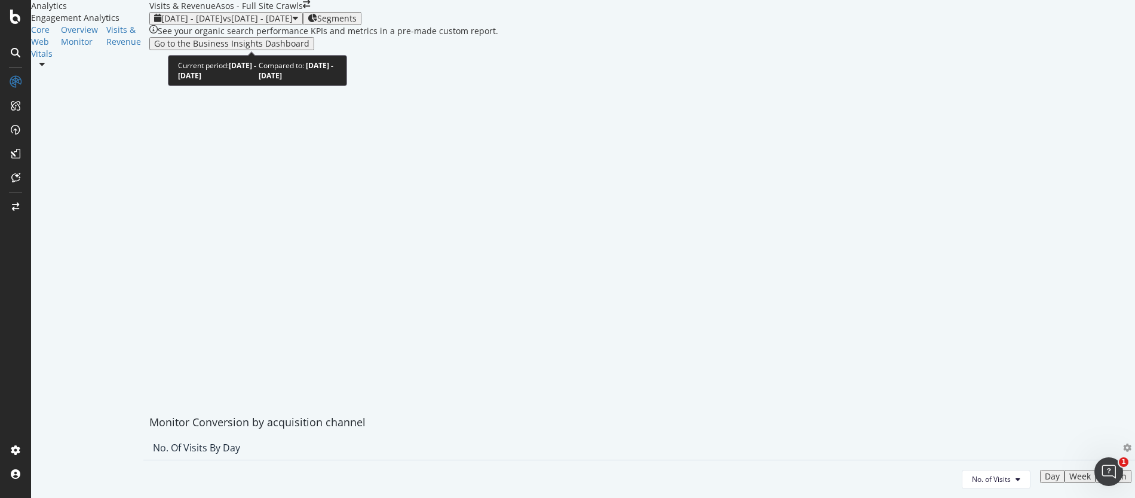
click at [183, 24] on span "[DATE] - [DATE]" at bounding box center [192, 18] width 62 height 11
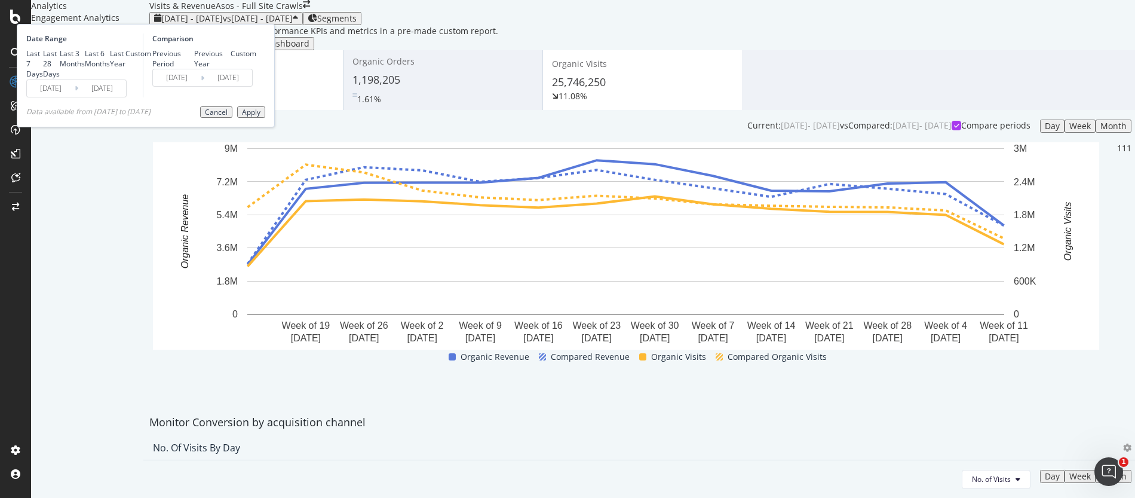
click at [75, 97] on input "[DATE]" at bounding box center [51, 88] width 48 height 17
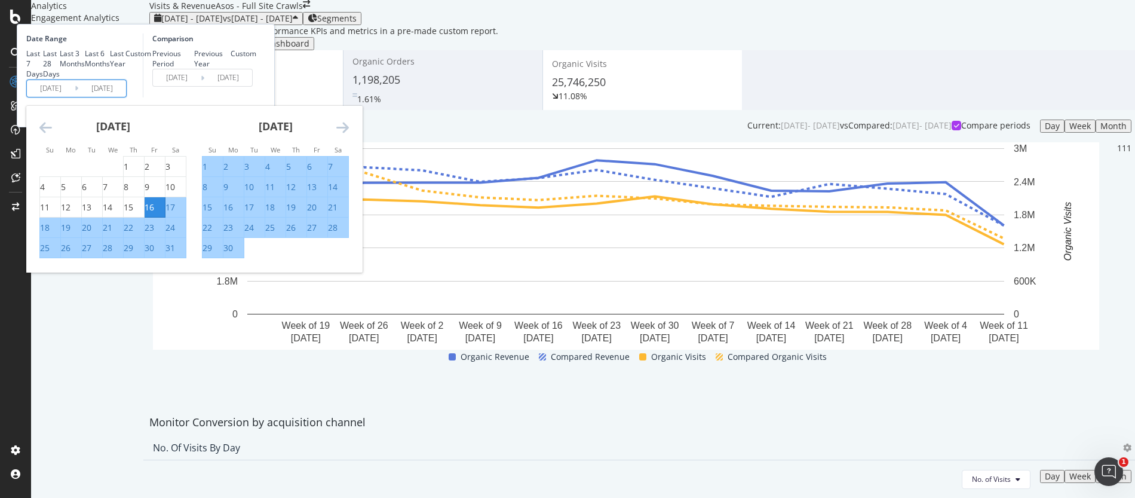
click at [207, 173] on div "1" at bounding box center [205, 167] width 5 height 12
type input "[DATE]"
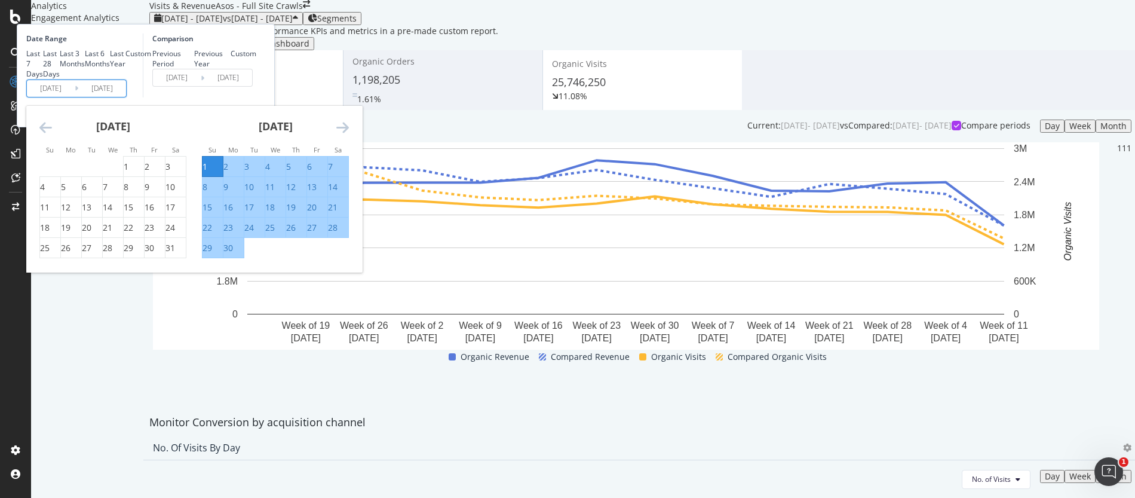
click at [349, 134] on icon "Move forward to switch to the next month." at bounding box center [342, 127] width 13 height 14
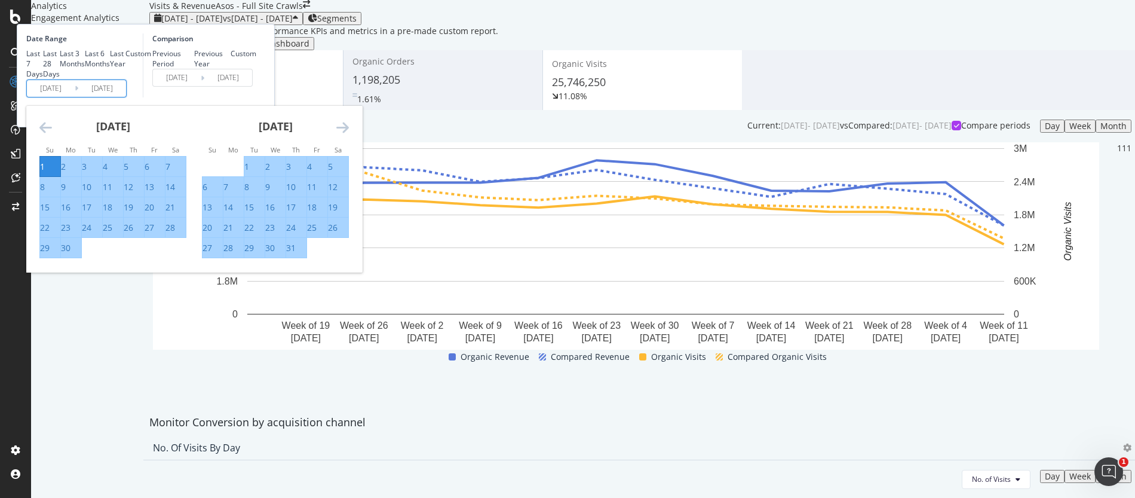
click at [349, 134] on icon "Move forward to switch to the next month." at bounding box center [342, 127] width 13 height 14
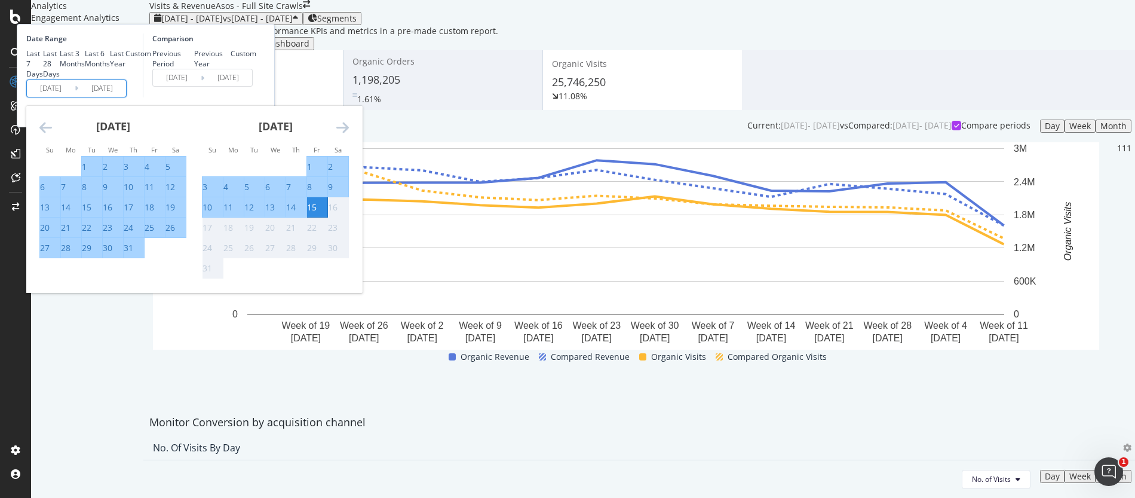
click at [256, 97] on div "Comparison Previous Period Previous Year Custom [DATE] Navigate forward to inte…" at bounding box center [200, 65] width 114 height 64
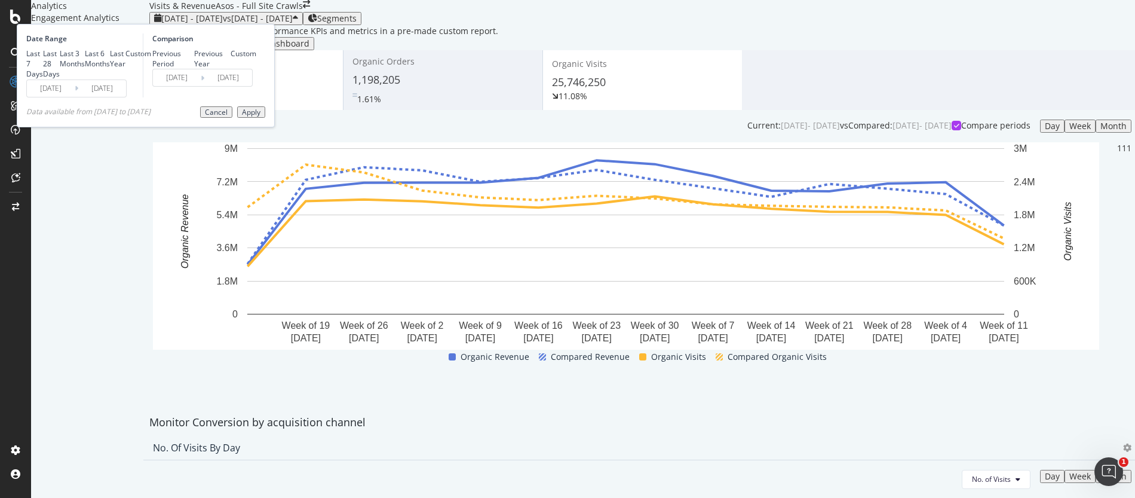
click at [265, 118] on button "Apply" at bounding box center [251, 112] width 28 height 12
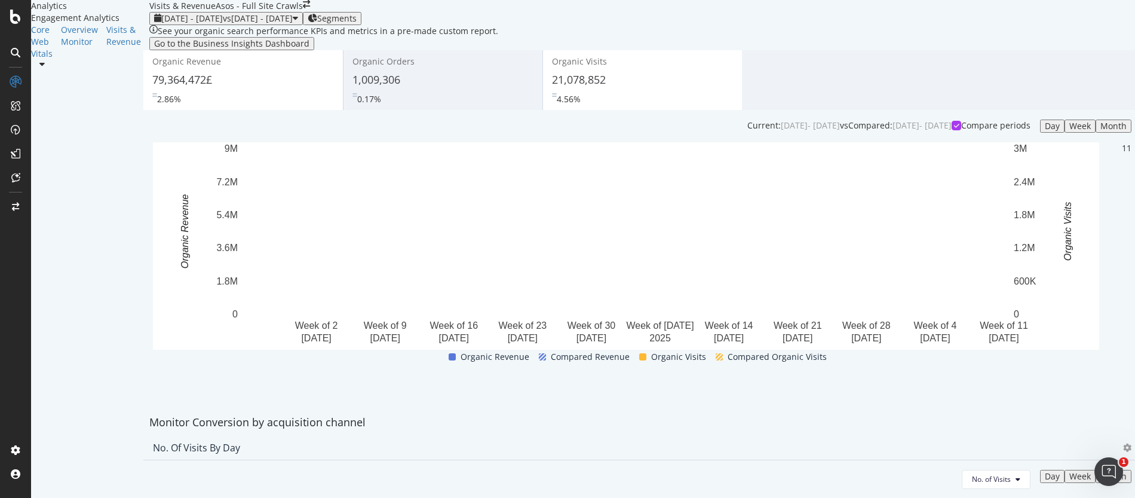
scroll to position [536, 0]
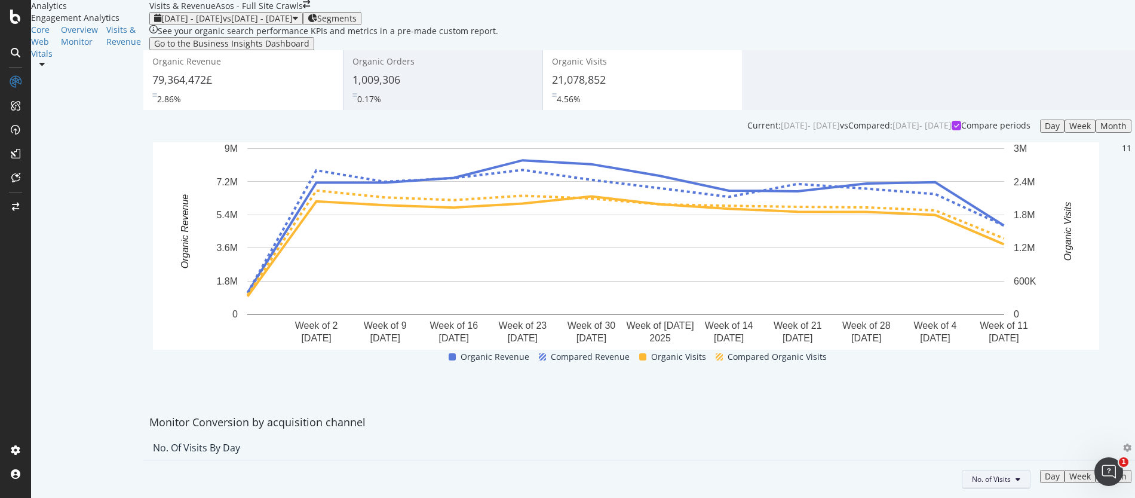
click at [972, 474] on span "No. of Visits" at bounding box center [991, 479] width 39 height 10
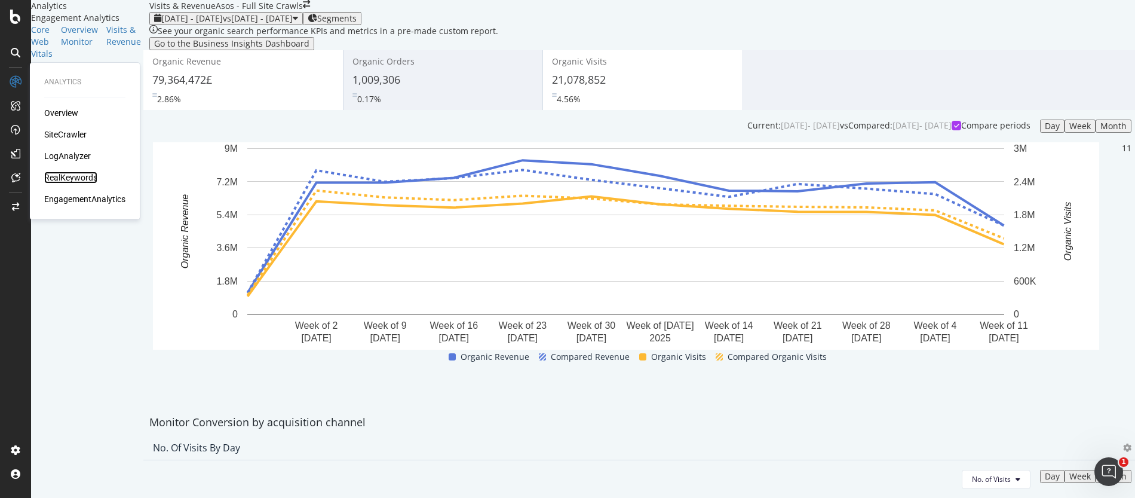
click at [63, 177] on div "RealKeywords" at bounding box center [70, 178] width 53 height 12
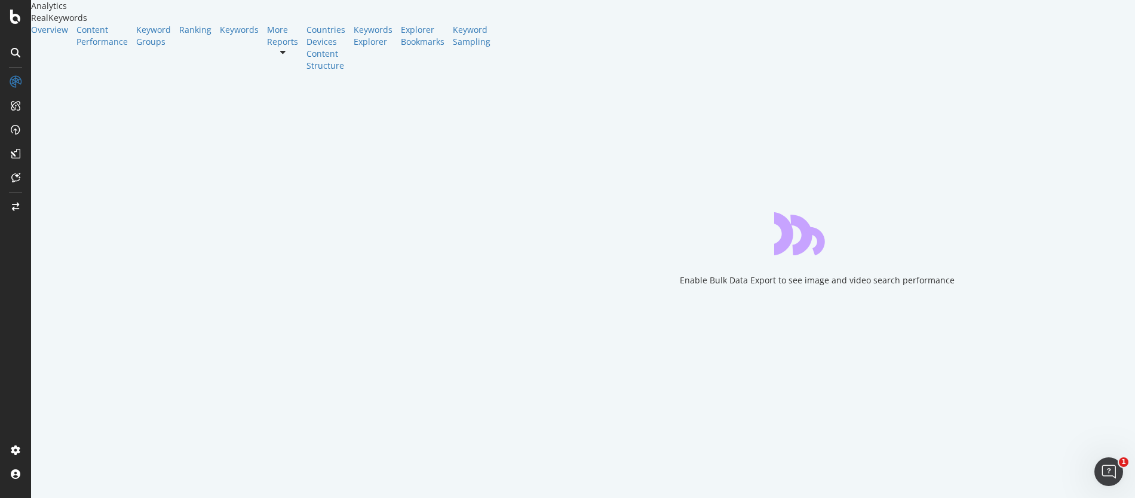
click at [499, 134] on div "Enable Bulk Data Export to see image and video search performance" at bounding box center [817, 249] width 636 height 498
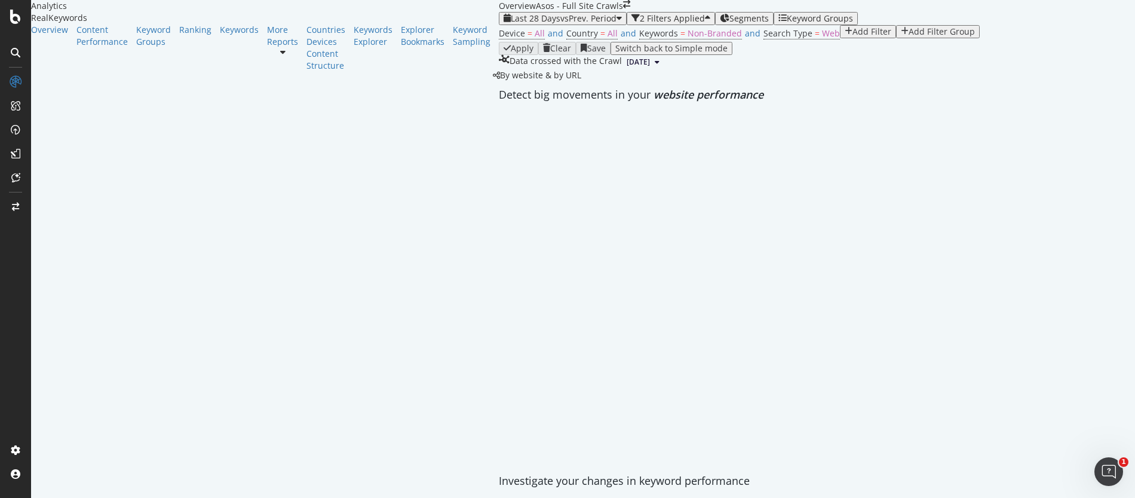
click at [267, 56] on div at bounding box center [282, 52] width 31 height 8
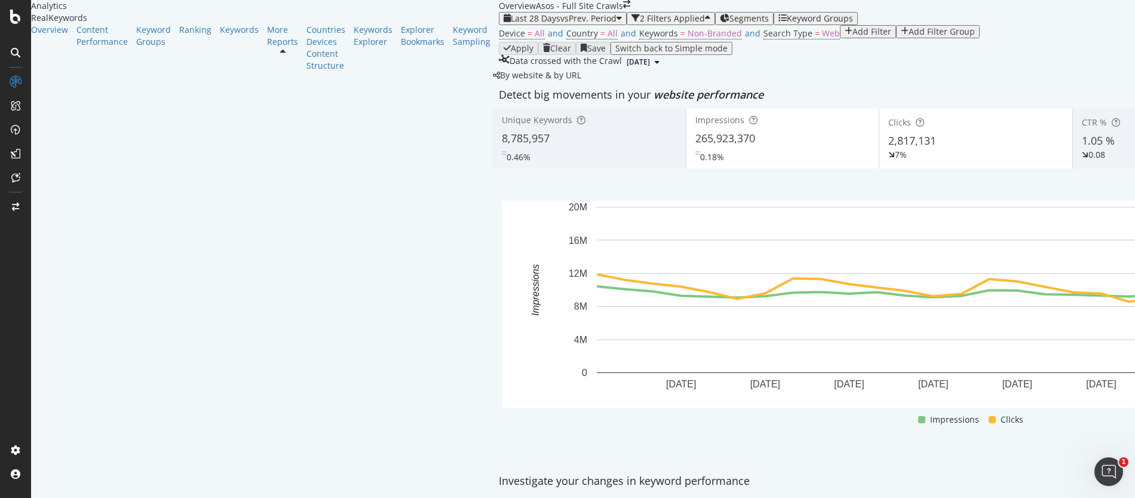
click at [267, 56] on div at bounding box center [282, 52] width 31 height 8
click at [822, 39] on span "Web" at bounding box center [831, 32] width 18 height 11
click at [409, 90] on icon at bounding box center [406, 85] width 8 height 7
click at [411, 90] on icon at bounding box center [406, 85] width 8 height 7
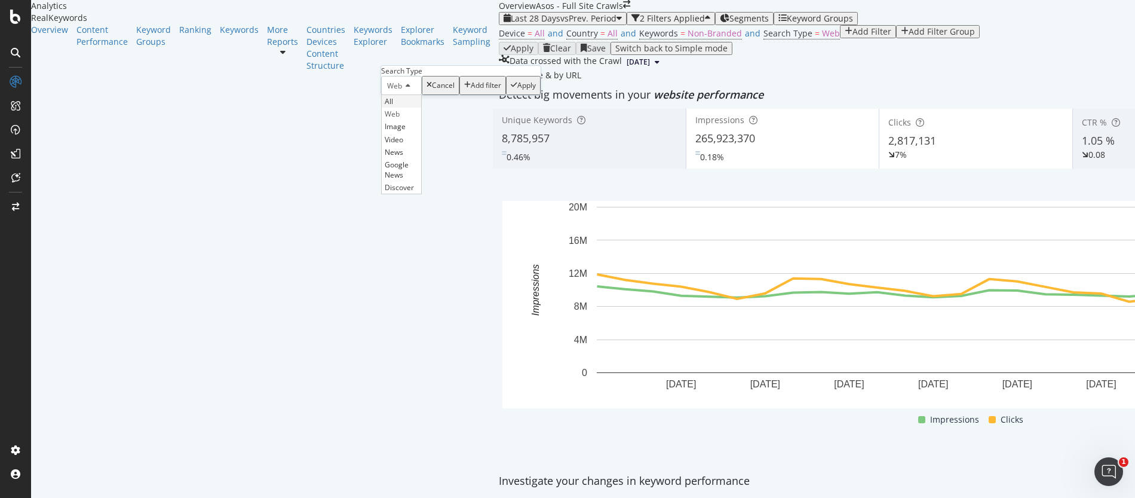
click at [393, 106] on span "All" at bounding box center [389, 101] width 8 height 10
click at [512, 90] on div "Apply" at bounding box center [520, 85] width 19 height 8
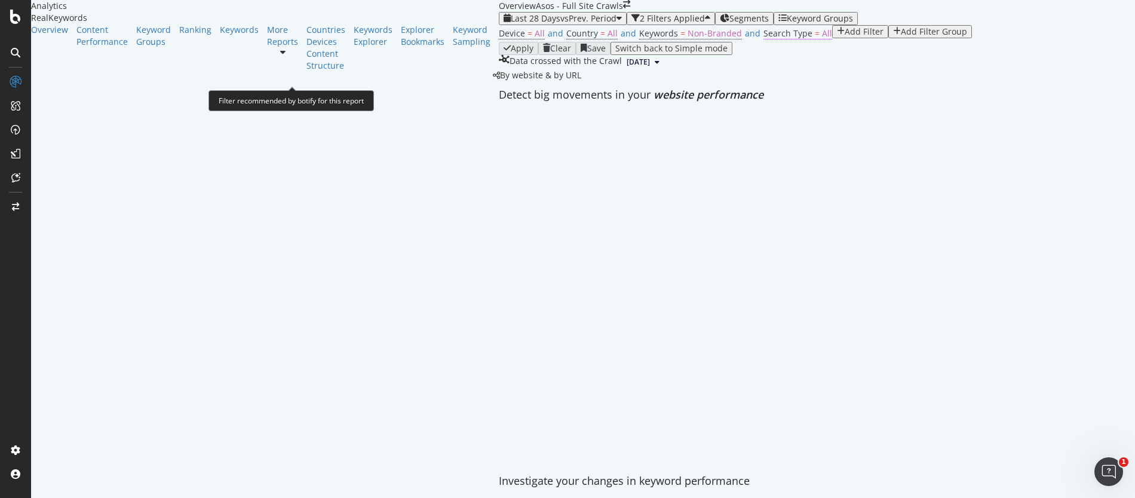
click at [822, 39] on span "All" at bounding box center [827, 32] width 10 height 11
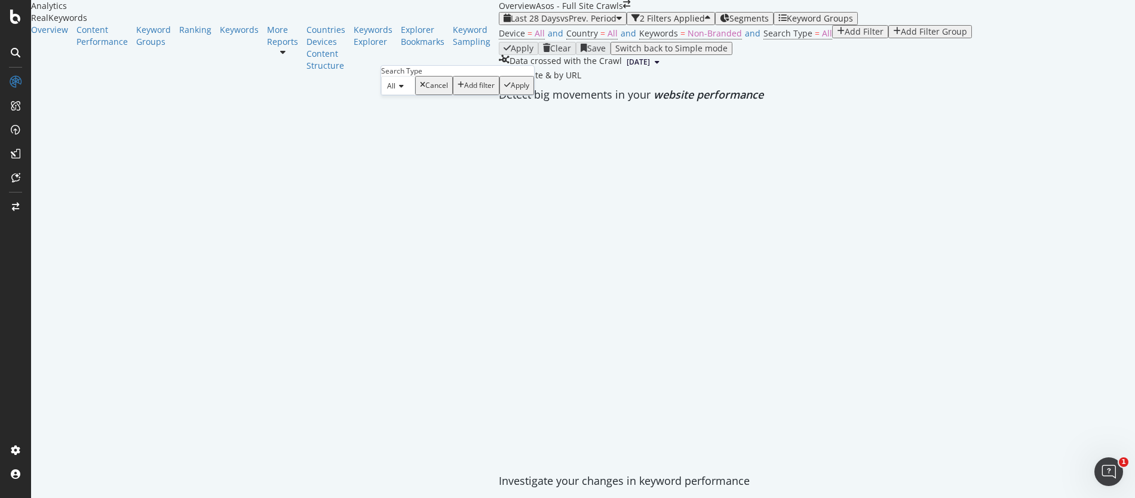
click at [415, 95] on div "All" at bounding box center [398, 85] width 34 height 19
click at [517, 90] on div "Apply" at bounding box center [516, 85] width 25 height 8
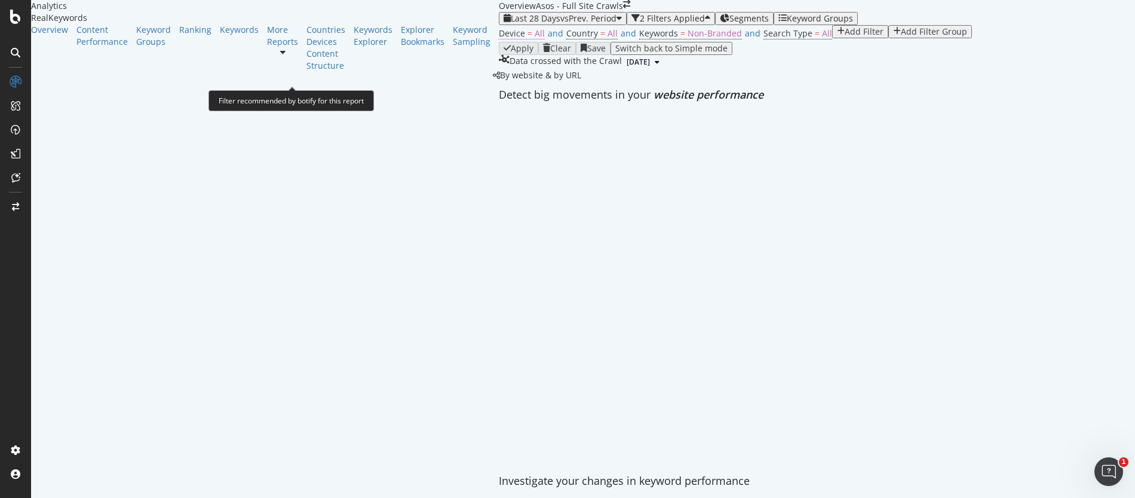
click at [535, 39] on span "All" at bounding box center [540, 32] width 10 height 11
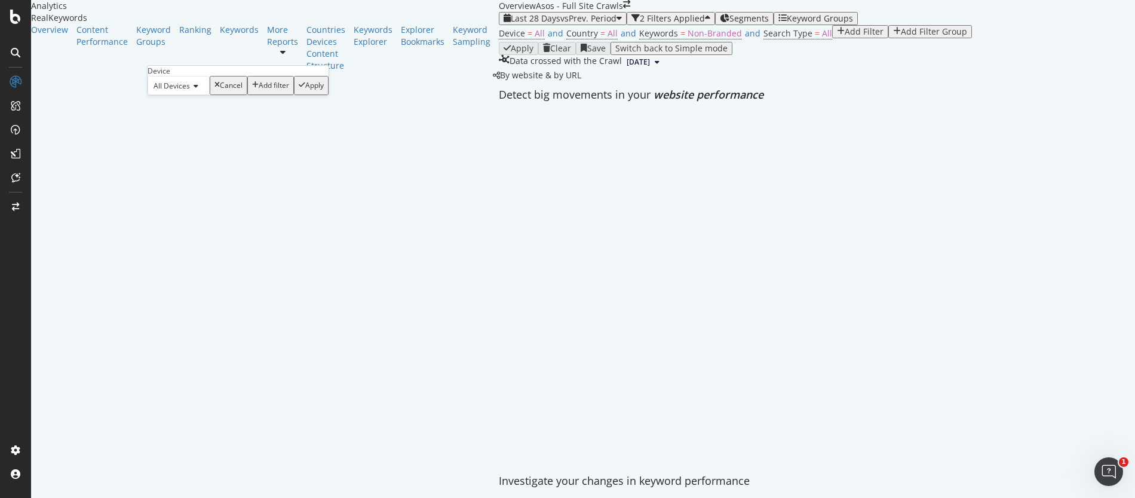
click at [177, 91] on span "All Devices" at bounding box center [172, 86] width 36 height 10
click at [569, 42] on div "Device = All and Country = All and Keywords = Non-Branded and Search Type = All…" at bounding box center [976, 33] width 954 height 17
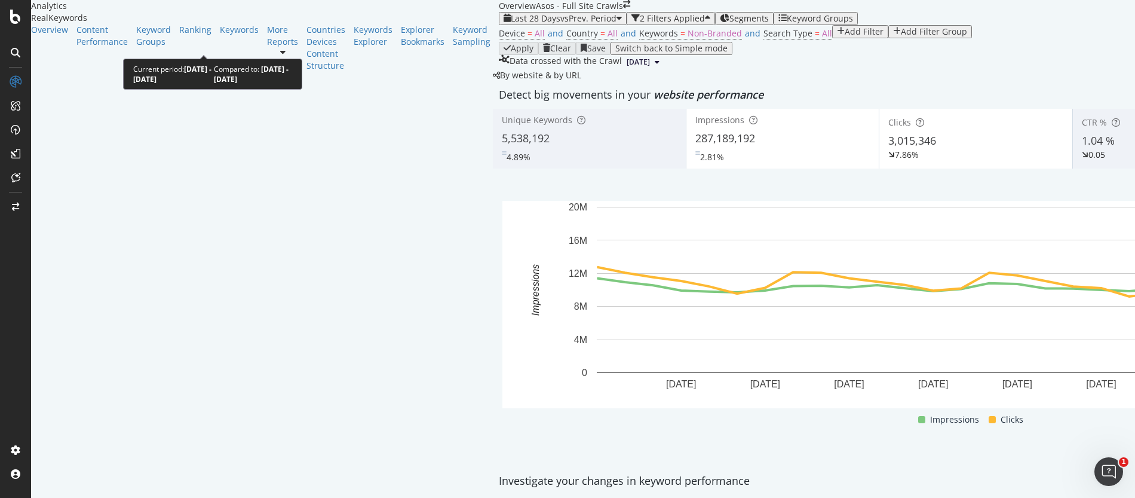
click at [561, 24] on span "vs Prev. Period" at bounding box center [589, 18] width 56 height 11
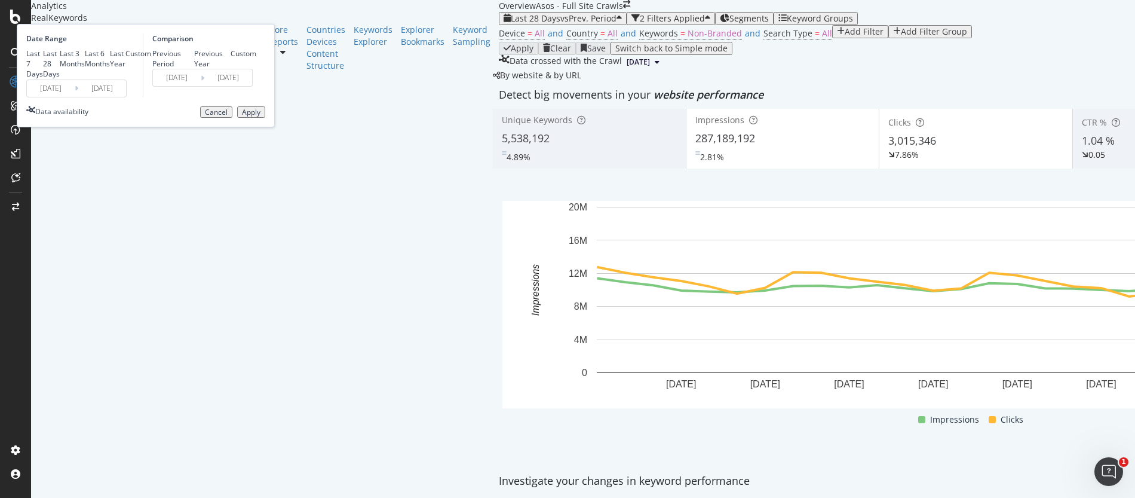
click at [75, 97] on input "[DATE]" at bounding box center [51, 88] width 48 height 17
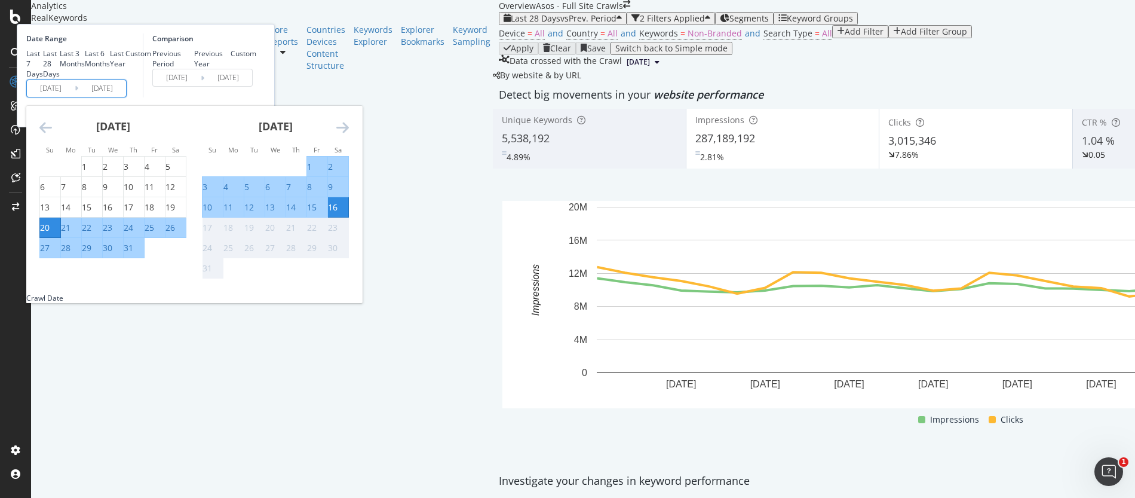
click at [52, 134] on icon "Move backward to switch to the previous month." at bounding box center [45, 127] width 13 height 14
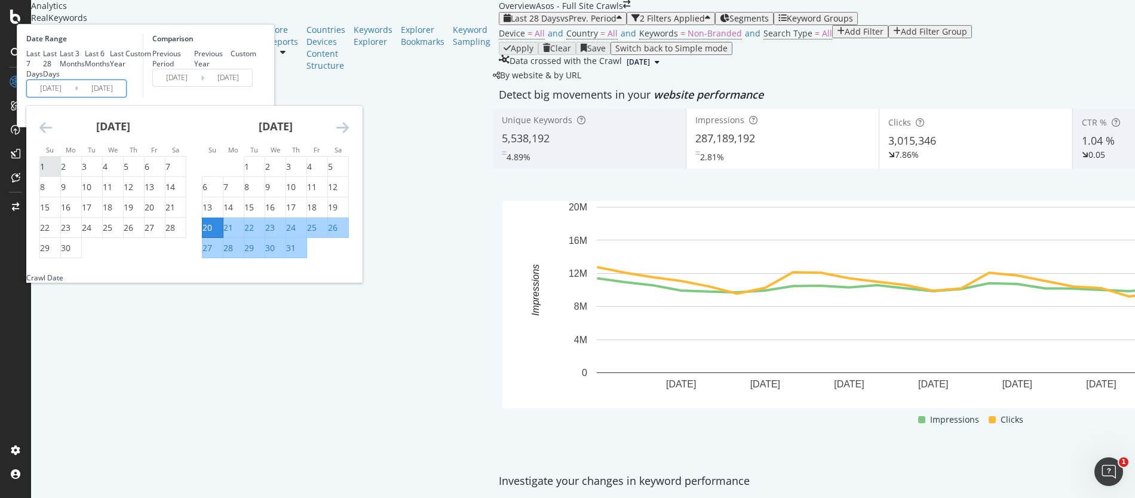
click at [45, 173] on div "1" at bounding box center [42, 167] width 5 height 12
type input "[DATE]"
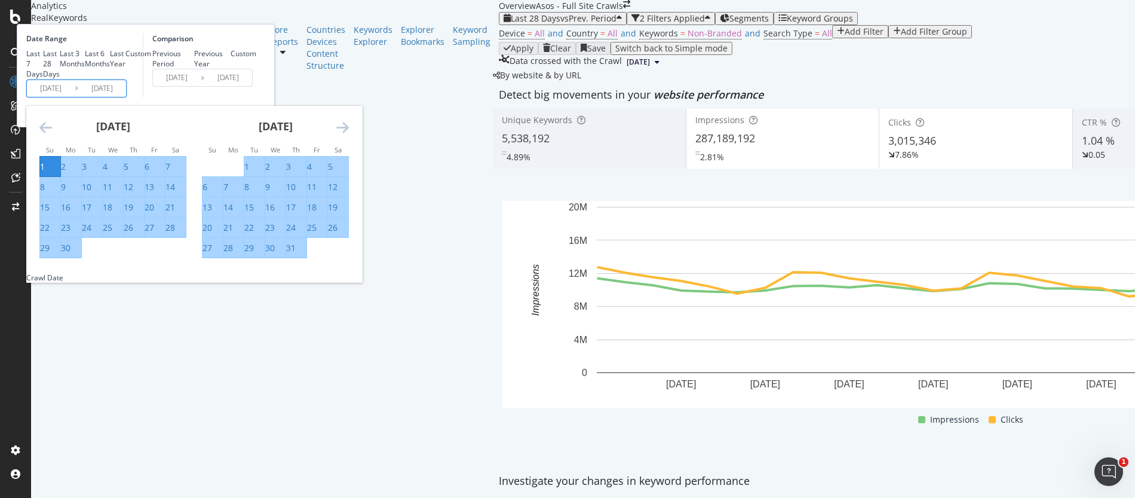
click at [349, 134] on icon "Move forward to switch to the next month." at bounding box center [342, 127] width 13 height 14
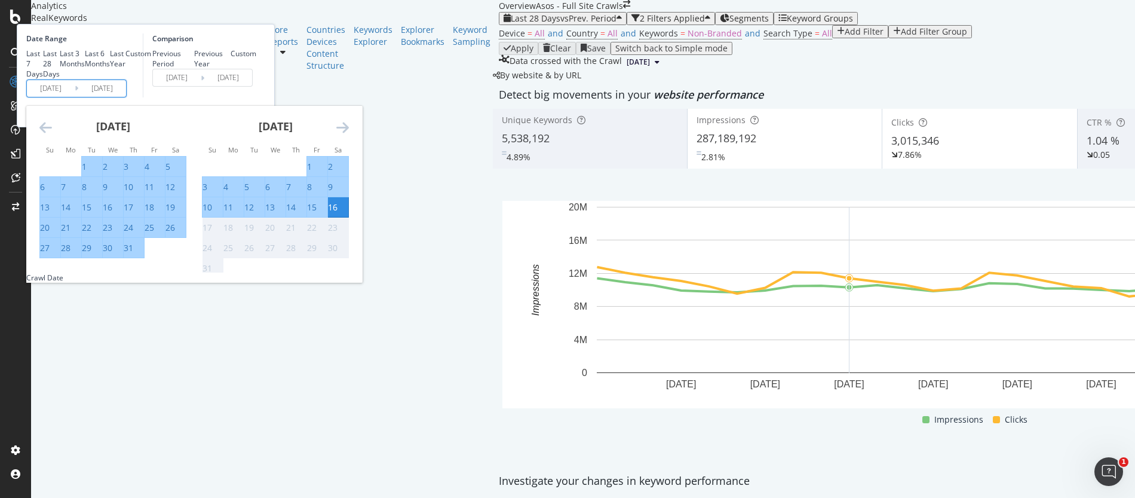
click at [338, 213] on div "16" at bounding box center [333, 207] width 10 height 12
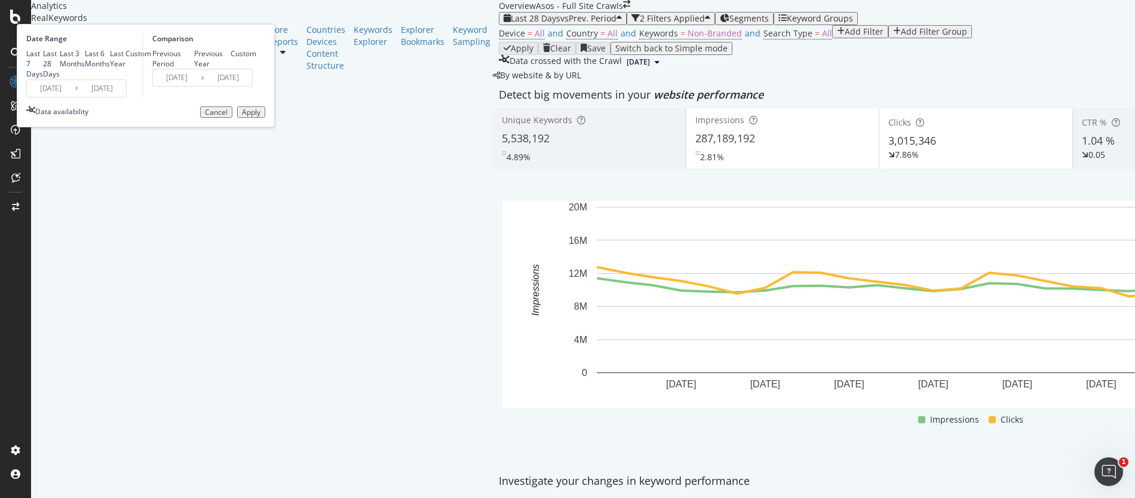
click at [231, 69] on div "Previous Year" at bounding box center [212, 58] width 37 height 20
type input "[DATE]"
click at [261, 117] on div "Apply" at bounding box center [251, 112] width 19 height 8
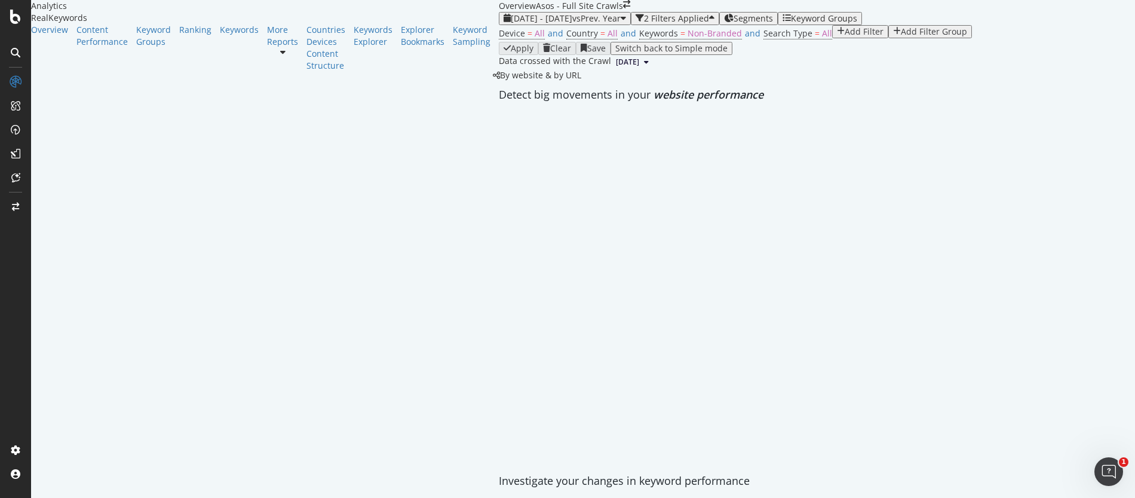
click at [611, 69] on button "[DATE]" at bounding box center [632, 62] width 42 height 14
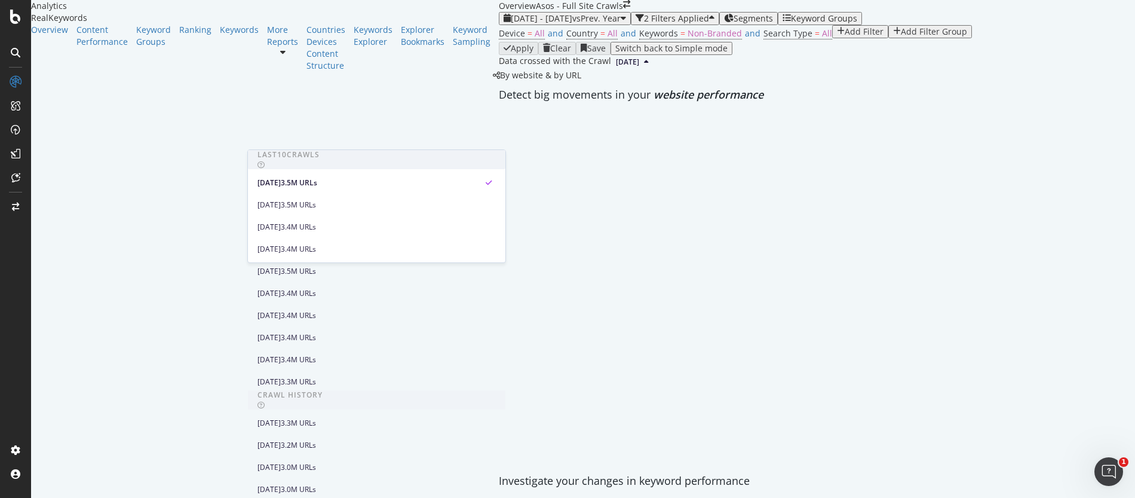
click at [611, 69] on button "[DATE]" at bounding box center [632, 62] width 42 height 14
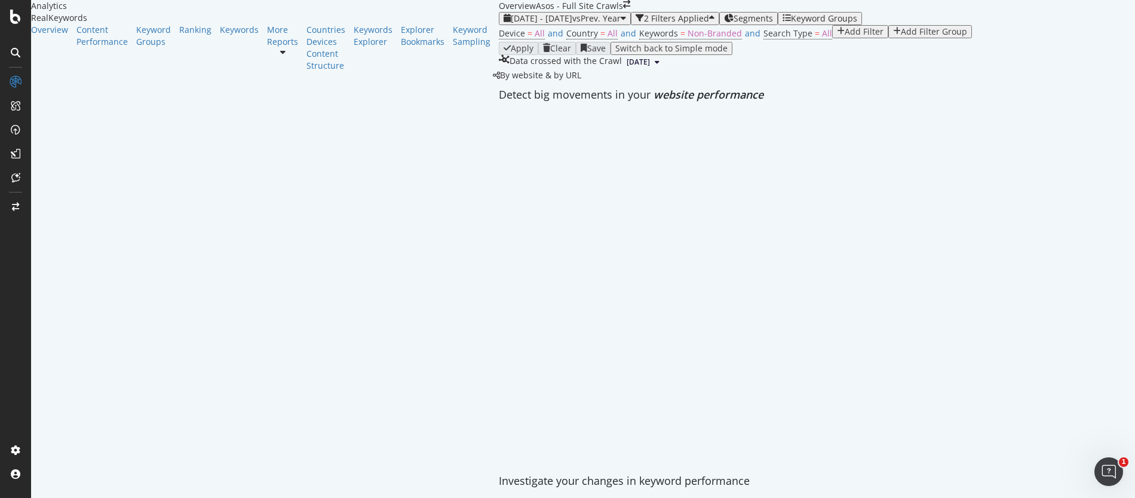
scroll to position [448, 0]
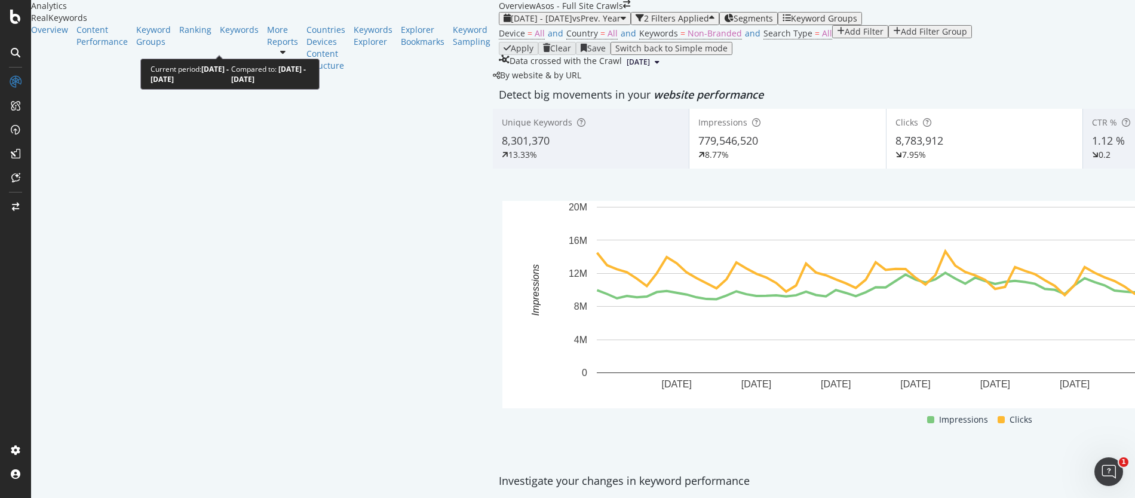
click at [572, 24] on span "vs Prev. Year" at bounding box center [596, 18] width 48 height 11
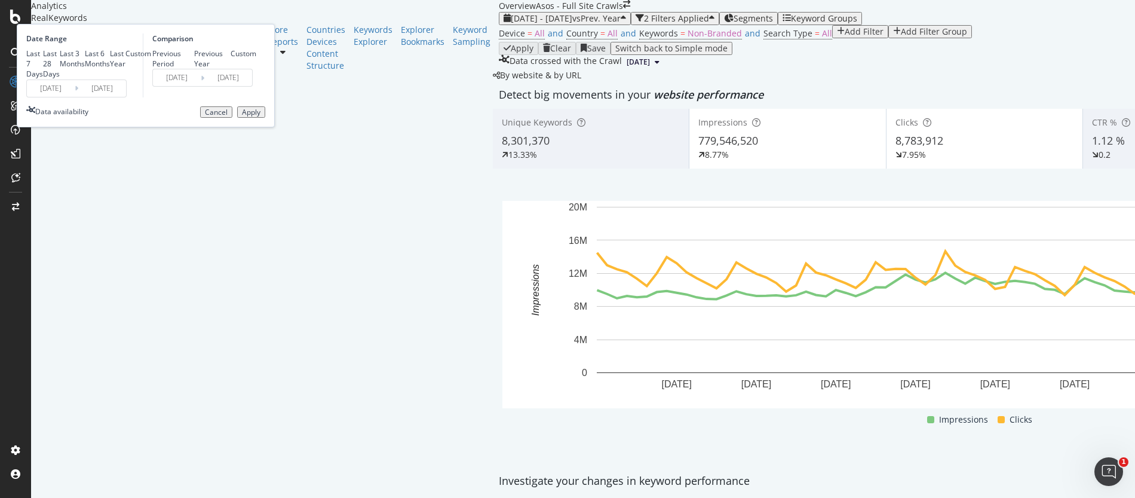
click at [194, 69] on div "Previous Period" at bounding box center [173, 58] width 42 height 20
type input "[DATE]"
click at [261, 117] on div "Apply" at bounding box center [251, 112] width 19 height 8
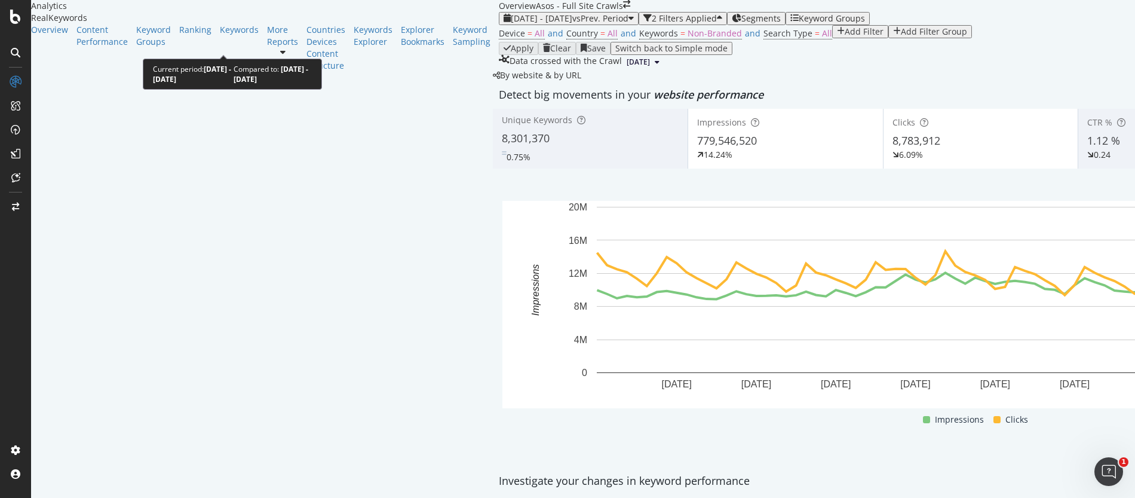
click at [504, 23] on div "[DATE] - [DATE] vs Prev. Period" at bounding box center [569, 19] width 130 height 10
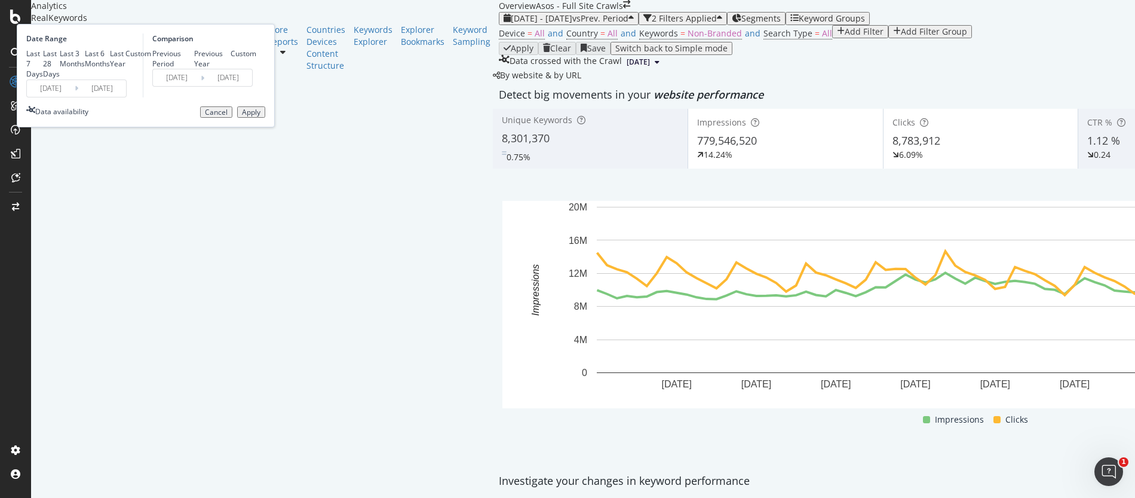
click at [256, 69] on div "Previous Period Previous Year Custom" at bounding box center [204, 58] width 104 height 20
click at [231, 69] on div "Previous Year" at bounding box center [212, 58] width 37 height 20
type input "[DATE]"
click at [261, 117] on div "Apply" at bounding box center [251, 112] width 19 height 8
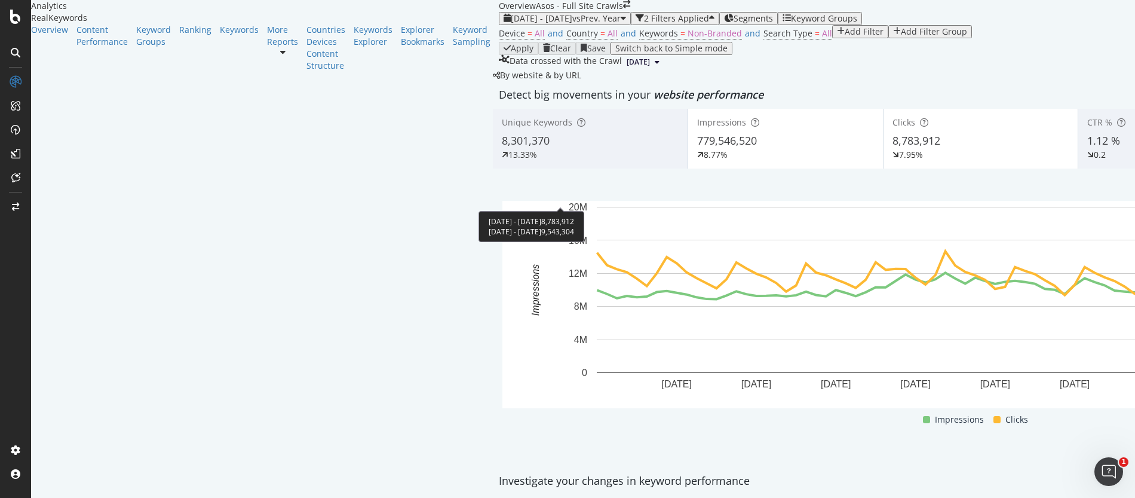
scroll to position [39, 0]
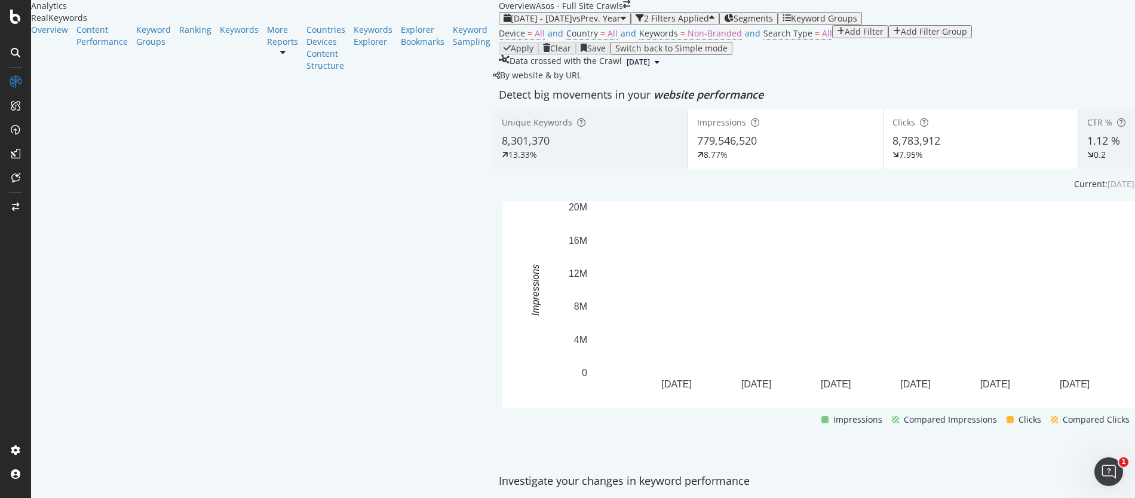
scroll to position [140, 0]
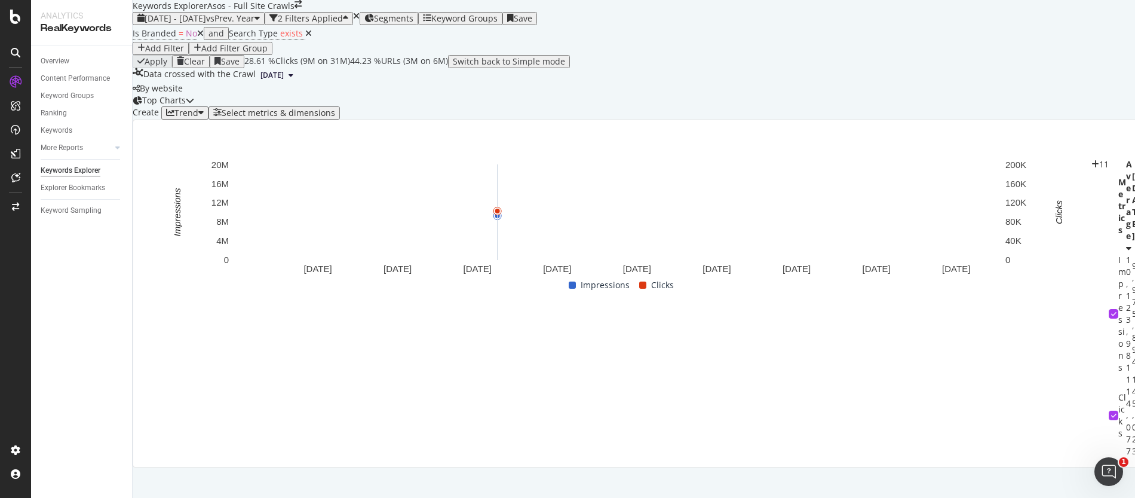
scroll to position [82, 0]
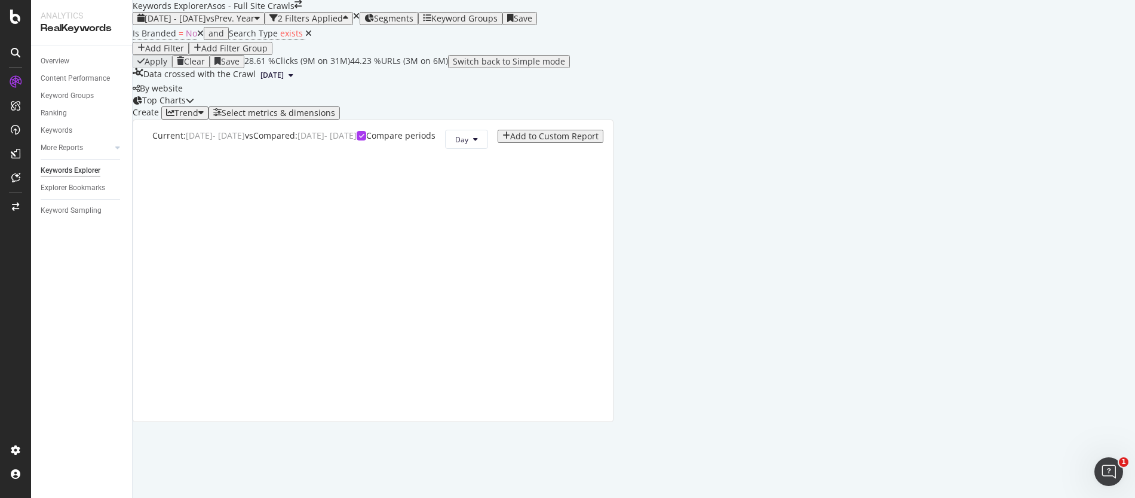
click at [204, 118] on icon "button" at bounding box center [200, 113] width 5 height 10
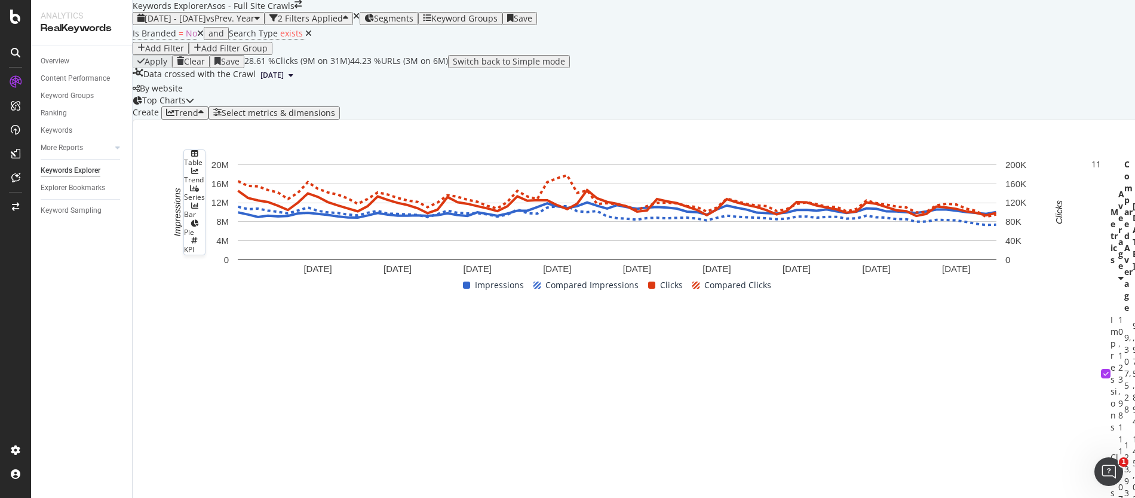
click at [204, 118] on icon "button" at bounding box center [200, 113] width 5 height 10
click at [186, 106] on div "Top Charts" at bounding box center [159, 100] width 53 height 12
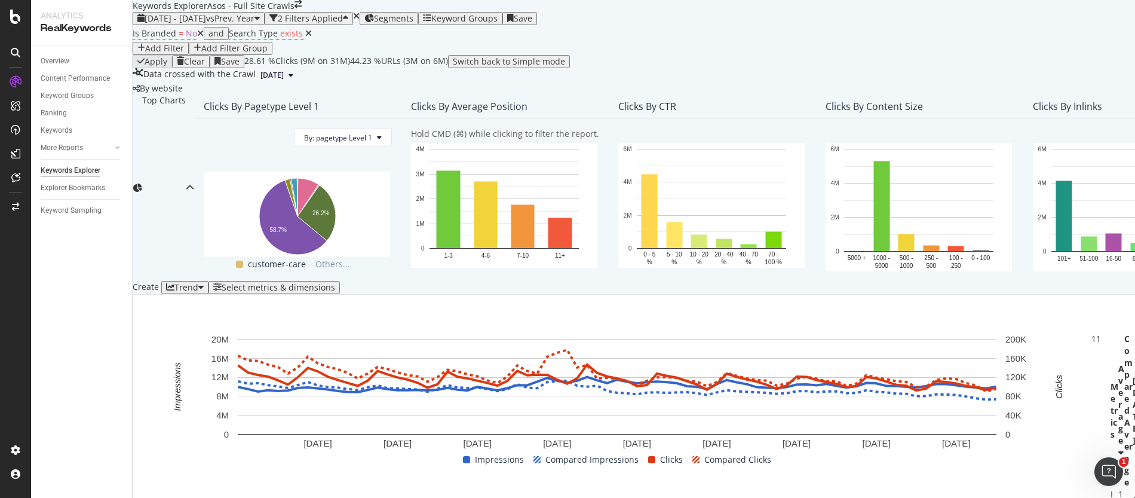
scroll to position [311, 0]
